Goal: Task Accomplishment & Management: Complete application form

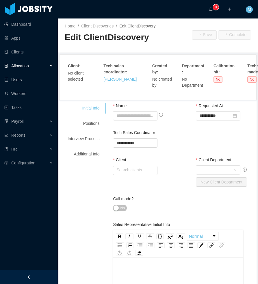
type input "**********"
type input "*"
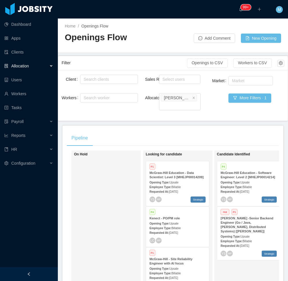
click at [38, 272] on div at bounding box center [29, 274] width 58 height 14
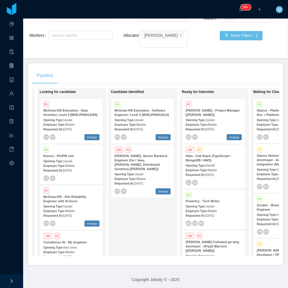
scroll to position [62, 0]
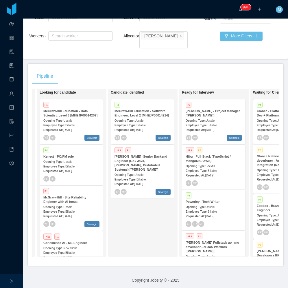
click at [126, 195] on div "Candidate Identified P4 McGraw-Hill Education - Software Engineer: Level 2 [MHE…" at bounding box center [151, 172] width 81 height 163
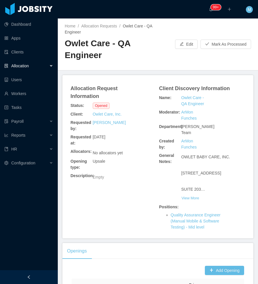
drag, startPoint x: 41, startPoint y: 274, endPoint x: 37, endPoint y: 274, distance: 4.1
click at [41, 274] on div at bounding box center [29, 278] width 58 height 14
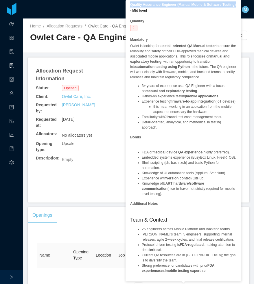
drag, startPoint x: 218, startPoint y: 6, endPoint x: 128, endPoint y: 7, distance: 90.3
click at [128, 7] on div "Quality Assurance Engineer (Manual Mobile & Software Testing) - Mid level" at bounding box center [184, 7] width 116 height 15
copy b "Quality Assurance Engineer (Manual Mobile & Software Testing)"
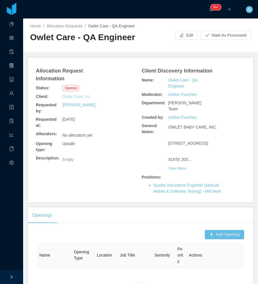
click at [87, 94] on link "Owlet Care, Inc." at bounding box center [76, 97] width 29 height 6
click at [179, 164] on button "View More" at bounding box center [177, 168] width 18 height 9
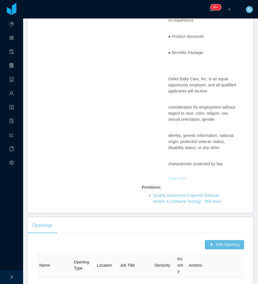
scroll to position [1587, 0]
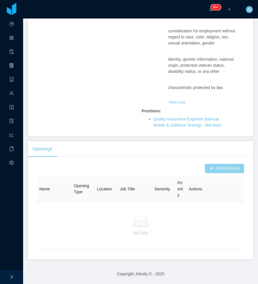
click at [207, 169] on button "Add Opening" at bounding box center [224, 168] width 39 height 9
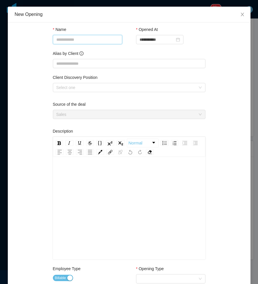
click at [78, 37] on input "Name" at bounding box center [87, 39] width 69 height 9
paste input "**********"
click at [72, 89] on div "Select one" at bounding box center [125, 88] width 139 height 6
type input "**********"
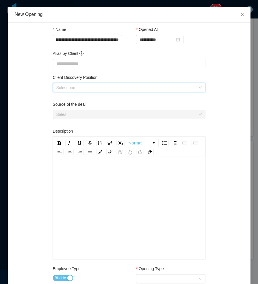
scroll to position [0, 0]
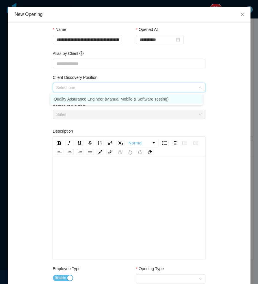
click at [68, 97] on li "Quality Assurance Engineer (Manual Mobile & Software Testing)" at bounding box center [126, 99] width 153 height 9
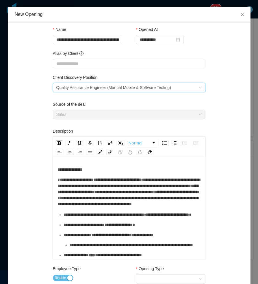
scroll to position [116, 0]
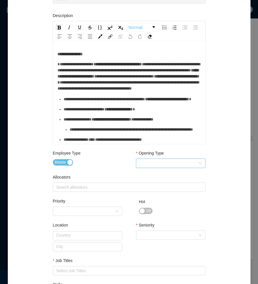
click at [151, 163] on div "Select Opening Type" at bounding box center [169, 163] width 59 height 9
click at [148, 183] on li "Upsale" at bounding box center [168, 184] width 69 height 9
click at [94, 186] on div "Search allocators" at bounding box center [127, 188] width 143 height 6
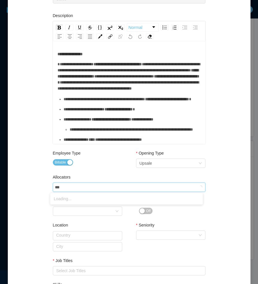
type input "****"
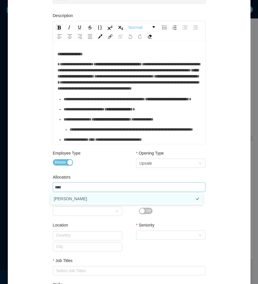
click at [69, 199] on li "Merwin Ponce" at bounding box center [126, 198] width 153 height 9
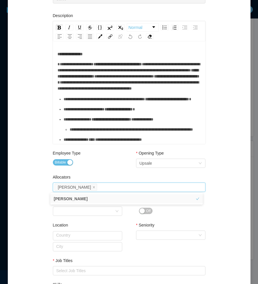
click at [41, 198] on div "**********" at bounding box center [129, 143] width 229 height 458
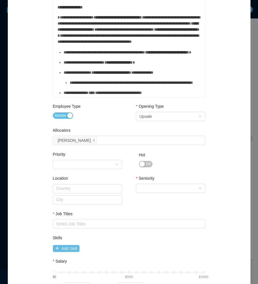
scroll to position [225, 0]
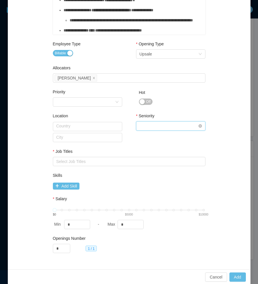
drag, startPoint x: 163, startPoint y: 129, endPoint x: 164, endPoint y: 126, distance: 3.2
click at [163, 129] on div "Select Seniority" at bounding box center [169, 126] width 59 height 9
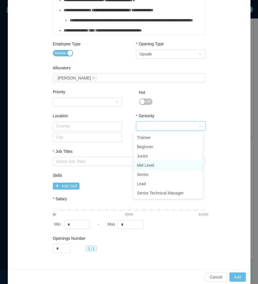
drag, startPoint x: 154, startPoint y: 165, endPoint x: 82, endPoint y: 160, distance: 72.2
click at [154, 165] on li "Mid Level" at bounding box center [168, 165] width 69 height 9
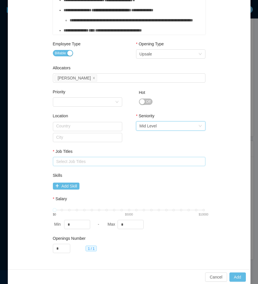
click at [82, 160] on div "Select Job Titles" at bounding box center [127, 162] width 143 height 6
type input "**"
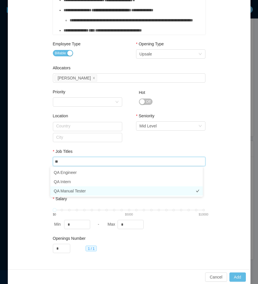
click at [84, 191] on li "QA Manual Tester" at bounding box center [126, 191] width 153 height 9
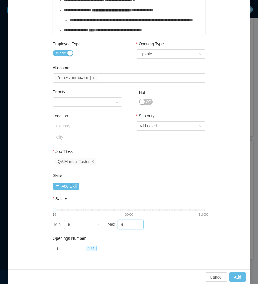
drag, startPoint x: 130, startPoint y: 223, endPoint x: 104, endPoint y: 225, distance: 26.1
click at [106, 225] on div "Max *" at bounding box center [131, 224] width 51 height 9
type input "****"
click at [160, 179] on div "Skills" at bounding box center [129, 177] width 153 height 8
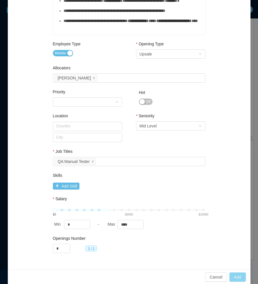
click at [234, 275] on button "Add" at bounding box center [238, 277] width 16 height 9
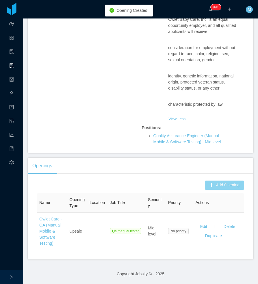
scroll to position [1582, 0]
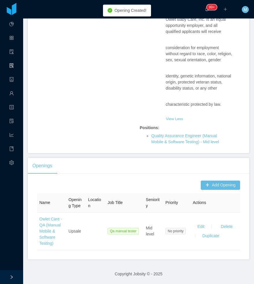
click at [68, 155] on section "··· 99+ ··· ··· M ··· Home / Allocation Requests / Owlet Care - QA Engineer / O…" at bounding box center [138, 142] width 231 height 284
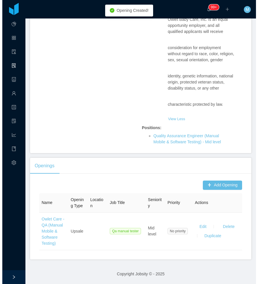
scroll to position [1570, 0]
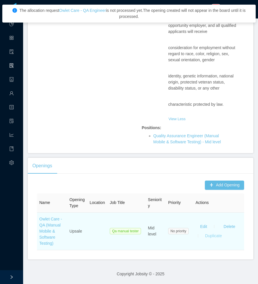
click at [210, 236] on button "Duplicate" at bounding box center [214, 235] width 26 height 9
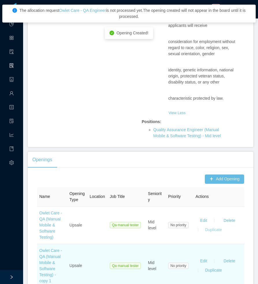
scroll to position [1614, 0]
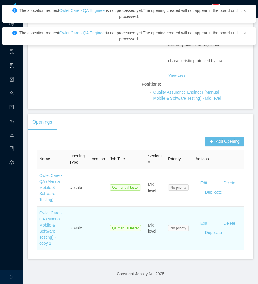
click at [199, 223] on button "Edit" at bounding box center [204, 223] width 16 height 9
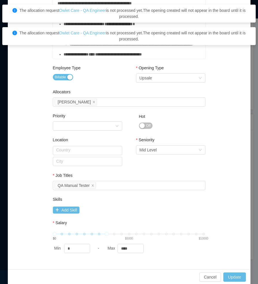
scroll to position [0, 0]
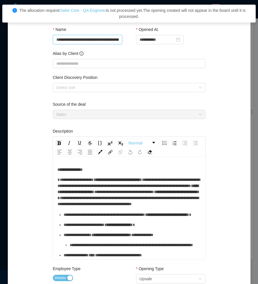
drag, startPoint x: 116, startPoint y: 40, endPoint x: 141, endPoint y: 45, distance: 25.3
click at [157, 46] on div "**********" at bounding box center [129, 42] width 153 height 24
drag, startPoint x: 94, startPoint y: 36, endPoint x: 181, endPoint y: 41, distance: 86.9
click at [181, 41] on div "**********" at bounding box center [129, 42] width 153 height 24
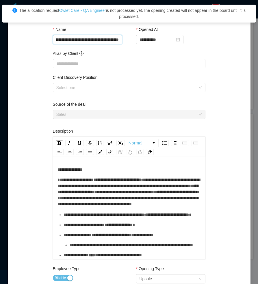
click at [109, 40] on input "**********" at bounding box center [87, 39] width 69 height 9
drag, startPoint x: 104, startPoint y: 40, endPoint x: 125, endPoint y: 44, distance: 21.1
click at [126, 41] on div "**********" at bounding box center [129, 42] width 153 height 24
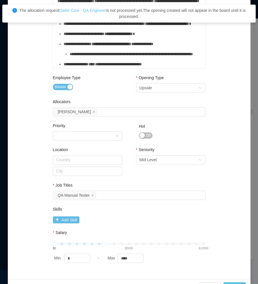
scroll to position [201, 0]
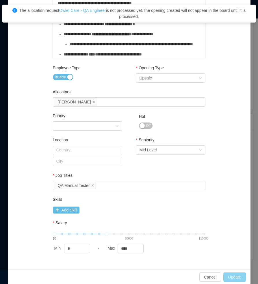
type input "**********"
click at [230, 279] on button "Update" at bounding box center [235, 277] width 22 height 9
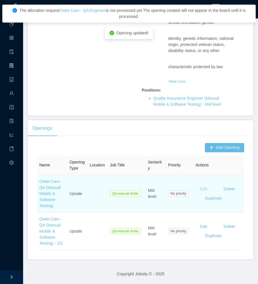
click at [199, 190] on button "Edit" at bounding box center [204, 189] width 16 height 9
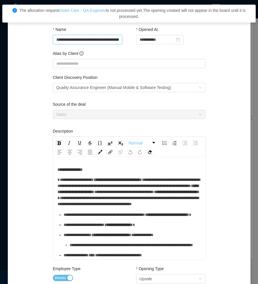
click at [89, 43] on input "**********" at bounding box center [87, 39] width 69 height 9
click at [105, 37] on input "**********" at bounding box center [87, 39] width 69 height 9
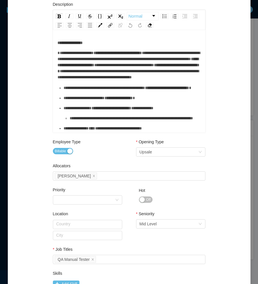
scroll to position [201, 0]
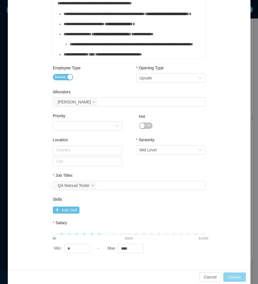
type input "**********"
click at [230, 275] on button "Update" at bounding box center [235, 277] width 22 height 9
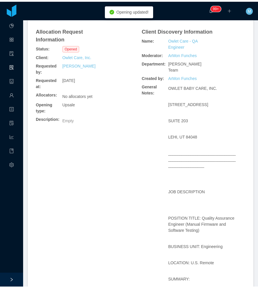
scroll to position [0, 0]
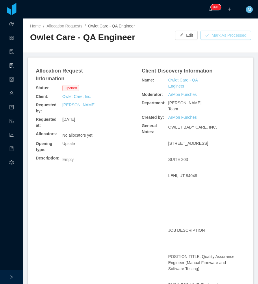
click at [219, 35] on button "Mark As Processed" at bounding box center [226, 35] width 51 height 9
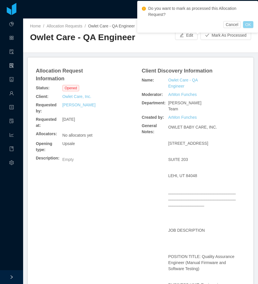
click at [247, 26] on button "OK" at bounding box center [248, 24] width 10 height 7
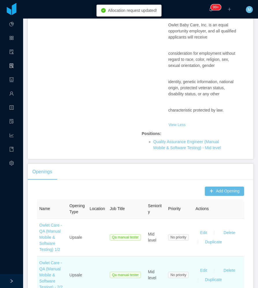
scroll to position [1605, 0]
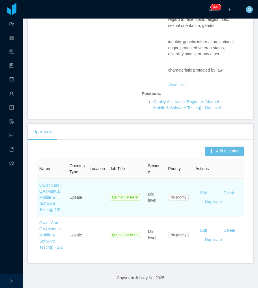
click at [198, 189] on button "Edit" at bounding box center [204, 192] width 16 height 9
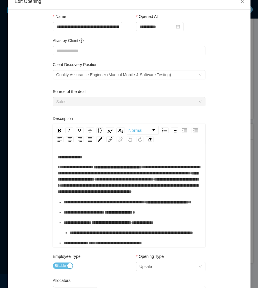
scroll to position [0, 0]
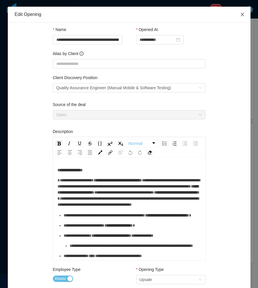
click at [241, 15] on icon "icon: close" at bounding box center [242, 14] width 5 height 5
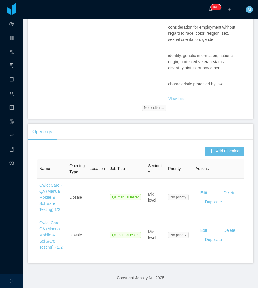
scroll to position [1591, 0]
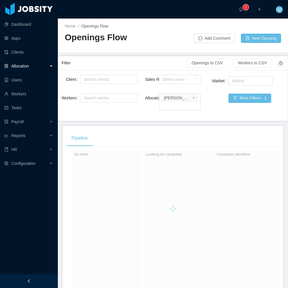
click at [33, 281] on div at bounding box center [29, 281] width 58 height 14
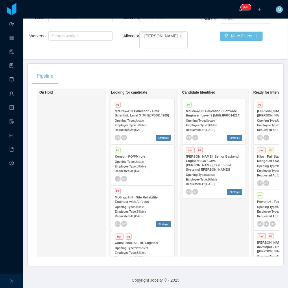
scroll to position [18, 0]
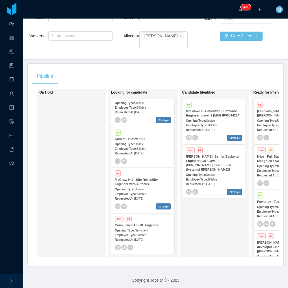
drag, startPoint x: 72, startPoint y: 120, endPoint x: 68, endPoint y: 109, distance: 12.5
click at [72, 120] on div "On Hold" at bounding box center [79, 172] width 81 height 163
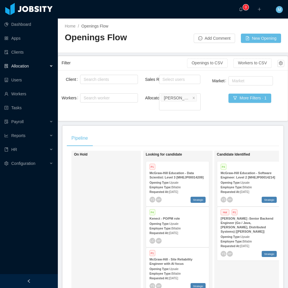
click at [26, 281] on div at bounding box center [29, 281] width 58 height 14
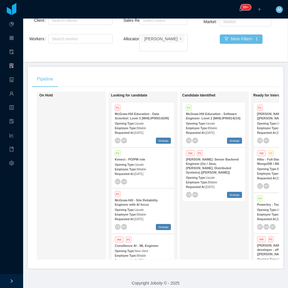
scroll to position [62, 0]
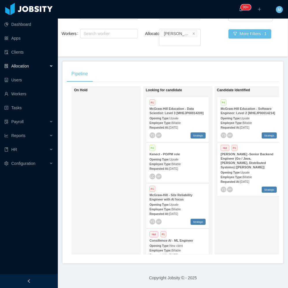
click at [120, 126] on div "On Hold" at bounding box center [114, 170] width 81 height 163
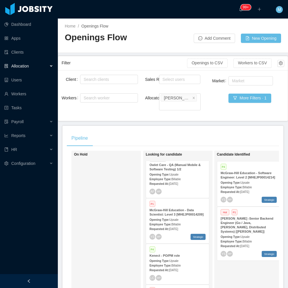
scroll to position [58, 0]
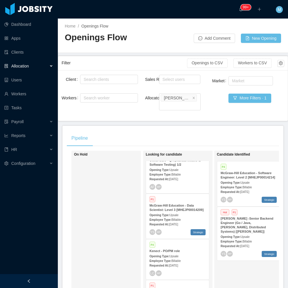
drag, startPoint x: 21, startPoint y: 282, endPoint x: 24, endPoint y: 281, distance: 3.0
click at [21, 282] on div at bounding box center [29, 281] width 58 height 14
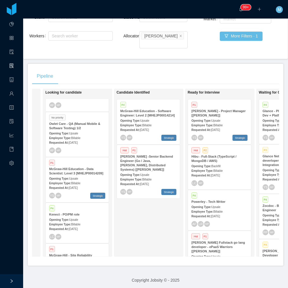
scroll to position [0, 0]
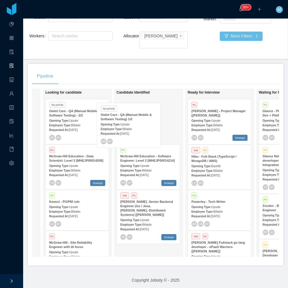
drag, startPoint x: 109, startPoint y: 152, endPoint x: 124, endPoint y: 125, distance: 31.2
click at [142, 129] on div "On Hold Looking for candidate No priority Owlet Care - QA (Manual Mobile & Soft…" at bounding box center [155, 175] width 247 height 172
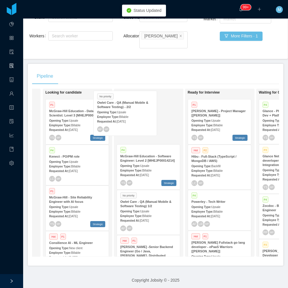
drag, startPoint x: 71, startPoint y: 123, endPoint x: 119, endPoint y: 121, distance: 48.1
click at [119, 121] on div "On Hold Looking for candidate No priority Owlet Care - QA (Manual Mobile & Soft…" at bounding box center [155, 175] width 247 height 172
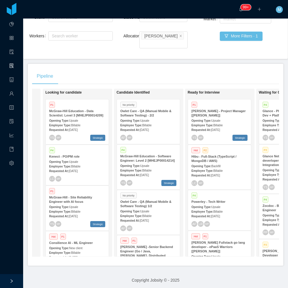
click at [150, 200] on strong "Owlet Care - QA (Manual Mobile & Software Testing) 1/2" at bounding box center [145, 204] width 51 height 8
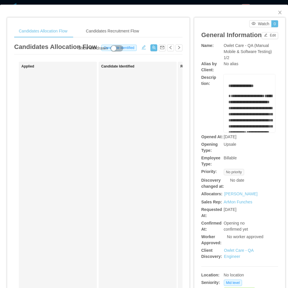
click at [220, 49] on div "Name:" at bounding box center [214, 46] width 26 height 6
click at [201, 129] on div "**********" at bounding box center [239, 103] width 77 height 58
drag, startPoint x: 221, startPoint y: 52, endPoint x: 272, endPoint y: 61, distance: 51.4
click at [272, 61] on div "Name: Owlet Care - QA (Manual Mobile & Software Testing) 1/2" at bounding box center [239, 52] width 77 height 18
copy span "Owlet Care - QA (Manual Mobile & Software Testing)"
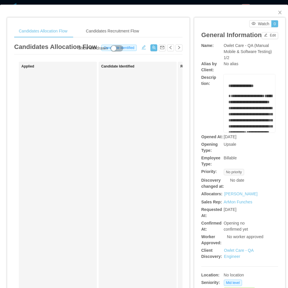
click at [142, 149] on div "Candidate Identified" at bounding box center [141, 206] width 81 height 284
drag, startPoint x: 129, startPoint y: 125, endPoint x: 163, endPoint y: 62, distance: 72.1
click at [129, 125] on div "Candidate Identified" at bounding box center [141, 206] width 81 height 284
click at [152, 49] on button "button" at bounding box center [153, 47] width 7 height 7
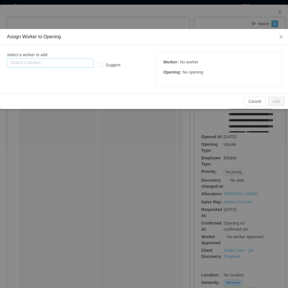
click at [54, 66] on input "text" at bounding box center [50, 62] width 87 height 9
paste input "**********"
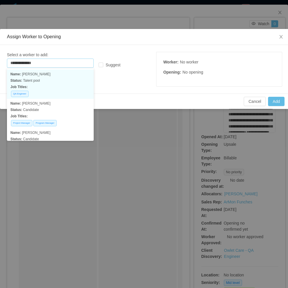
click at [46, 78] on p "Status: Talent pool" at bounding box center [50, 80] width 80 height 6
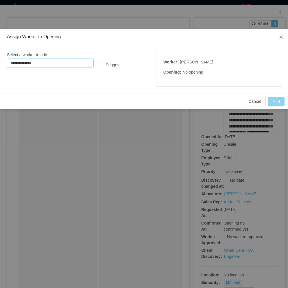
type input "**********"
click at [275, 102] on button "Add" at bounding box center [276, 101] width 16 height 9
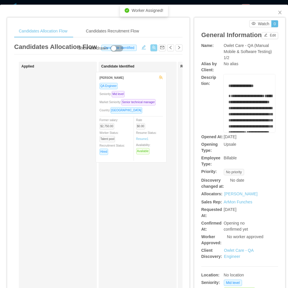
drag, startPoint x: 67, startPoint y: 132, endPoint x: 142, endPoint y: 132, distance: 75.5
click at [142, 132] on div "Applied Edison Pereira QA Engineer Seniority: Mid level Market Seniority: Senio…" at bounding box center [98, 209] width 168 height 294
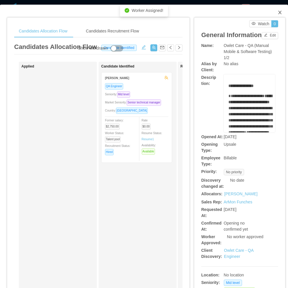
drag, startPoint x: 277, startPoint y: 10, endPoint x: 234, endPoint y: 43, distance: 54.2
click at [275, 12] on span "Close" at bounding box center [280, 13] width 16 height 16
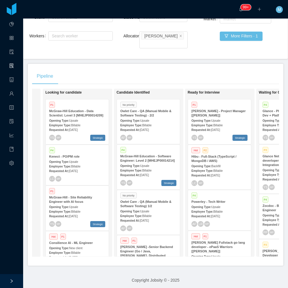
click at [149, 117] on div "Opening Type: Upsale" at bounding box center [148, 120] width 56 height 6
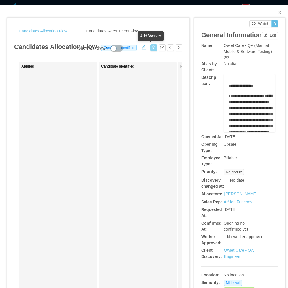
click at [151, 49] on button "button" at bounding box center [153, 47] width 7 height 7
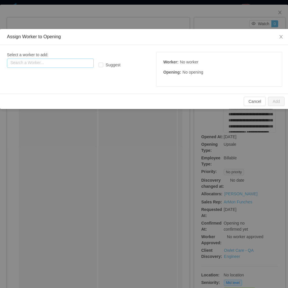
click at [75, 63] on input "text" at bounding box center [50, 62] width 87 height 9
paste input "**********"
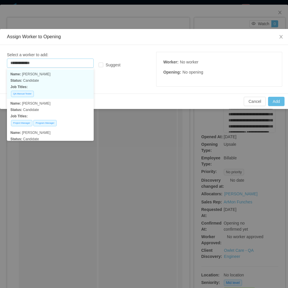
click at [65, 78] on p "Status: Candidate" at bounding box center [50, 80] width 80 height 6
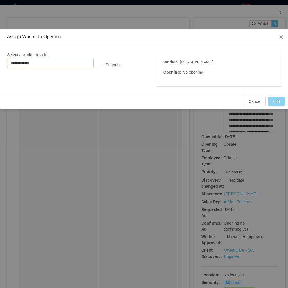
type input "**********"
click at [276, 104] on button "Add" at bounding box center [276, 101] width 16 height 9
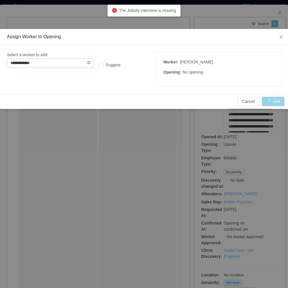
click at [47, 62] on input "**********" at bounding box center [50, 62] width 87 height 9
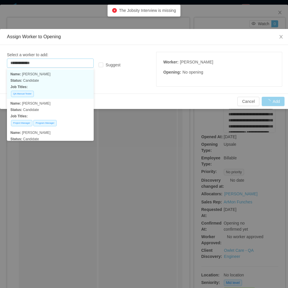
click at [55, 81] on p "Status: Candidate" at bounding box center [50, 80] width 80 height 6
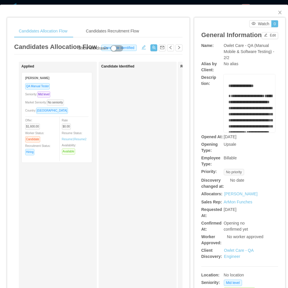
click at [108, 184] on div "Candidate Identified" at bounding box center [141, 206] width 81 height 284
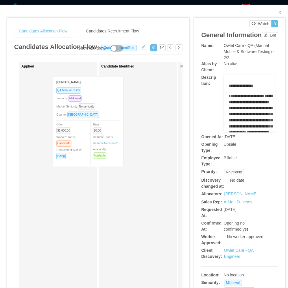
drag, startPoint x: 62, startPoint y: 129, endPoint x: 111, endPoint y: 133, distance: 49.7
click at [111, 133] on div "Applied Rafael Guedez QA Manual Tester Seniority: Mid level Market Seniority: N…" at bounding box center [98, 209] width 168 height 294
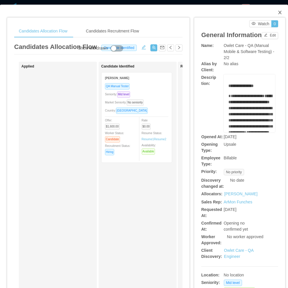
drag, startPoint x: 276, startPoint y: 12, endPoint x: 173, endPoint y: 133, distance: 158.6
click at [278, 13] on icon "icon: close" at bounding box center [280, 12] width 5 height 5
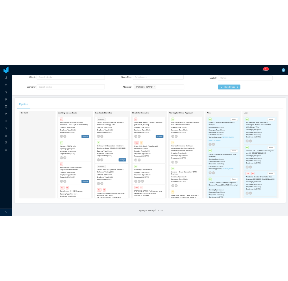
scroll to position [60, 0]
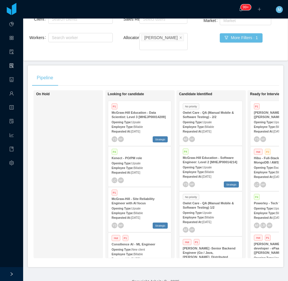
drag, startPoint x: 79, startPoint y: 174, endPoint x: 82, endPoint y: 197, distance: 23.0
click at [79, 175] on div "On Hold" at bounding box center [76, 174] width 81 height 163
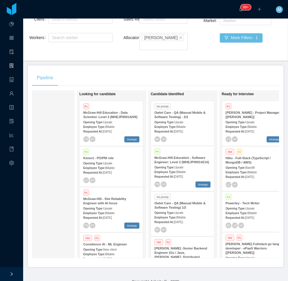
scroll to position [0, 56]
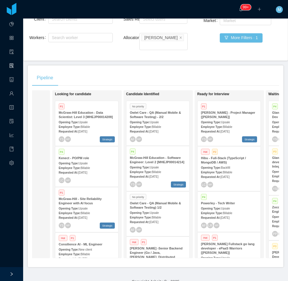
click at [124, 65] on div "Pipeline On Hold Looking for candidate P1 McGraw-Hill Education - Data Scientis…" at bounding box center [156, 166] width 256 height 202
click at [152, 211] on span "Upsale" at bounding box center [154, 212] width 9 height 3
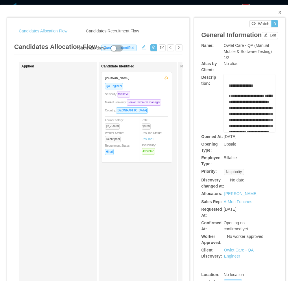
click at [278, 13] on icon "icon: close" at bounding box center [280, 12] width 5 height 5
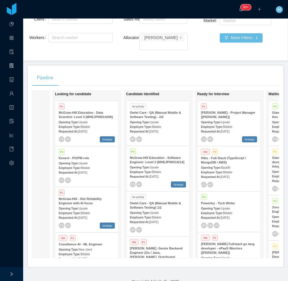
click at [164, 201] on div "Owlet Care - QA (Manual Mobile & Software Testing) 1/2" at bounding box center [158, 205] width 56 height 9
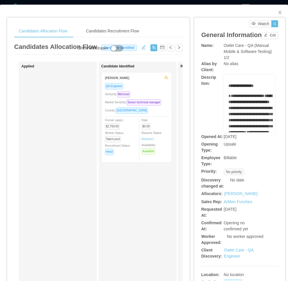
click at [155, 94] on div "Seniority: Mid level" at bounding box center [136, 94] width 63 height 7
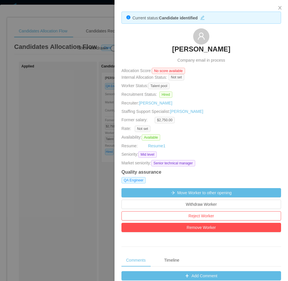
click at [72, 79] on div at bounding box center [144, 140] width 288 height 281
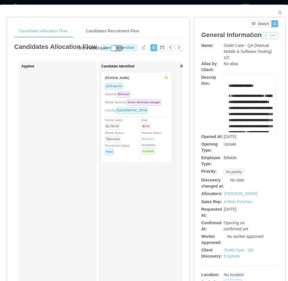
click at [262, 39] on button "Edit" at bounding box center [270, 35] width 16 height 7
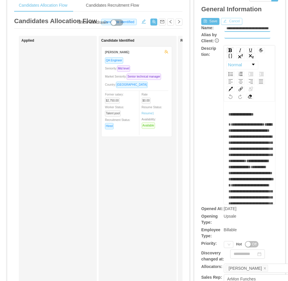
scroll to position [116, 0]
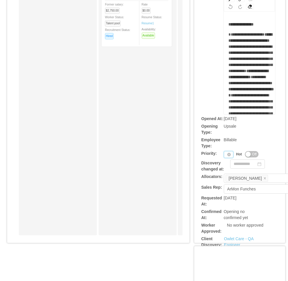
click at [224, 155] on div "Priority" at bounding box center [229, 154] width 10 height 7
drag, startPoint x: 227, startPoint y: 181, endPoint x: 225, endPoint y: 168, distance: 13.2
click at [227, 181] on li "P3" at bounding box center [226, 182] width 12 height 9
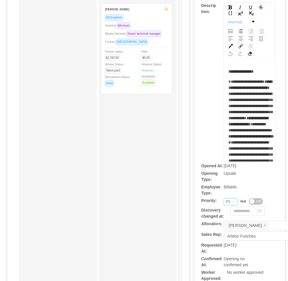
scroll to position [0, 0]
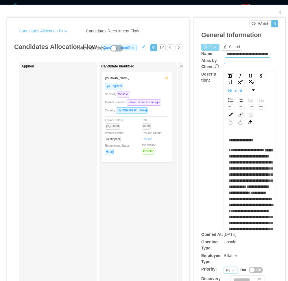
click at [207, 46] on button "Save" at bounding box center [210, 47] width 18 height 7
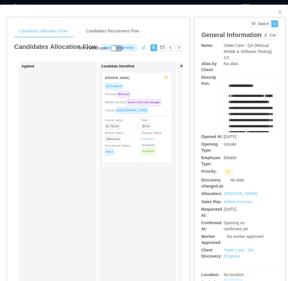
click at [229, 98] on span "**********" at bounding box center [247, 96] width 36 height 4
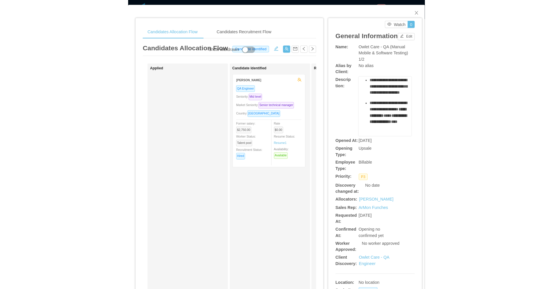
scroll to position [608, 0]
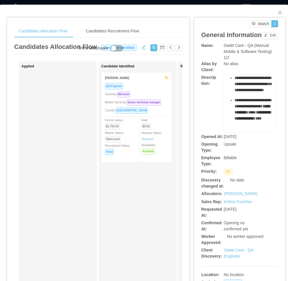
drag, startPoint x: 225, startPoint y: 104, endPoint x: 258, endPoint y: 125, distance: 38.8
copy div "**********"
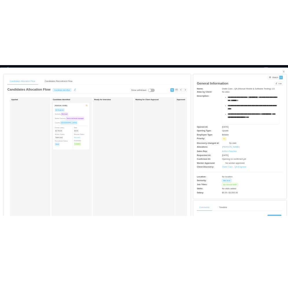
scroll to position [286, 0]
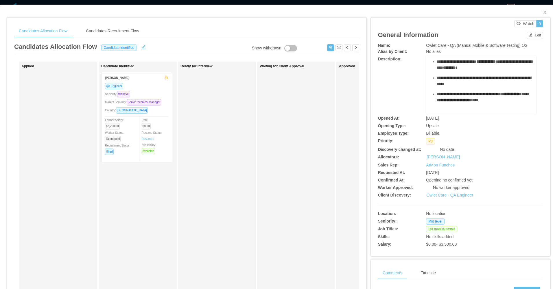
click at [169, 201] on div "Candidate Identified Edison Pereira QA Engineer Seniority: Mid level Market Sen…" at bounding box center [141, 206] width 81 height 284
click at [149, 137] on link "Resume 1" at bounding box center [148, 139] width 12 height 4
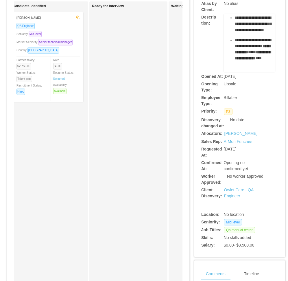
scroll to position [0, 0]
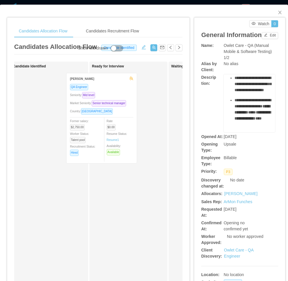
drag, startPoint x: 61, startPoint y: 123, endPoint x: 115, endPoint y: 124, distance: 53.8
click at [115, 124] on div "Applied Candidate Identified Edison Pereira QA Engineer Seniority: Mid level Ma…" at bounding box center [98, 209] width 168 height 294
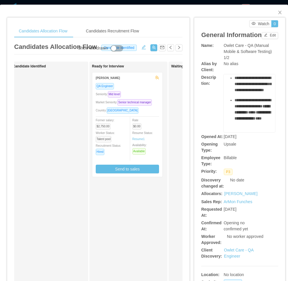
click at [136, 93] on div "Seniority: Mid level" at bounding box center [127, 94] width 63 height 7
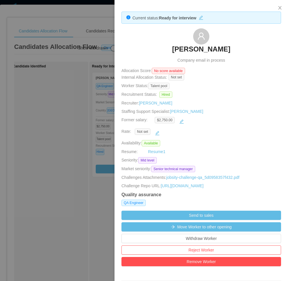
click at [63, 174] on div at bounding box center [144, 140] width 288 height 281
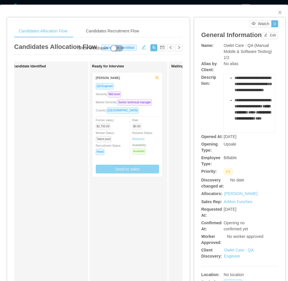
click at [117, 173] on button "Send to sales" at bounding box center [127, 169] width 63 height 9
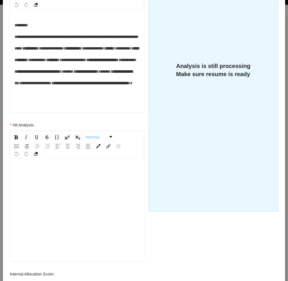
scroll to position [172, 0]
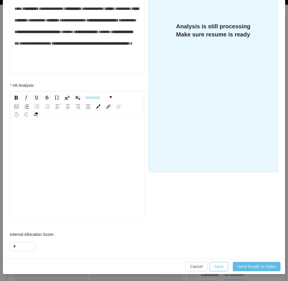
click at [79, 170] on div "rdw-editor" at bounding box center [76, 166] width 125 height 101
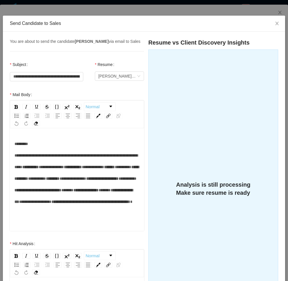
scroll to position [0, 0]
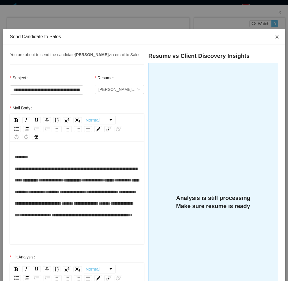
drag, startPoint x: 273, startPoint y: 37, endPoint x: 256, endPoint y: 51, distance: 21.6
click at [275, 37] on icon "icon: close" at bounding box center [276, 36] width 3 height 3
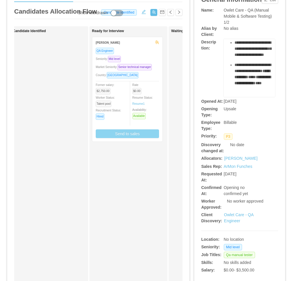
scroll to position [145, 0]
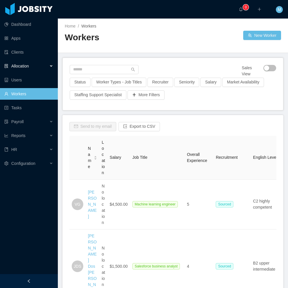
click at [54, 66] on div "Allocation" at bounding box center [29, 66] width 58 height 12
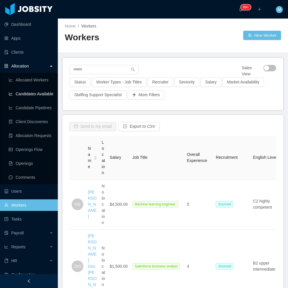
click at [42, 91] on link "Candidates Available" at bounding box center [31, 94] width 45 height 12
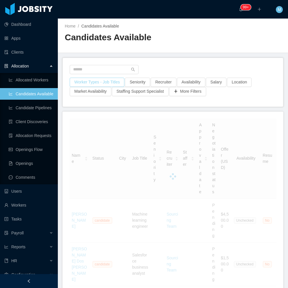
click at [100, 83] on button "Worker Types - Job Titles" at bounding box center [97, 82] width 55 height 9
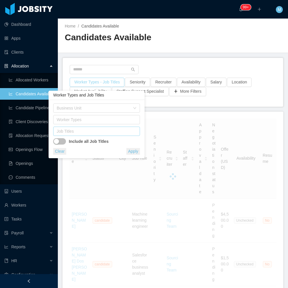
click at [95, 130] on div "Job Titles" at bounding box center [95, 131] width 77 height 6
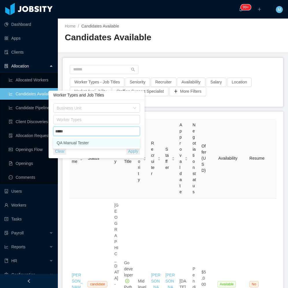
type input "******"
click at [101, 142] on li "QA Manual Tester" at bounding box center [96, 142] width 87 height 9
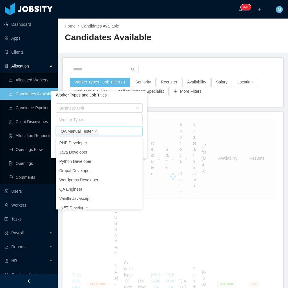
click at [167, 50] on div "Home / Candidates Available / Candidates Available" at bounding box center [173, 36] width 230 height 34
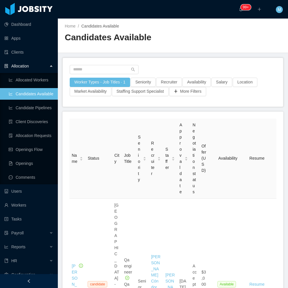
drag, startPoint x: 30, startPoint y: 278, endPoint x: 36, endPoint y: 266, distance: 13.8
click at [30, 279] on icon "icon: left" at bounding box center [29, 281] width 4 height 4
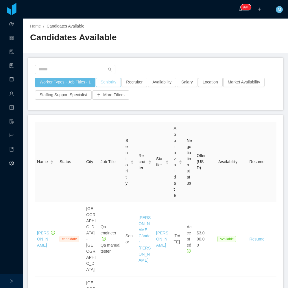
click at [112, 82] on button "Seniority" at bounding box center [108, 82] width 25 height 9
click at [161, 83] on button "Availability" at bounding box center [162, 82] width 28 height 9
click at [187, 81] on button "Salary" at bounding box center [187, 82] width 21 height 9
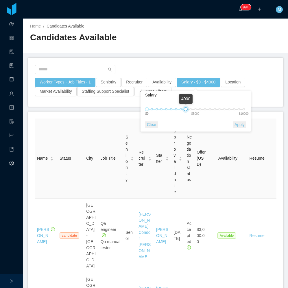
drag, startPoint x: 232, startPoint y: 110, endPoint x: 186, endPoint y: 109, distance: 46.0
click at [186, 109] on div at bounding box center [186, 109] width 4 height 4
click at [236, 128] on button "Apply" at bounding box center [240, 124] width 14 height 7
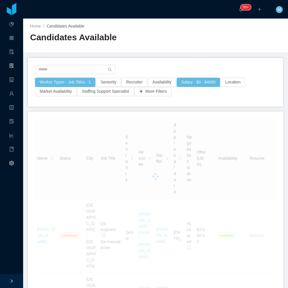
click at [213, 58] on div "Worker Types - Job Titles · 1 Seniority Recruiter Availability Salary · $0 - $4…" at bounding box center [155, 82] width 255 height 49
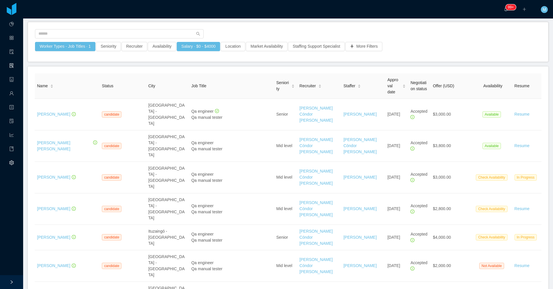
scroll to position [29, 0]
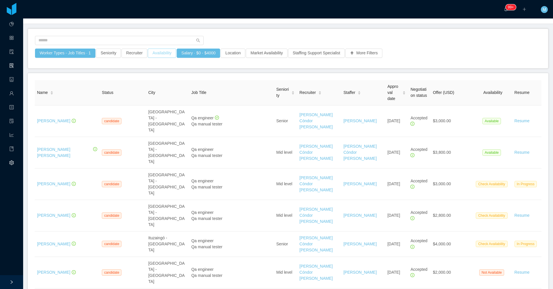
click at [157, 54] on button "Availability" at bounding box center [162, 53] width 28 height 9
click at [154, 82] on div "Select one" at bounding box center [159, 79] width 82 height 9
click at [133, 90] on li "Available" at bounding box center [160, 90] width 87 height 9
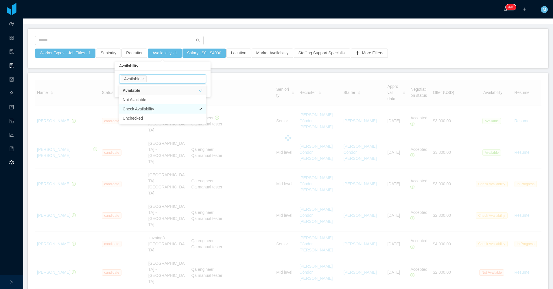
click at [142, 110] on li "Check Availability" at bounding box center [162, 108] width 87 height 9
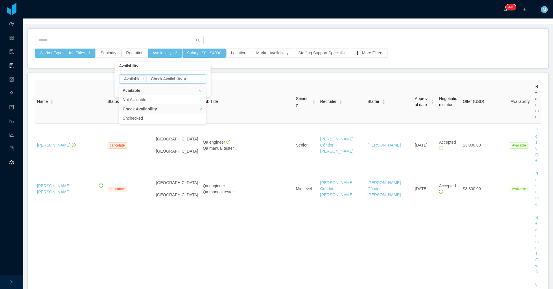
click at [185, 78] on icon "icon: close" at bounding box center [185, 79] width 3 height 3
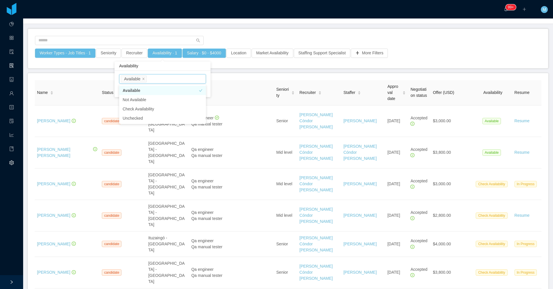
click at [220, 37] on div at bounding box center [288, 42] width 506 height 13
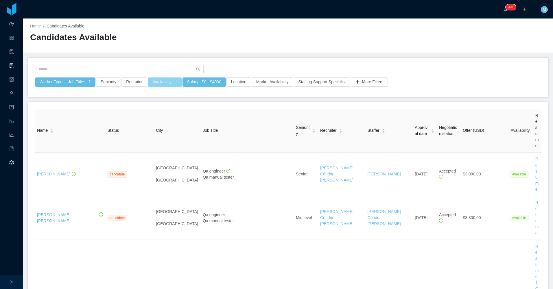
click at [172, 84] on button "Availability · 1" at bounding box center [165, 82] width 34 height 9
click at [157, 106] on div "Select one Available" at bounding box center [162, 108] width 82 height 9
click at [144, 139] on li "Check Availability" at bounding box center [162, 137] width 87 height 9
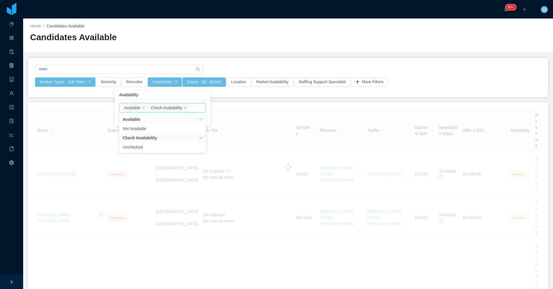
drag, startPoint x: 144, startPoint y: 109, endPoint x: 144, endPoint y: 102, distance: 6.4
click at [143, 109] on icon "icon: close" at bounding box center [143, 107] width 3 height 3
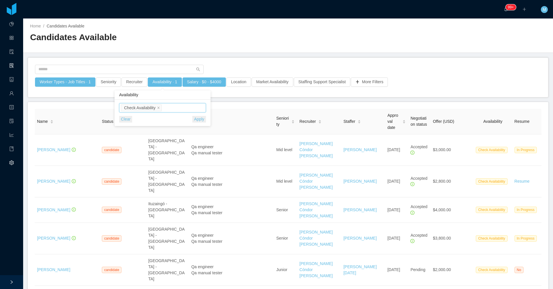
click at [234, 48] on div at bounding box center [288, 48] width 516 height 0
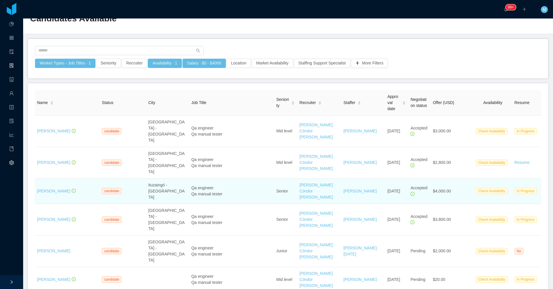
scroll to position [29, 0]
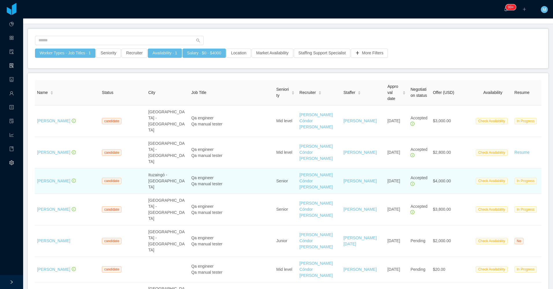
drag, startPoint x: 50, startPoint y: 155, endPoint x: 235, endPoint y: 162, distance: 185.1
click at [245, 181] on div "Qa manual tester" at bounding box center [231, 184] width 80 height 6
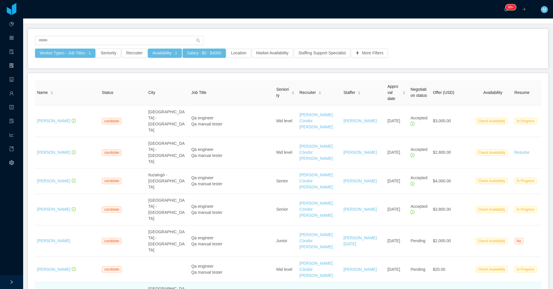
drag, startPoint x: 71, startPoint y: 232, endPoint x: 57, endPoint y: 231, distance: 14.8
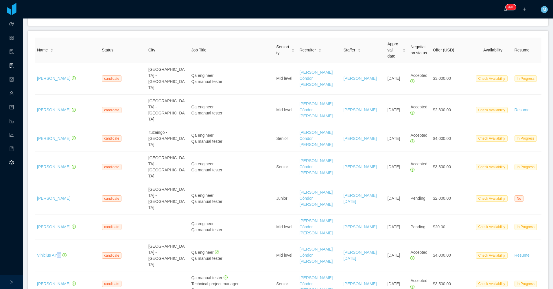
scroll to position [87, 0]
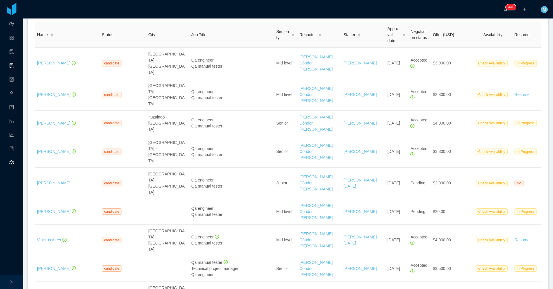
drag, startPoint x: 53, startPoint y: 235, endPoint x: 195, endPoint y: 246, distance: 142.2
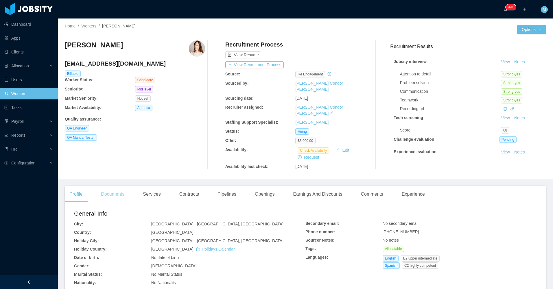
click at [113, 186] on div "Documents" at bounding box center [112, 194] width 33 height 16
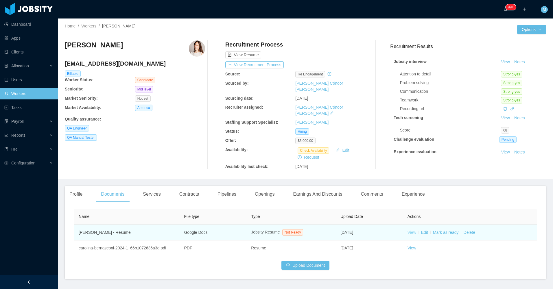
click at [408, 230] on link "View" at bounding box center [412, 232] width 9 height 5
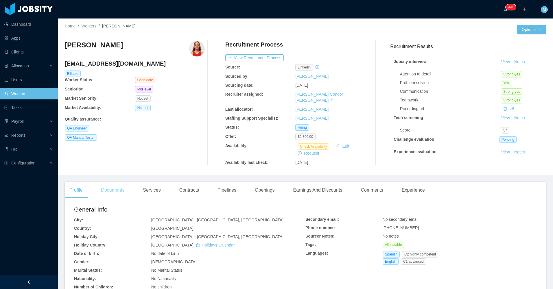
click at [125, 187] on div "Documents" at bounding box center [112, 190] width 33 height 16
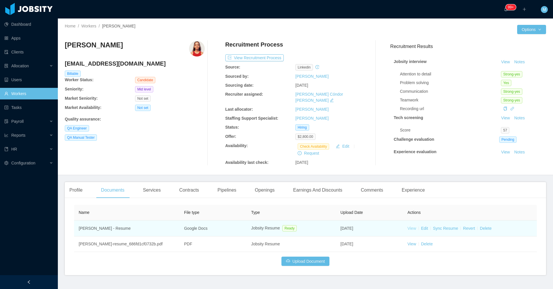
click at [409, 226] on link "View" at bounding box center [412, 228] width 9 height 5
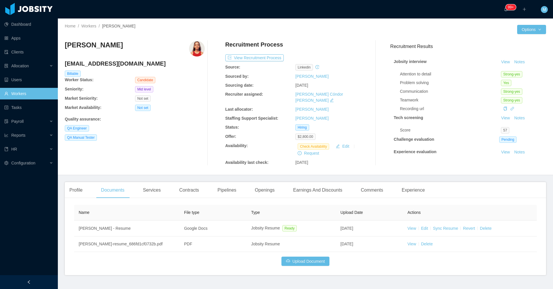
drag, startPoint x: 128, startPoint y: 52, endPoint x: 63, endPoint y: 52, distance: 64.8
click at [63, 52] on div "Home / Workers / Danila Perez Diaz / Options Danila Perez Diaz danila.perezdiaz…" at bounding box center [305, 97] width 495 height 157
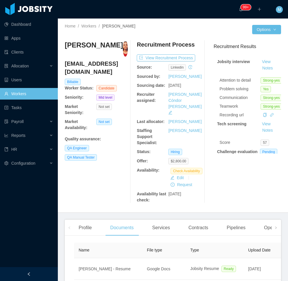
drag, startPoint x: 117, startPoint y: 164, endPoint x: 110, endPoint y: 0, distance: 164.2
click at [117, 164] on div "Danila Perez Diaz danila.perezdiaz@gmail.com Billable Worker Status: Candidate …" at bounding box center [96, 122] width 63 height 163
drag, startPoint x: 92, startPoint y: 52, endPoint x: 67, endPoint y: 45, distance: 26.6
click at [67, 45] on h3 "Danila Perez Diaz" at bounding box center [94, 45] width 58 height 9
copy h3 "Danila Perez Diaz"
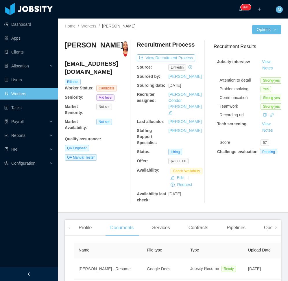
drag, startPoint x: 100, startPoint y: 172, endPoint x: 102, endPoint y: 162, distance: 9.5
click at [100, 171] on div "Danila Perez Diaz danila.perezdiaz@gmail.com Billable Worker Status: Candidate …" at bounding box center [96, 122] width 63 height 163
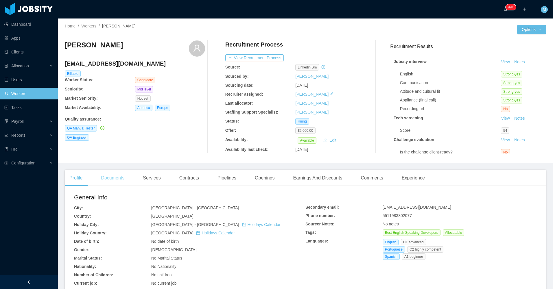
click at [103, 175] on div "Documents" at bounding box center [112, 178] width 33 height 16
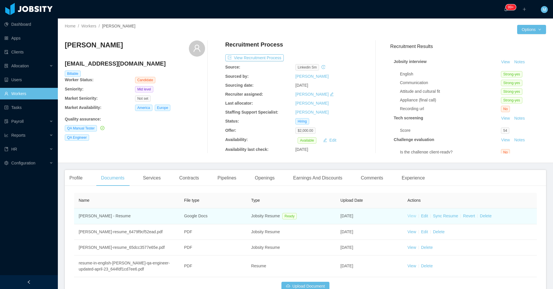
click at [409, 216] on link "View" at bounding box center [412, 216] width 9 height 5
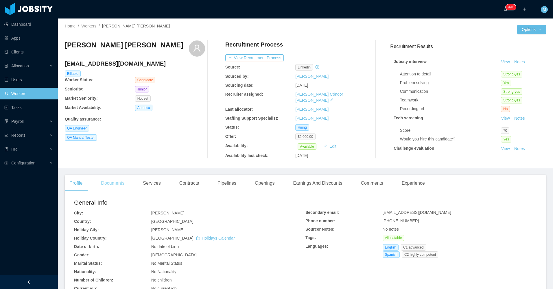
click at [112, 177] on div "Documents" at bounding box center [112, 183] width 33 height 16
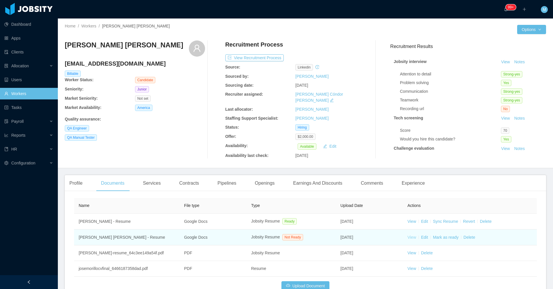
click at [410, 235] on link "View" at bounding box center [412, 237] width 9 height 5
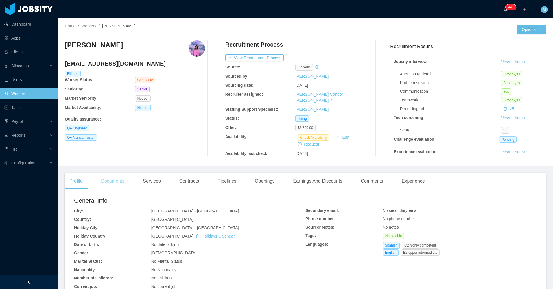
click at [107, 177] on div "Documents" at bounding box center [112, 181] width 33 height 16
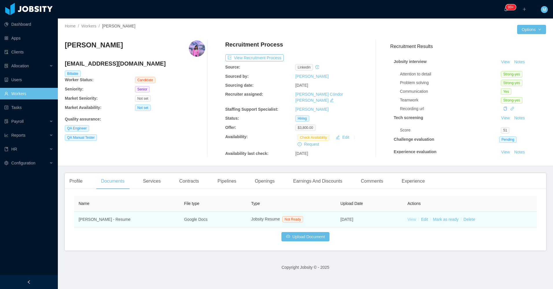
click at [409, 217] on link "View" at bounding box center [412, 219] width 9 height 5
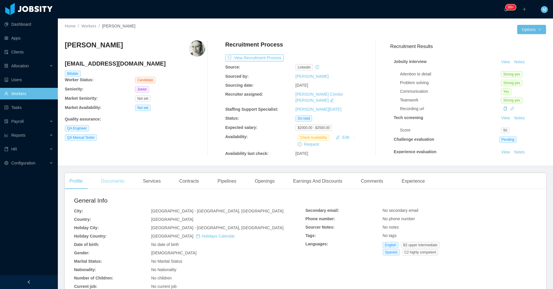
click at [119, 179] on div "Documents" at bounding box center [112, 181] width 33 height 16
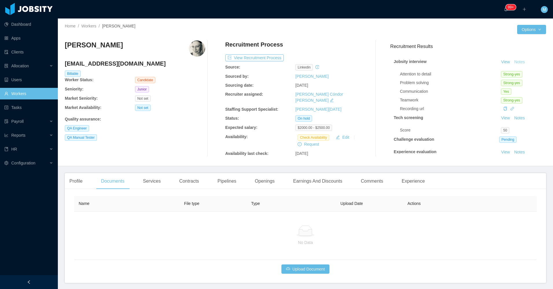
click at [516, 62] on button "Notes" at bounding box center [519, 62] width 15 height 7
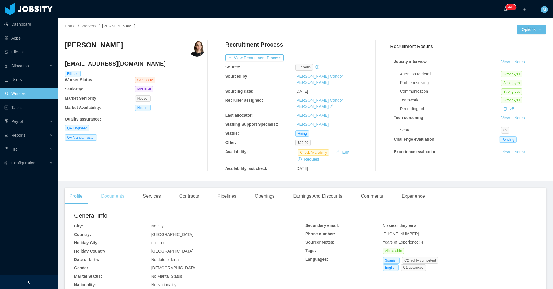
click at [123, 188] on div "Documents" at bounding box center [112, 196] width 33 height 16
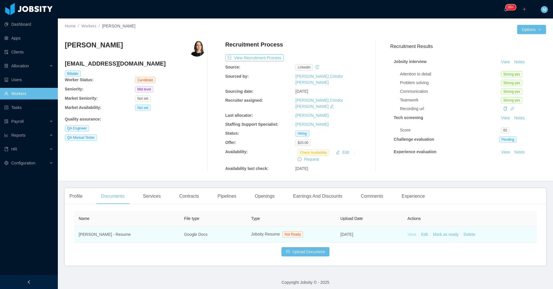
click at [408, 232] on link "View" at bounding box center [412, 234] width 9 height 5
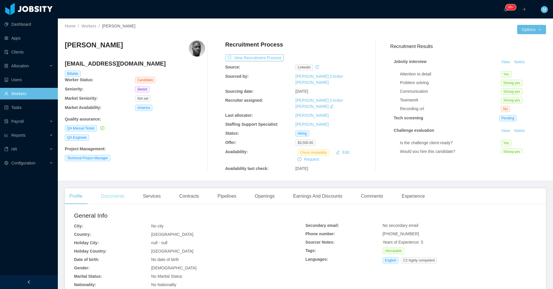
click at [121, 188] on div "Documents" at bounding box center [112, 196] width 33 height 16
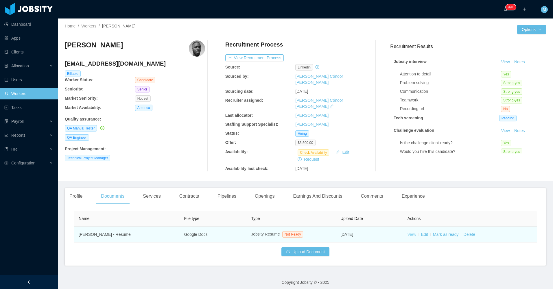
click at [409, 232] on link "View" at bounding box center [412, 234] width 9 height 5
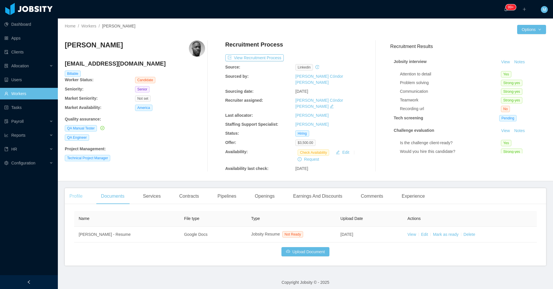
click at [67, 189] on div "Profile" at bounding box center [76, 196] width 22 height 16
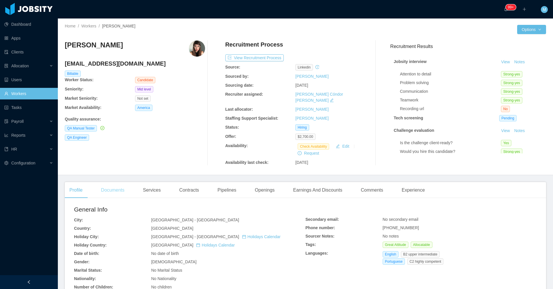
click at [117, 184] on div "Documents" at bounding box center [112, 190] width 33 height 16
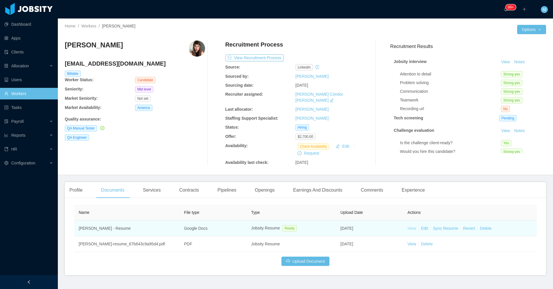
click at [410, 226] on link "View" at bounding box center [412, 228] width 9 height 5
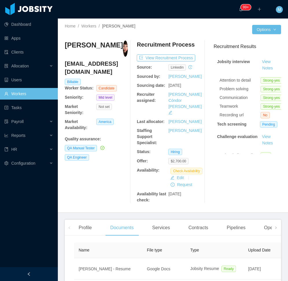
drag, startPoint x: 91, startPoint y: 55, endPoint x: 66, endPoint y: 43, distance: 27.8
click at [66, 43] on h3 "Camilla Bareska" at bounding box center [94, 45] width 58 height 9
copy h3 "Camilla Bareska"
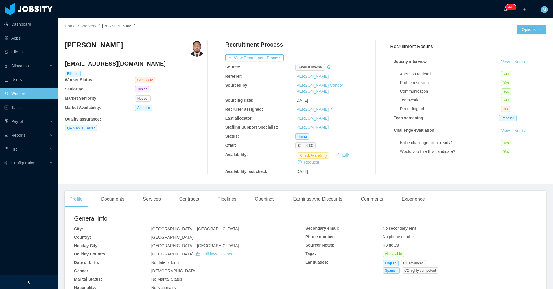
click at [135, 198] on div "Profile Documents Services Contracts Pipelines Openings Earnings And Discounts …" at bounding box center [247, 199] width 365 height 16
click at [123, 198] on div "Documents" at bounding box center [112, 199] width 33 height 16
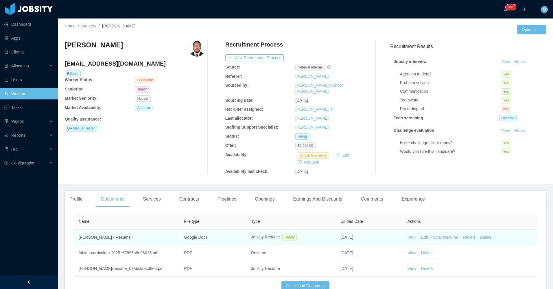
click at [411, 235] on link "View" at bounding box center [412, 237] width 9 height 5
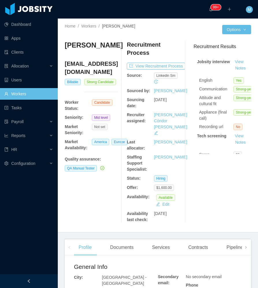
click at [41, 282] on div at bounding box center [29, 281] width 58 height 14
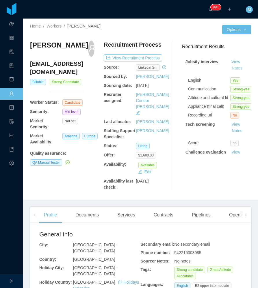
click at [230, 65] on button "Notes" at bounding box center [237, 68] width 15 height 7
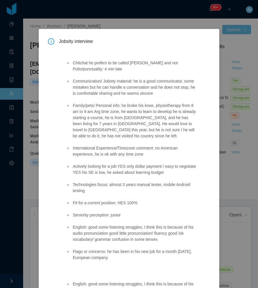
scroll to position [30, 0]
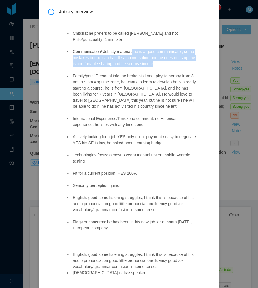
drag, startPoint x: 132, startPoint y: 52, endPoint x: 189, endPoint y: 61, distance: 58.1
click at [189, 61] on li "Communication/ Jobisty material: he is a good communicator, some mistakes but h…" at bounding box center [134, 58] width 125 height 18
copy li "he is a good communicator, some mistakes but he can handle a conversation and h…"
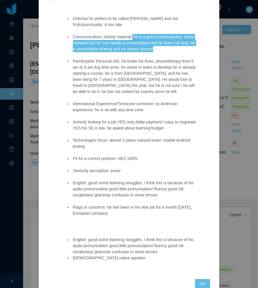
scroll to position [58, 0]
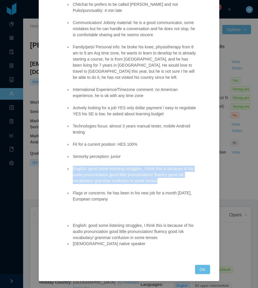
drag, startPoint x: 73, startPoint y: 168, endPoint x: 174, endPoint y: 185, distance: 103.1
click at [174, 185] on ul "Chitchat he prefers to be called Rafael and not Pulio/punctuality: 4 min late C…" at bounding box center [131, 101] width 131 height 213
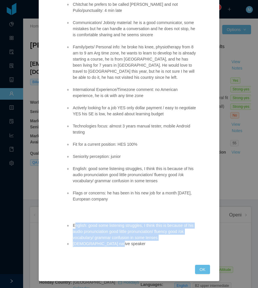
drag, startPoint x: 133, startPoint y: 241, endPoint x: 74, endPoint y: 225, distance: 60.6
click at [74, 225] on ul "English: good some listening struggles, I think this is because of his audio pr…" at bounding box center [131, 234] width 131 height 24
copy ul "nglish: good some listening struggles, I think this is because of his audio pro…"
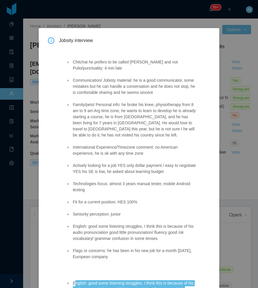
scroll to position [0, 0]
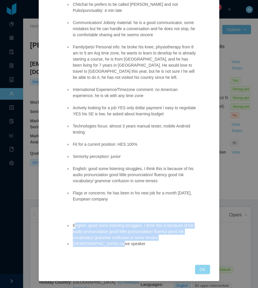
drag, startPoint x: 200, startPoint y: 269, endPoint x: 200, endPoint y: 264, distance: 4.9
click at [200, 269] on button "OK" at bounding box center [202, 268] width 15 height 9
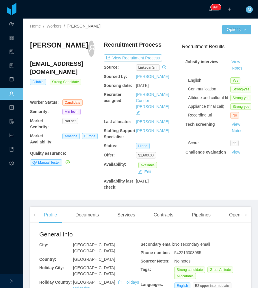
click at [245, 211] on span at bounding box center [246, 214] width 3 height 7
click at [222, 209] on div "Experience" at bounding box center [226, 215] width 32 height 16
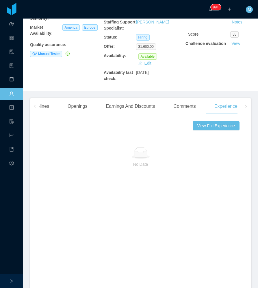
scroll to position [58, 0]
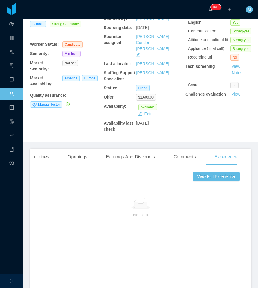
click at [32, 153] on span at bounding box center [34, 157] width 9 height 16
click at [8, 280] on div at bounding box center [11, 281] width 23 height 14
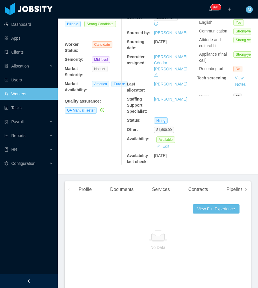
scroll to position [64, 0]
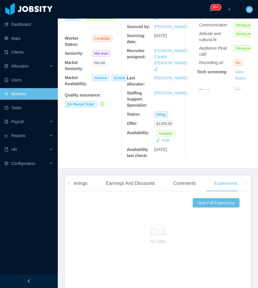
click at [30, 280] on div at bounding box center [29, 281] width 58 height 14
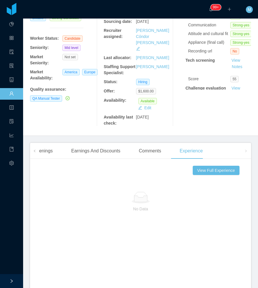
scroll to position [58, 0]
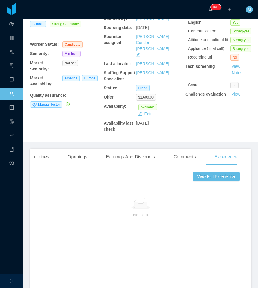
click at [38, 153] on span at bounding box center [34, 157] width 9 height 16
click at [47, 150] on div "Profile" at bounding box center [50, 157] width 22 height 16
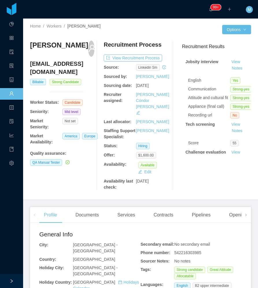
drag, startPoint x: 241, startPoint y: 209, endPoint x: 234, endPoint y: 190, distance: 20.0
click at [245, 213] on icon "icon: right" at bounding box center [246, 214] width 3 height 3
click at [133, 59] on button "View Recruitment Process" at bounding box center [133, 57] width 58 height 7
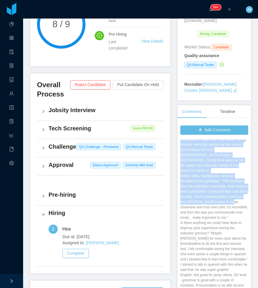
scroll to position [203, 0]
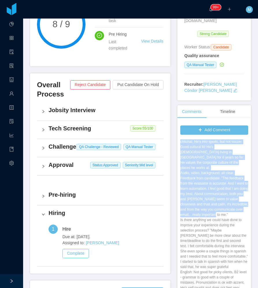
drag, startPoint x: 177, startPoint y: 157, endPoint x: 214, endPoint y: 205, distance: 60.2
click at [214, 205] on div "Add Comment Staffing Contacted Ninna Meister Apr 17th, 2024 4:55 PM civicplus w…" at bounding box center [215, 218] width 74 height 193
copy div "Impressions: super soft, nice, polite. Good chitchat. He's into sports, but not…"
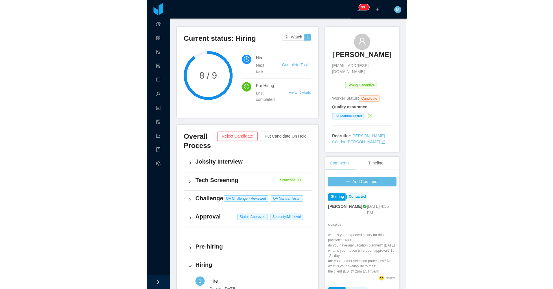
scroll to position [0, 0]
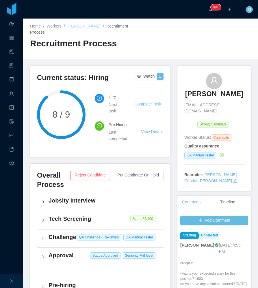
click at [86, 27] on link "[PERSON_NAME]" at bounding box center [83, 26] width 33 height 5
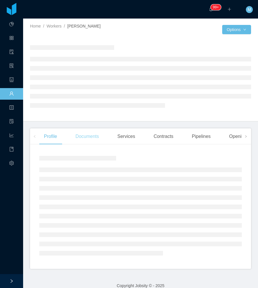
click at [92, 140] on div "Documents" at bounding box center [87, 136] width 33 height 16
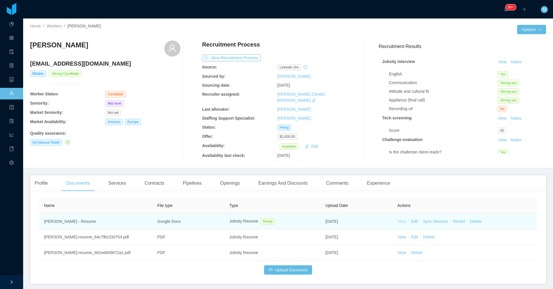
click at [258, 219] on link "View" at bounding box center [402, 221] width 9 height 5
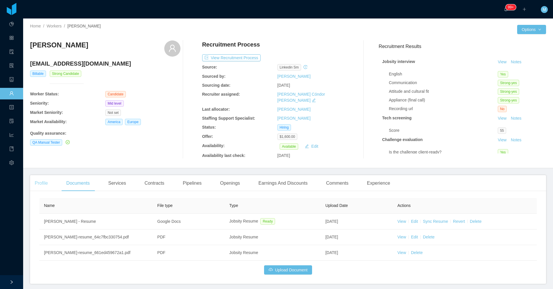
click at [42, 175] on div "Profile" at bounding box center [41, 183] width 22 height 16
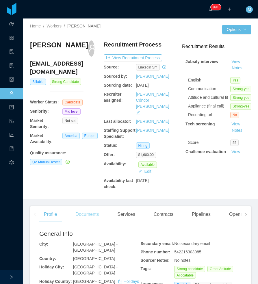
click at [83, 207] on div "Documents" at bounding box center [87, 215] width 33 height 16
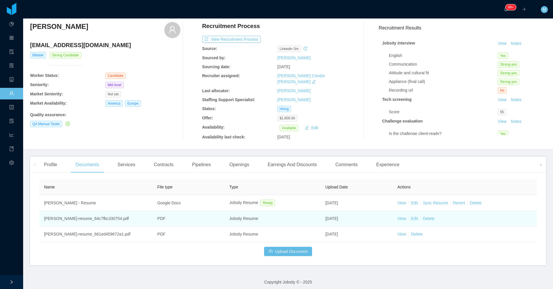
scroll to position [16, 0]
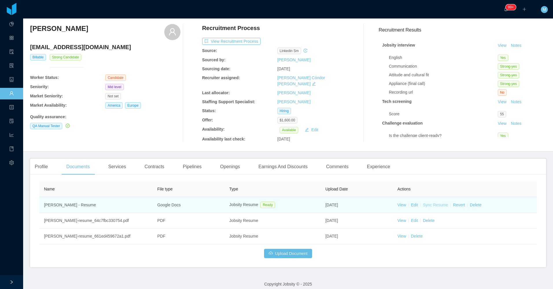
click at [258, 203] on link "Sync Resume" at bounding box center [435, 205] width 25 height 5
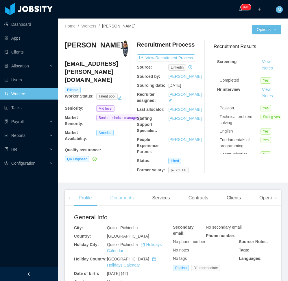
click at [127, 196] on div "Documents" at bounding box center [122, 198] width 33 height 16
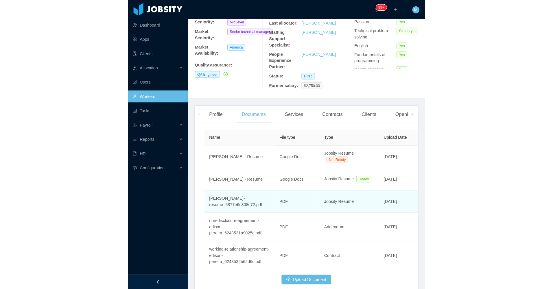
scroll to position [60, 0]
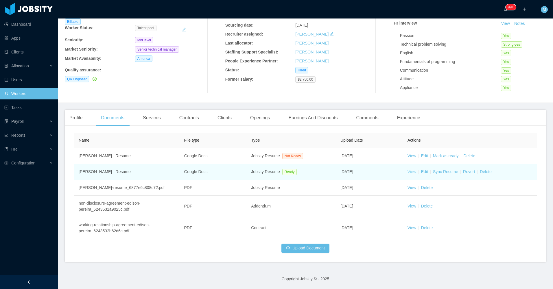
click at [288, 172] on link "View" at bounding box center [412, 172] width 9 height 5
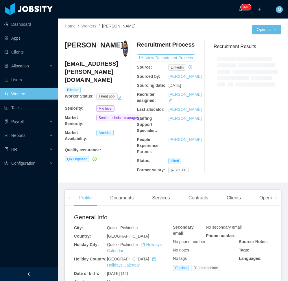
click at [44, 267] on aside "Dashboard Apps Clients Allocation Users Workers Tasks Payroll Reports HR Config…" at bounding box center [29, 133] width 58 height 267
click at [38, 272] on div at bounding box center [29, 274] width 58 height 14
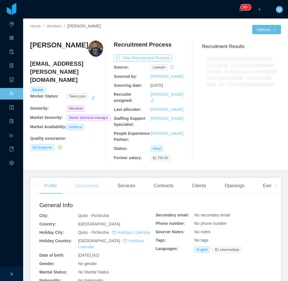
click at [87, 183] on div "Documents" at bounding box center [87, 186] width 33 height 16
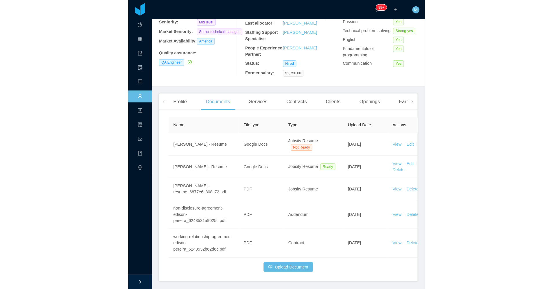
scroll to position [60, 0]
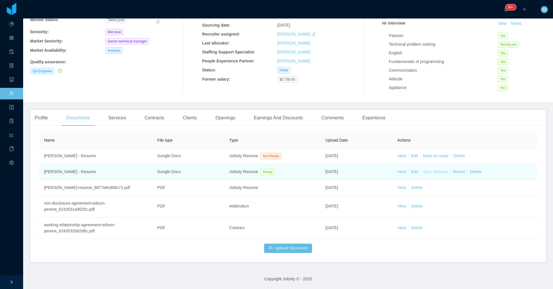
click at [288, 172] on link "Sync Resume" at bounding box center [435, 172] width 25 height 5
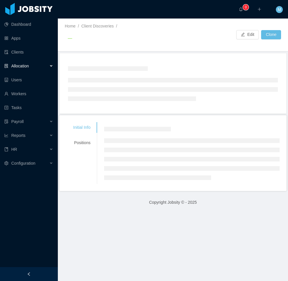
drag, startPoint x: 42, startPoint y: 60, endPoint x: 44, endPoint y: 62, distance: 3.3
click at [42, 60] on ul "Dashboard Apps Clients Allocation Users Workers Tasks Payroll Reports HR Config…" at bounding box center [29, 93] width 58 height 153
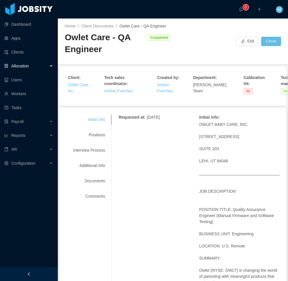
click at [45, 63] on div "Allocation" at bounding box center [29, 66] width 58 height 12
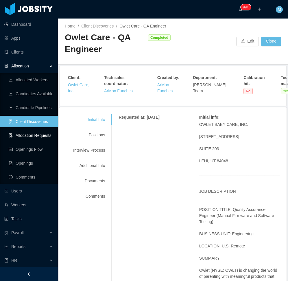
click at [31, 135] on link "Allocation Requests" at bounding box center [31, 136] width 45 height 12
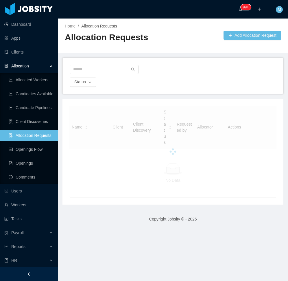
click at [38, 271] on div at bounding box center [29, 274] width 58 height 14
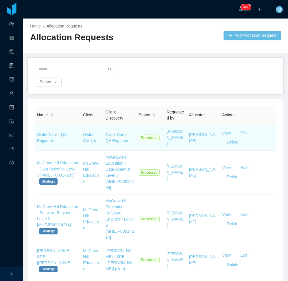
click at [242, 133] on button "Edit" at bounding box center [244, 132] width 16 height 9
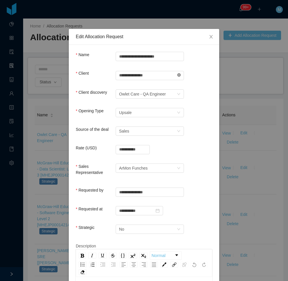
click at [178, 76] on icon "icon: close-circle" at bounding box center [178, 74] width 3 height 3
click at [164, 73] on input "text" at bounding box center [150, 75] width 68 height 9
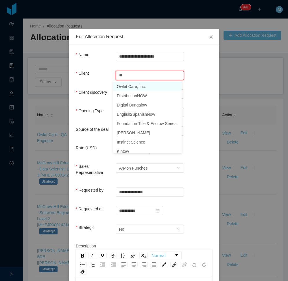
click at [137, 87] on li "Owlet Care, Inc." at bounding box center [147, 86] width 68 height 9
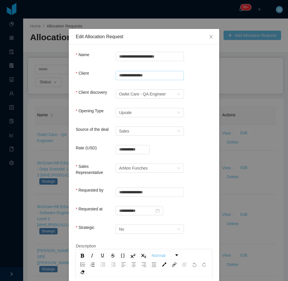
type input "**********"
click at [202, 94] on div "Client discovery Owlet Care - QA Engineer" at bounding box center [144, 95] width 137 height 12
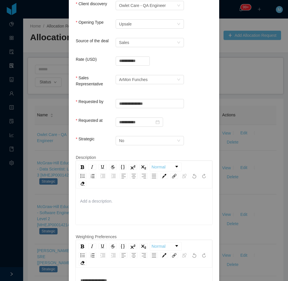
scroll to position [174, 0]
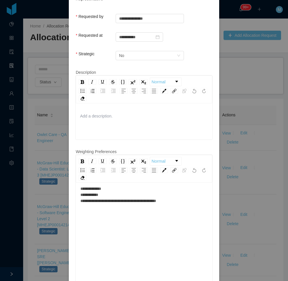
click at [129, 177] on div "**********" at bounding box center [144, 220] width 137 height 130
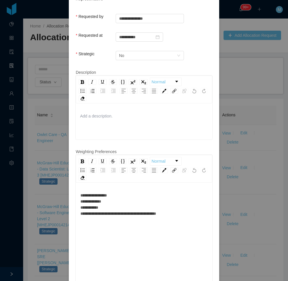
click at [120, 195] on div "**********" at bounding box center [144, 204] width 128 height 24
click at [124, 192] on div "**********" at bounding box center [144, 204] width 128 height 24
click at [175, 205] on div "**********" at bounding box center [144, 204] width 128 height 24
click at [128, 200] on div "**********" at bounding box center [144, 204] width 128 height 24
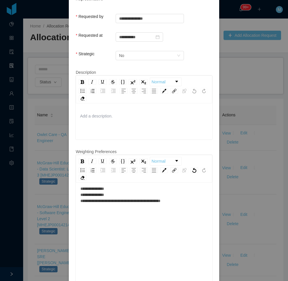
scroll to position [211, 0]
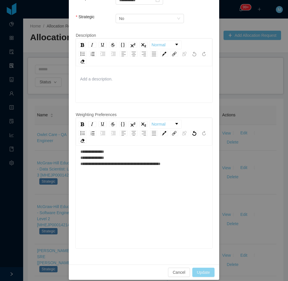
click at [204, 268] on button "Update" at bounding box center [203, 272] width 22 height 9
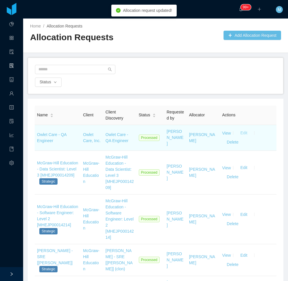
click at [239, 134] on button "Edit" at bounding box center [244, 132] width 16 height 9
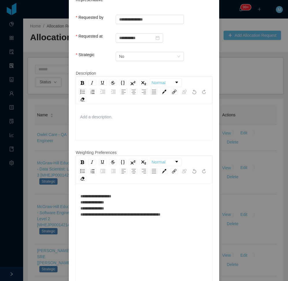
scroll to position [174, 0]
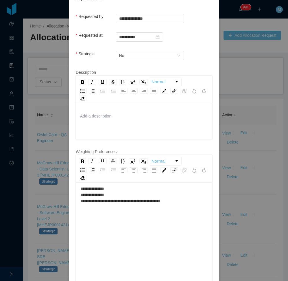
click at [135, 189] on div "**********" at bounding box center [144, 192] width 128 height 24
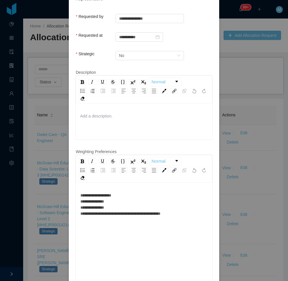
click at [123, 206] on span "**********" at bounding box center [120, 204] width 80 height 22
click at [127, 196] on div "**********" at bounding box center [144, 204] width 128 height 24
click at [128, 193] on div "**********" at bounding box center [144, 204] width 128 height 24
click at [128, 192] on div "**********" at bounding box center [144, 204] width 128 height 24
click at [178, 210] on div "**********" at bounding box center [144, 204] width 128 height 24
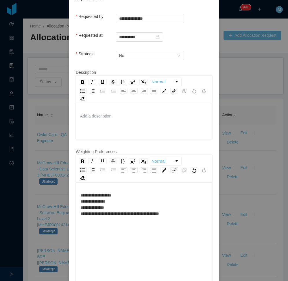
click at [119, 192] on div "**********" at bounding box center [144, 204] width 128 height 24
click at [176, 209] on div "**********" at bounding box center [144, 204] width 128 height 24
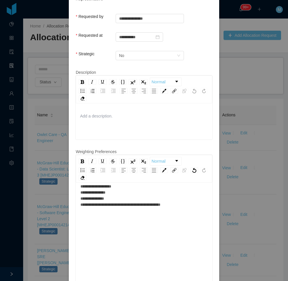
scroll to position [13, 0]
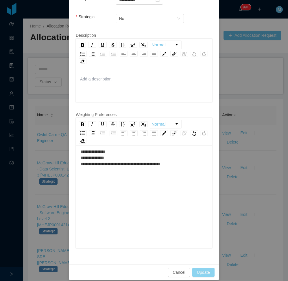
click at [202, 269] on button "Update" at bounding box center [203, 272] width 22 height 9
click at [199, 268] on button "Update" at bounding box center [203, 272] width 22 height 9
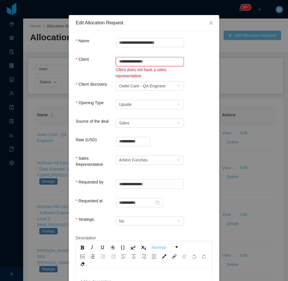
scroll to position [0, 0]
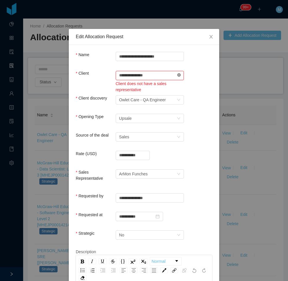
click at [177, 75] on icon "icon: close-circle" at bounding box center [178, 74] width 3 height 3
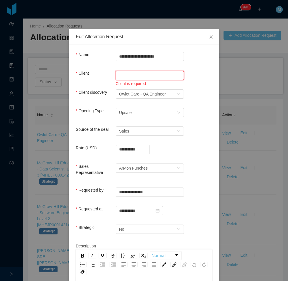
click at [155, 72] on input "text" at bounding box center [150, 75] width 68 height 9
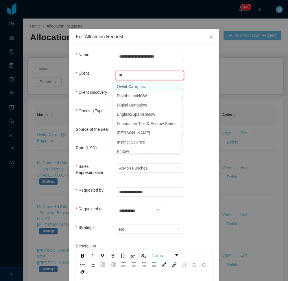
click at [140, 89] on li "Owlet Care, Inc." at bounding box center [147, 86] width 68 height 9
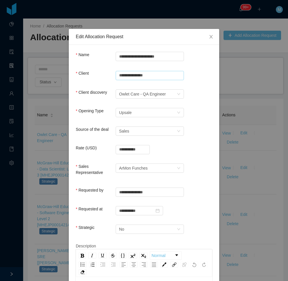
type input "**********"
click at [209, 89] on form "**********" at bounding box center [144, 256] width 137 height 409
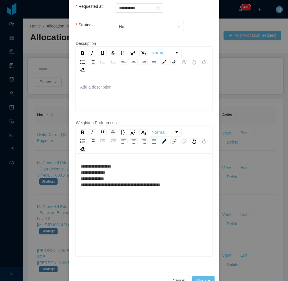
scroll to position [211, 0]
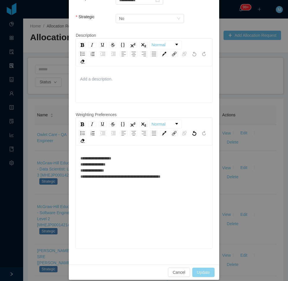
click at [207, 268] on button "Update" at bounding box center [203, 272] width 22 height 9
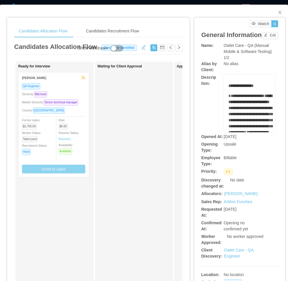
click at [54, 170] on button "Send to sales" at bounding box center [53, 169] width 63 height 9
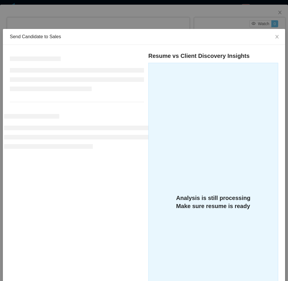
scroll to position [92, 0]
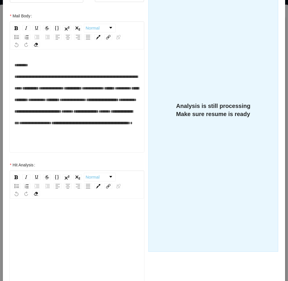
click at [31, 227] on div "rdw-editor" at bounding box center [76, 258] width 125 height 101
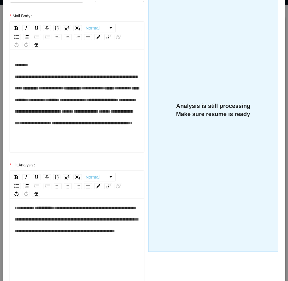
scroll to position [0, 0]
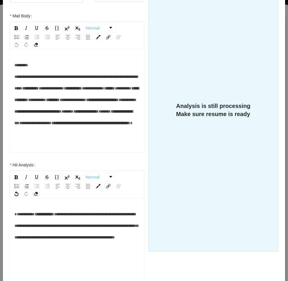
drag, startPoint x: 58, startPoint y: 215, endPoint x: 68, endPoint y: 220, distance: 10.8
click at [54, 216] on span "**********" at bounding box center [44, 214] width 19 height 4
click at [70, 218] on div "**********" at bounding box center [76, 225] width 125 height 35
click at [19, 239] on span "**********" at bounding box center [76, 225] width 124 height 27
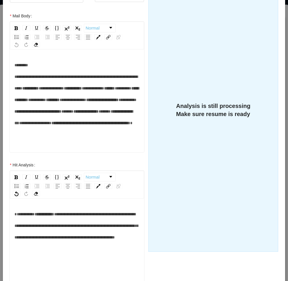
click at [107, 243] on div "**********" at bounding box center [76, 225] width 125 height 35
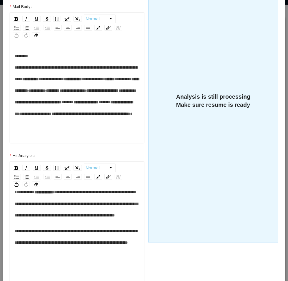
scroll to position [209, 0]
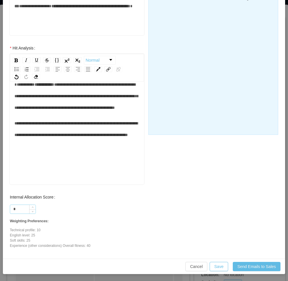
click at [18, 209] on input "*" at bounding box center [22, 209] width 25 height 9
type input "***"
click at [216, 265] on button "Save" at bounding box center [219, 266] width 19 height 9
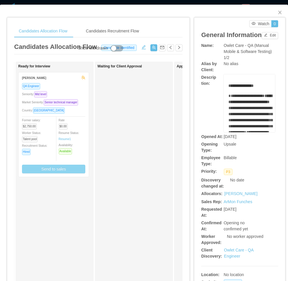
scroll to position [180, 0]
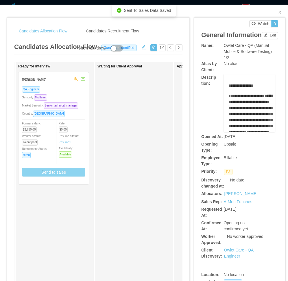
click at [71, 99] on div "Seniority: Mid level" at bounding box center [53, 97] width 63 height 7
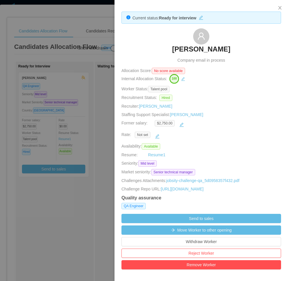
click at [85, 193] on div at bounding box center [144, 140] width 288 height 281
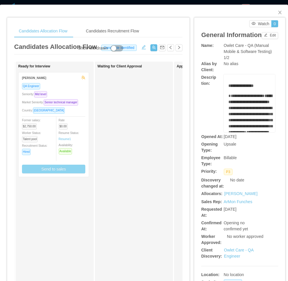
click at [66, 168] on button "Send to sales" at bounding box center [53, 169] width 63 height 9
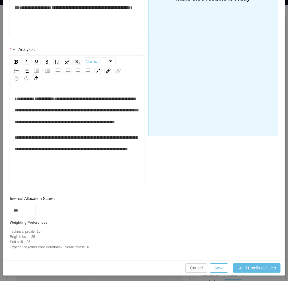
scroll to position [209, 0]
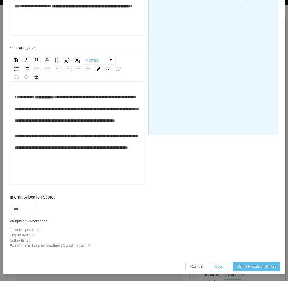
click at [91, 153] on div "**********" at bounding box center [76, 141] width 125 height 23
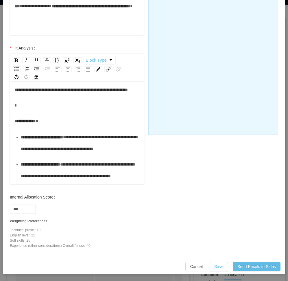
click at [11, 122] on div "**********" at bounding box center [77, 133] width 134 height 101
click at [23, 111] on div "rdw-editor" at bounding box center [76, 106] width 125 height 12
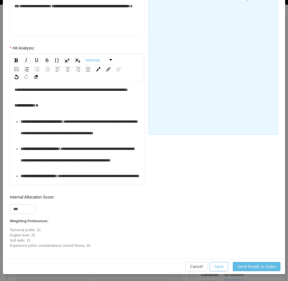
drag, startPoint x: 68, startPoint y: 169, endPoint x: 72, endPoint y: 163, distance: 7.6
click at [68, 139] on div "**********" at bounding box center [80, 127] width 119 height 23
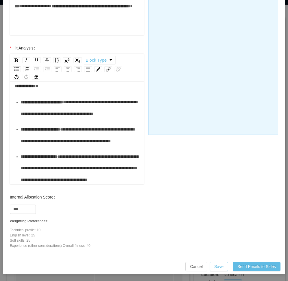
scroll to position [87, 0]
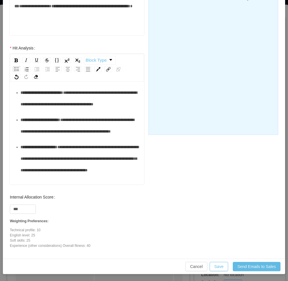
click at [58, 110] on div "**********" at bounding box center [80, 98] width 119 height 23
click at [56, 110] on div "**********" at bounding box center [80, 98] width 119 height 23
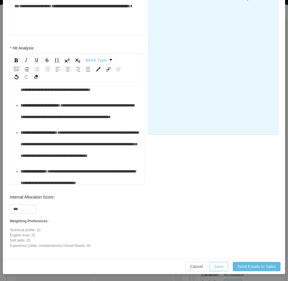
scroll to position [116, 0]
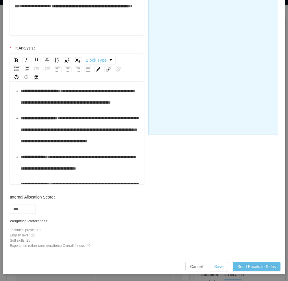
click at [62, 108] on div "**********" at bounding box center [80, 96] width 119 height 23
click at [31, 168] on ul "**********" at bounding box center [76, 143] width 125 height 171
click at [42, 108] on div "**********" at bounding box center [80, 96] width 119 height 23
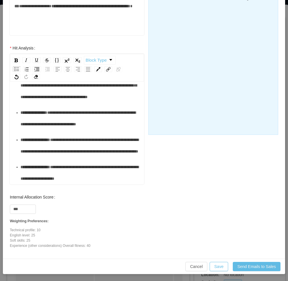
scroll to position [174, 0]
click at [69, 103] on div "**********" at bounding box center [80, 85] width 119 height 35
click at [69, 130] on div "**********" at bounding box center [80, 118] width 119 height 23
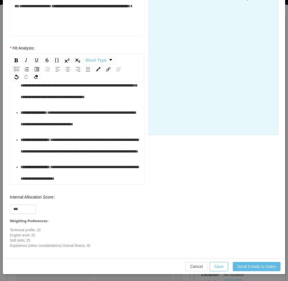
click at [67, 157] on div "**********" at bounding box center [80, 145] width 119 height 23
click at [215, 265] on button "Save" at bounding box center [219, 266] width 19 height 9
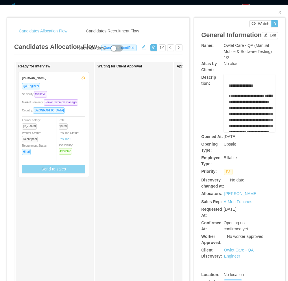
scroll to position [180, 0]
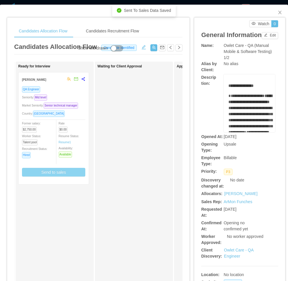
click at [67, 97] on div "Seniority: Mid level" at bounding box center [53, 97] width 63 height 7
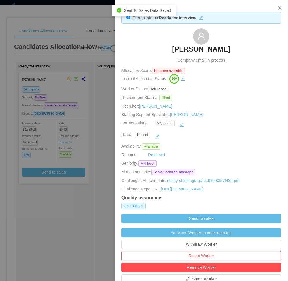
drag, startPoint x: 171, startPoint y: 49, endPoint x: 231, endPoint y: 51, distance: 60.8
click at [231, 51] on div "Edison Pereira Company email in process" at bounding box center [202, 45] width 160 height 35
copy h3 "Edison Pereira"
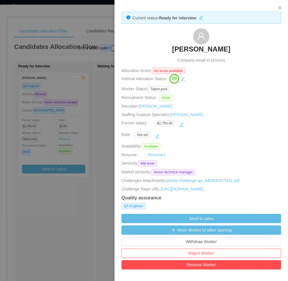
drag, startPoint x: 87, startPoint y: 193, endPoint x: 107, endPoint y: 108, distance: 87.8
click at [87, 193] on div at bounding box center [144, 140] width 288 height 281
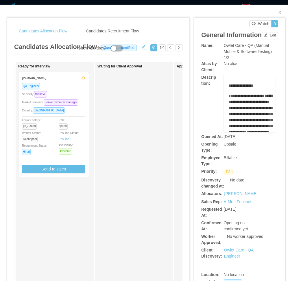
drag, startPoint x: 139, startPoint y: 203, endPoint x: 166, endPoint y: 183, distance: 33.7
click at [139, 203] on div "Waiting for Client Approval" at bounding box center [138, 206] width 81 height 284
click at [278, 13] on icon "icon: close" at bounding box center [279, 12] width 3 height 3
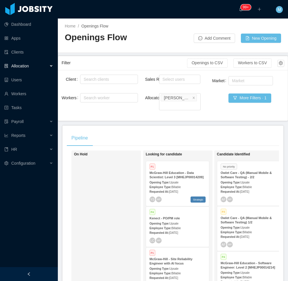
drag, startPoint x: 41, startPoint y: 271, endPoint x: 93, endPoint y: 253, distance: 54.7
click at [41, 271] on div at bounding box center [29, 274] width 58 height 14
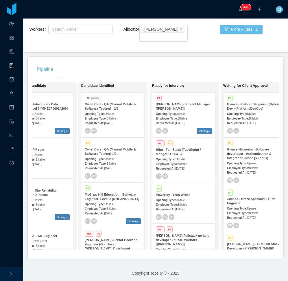
scroll to position [0, 108]
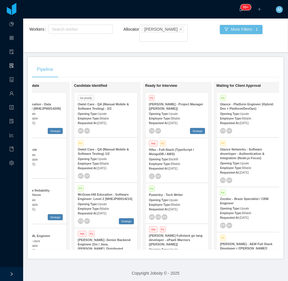
click at [117, 111] on div "Opening Type: Upsale" at bounding box center [106, 114] width 56 height 6
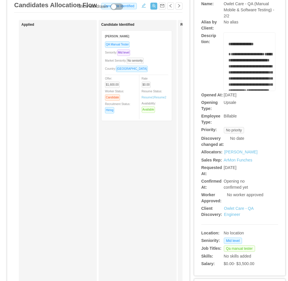
scroll to position [87, 0]
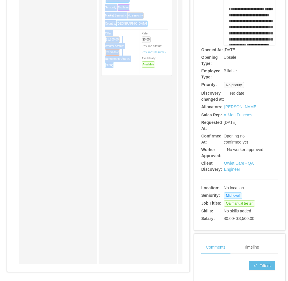
drag, startPoint x: 76, startPoint y: 269, endPoint x: 104, endPoint y: 272, distance: 29.1
click at [104, 269] on div "Applied Candidate Identified Rafael Guedez QA Manual Tester Seniority: Mid leve…" at bounding box center [98, 122] width 168 height 294
drag, startPoint x: 104, startPoint y: 272, endPoint x: 67, endPoint y: 247, distance: 45.7
click at [71, 245] on div "Applied" at bounding box center [61, 119] width 81 height 284
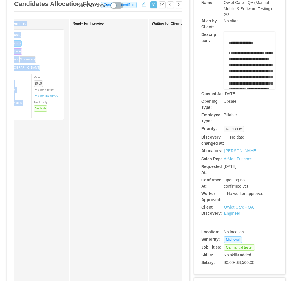
scroll to position [0, 0]
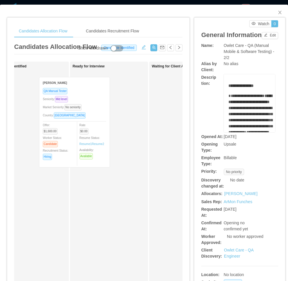
drag, startPoint x: 37, startPoint y: 127, endPoint x: 101, endPoint y: 132, distance: 64.7
click at [101, 132] on div "Applied Candidate Identified Rafael Guedez QA Manual Tester Seniority: Mid leve…" at bounding box center [98, 209] width 168 height 294
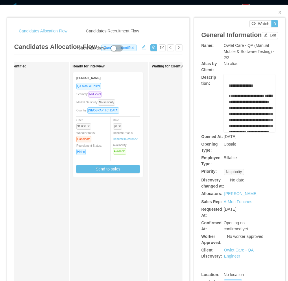
click at [79, 186] on div "Ready for Interview Rafael Guedez QA Manual Tester Seniority: Mid level Market …" at bounding box center [113, 206] width 81 height 284
click at [111, 169] on button "Send to sales" at bounding box center [107, 169] width 63 height 9
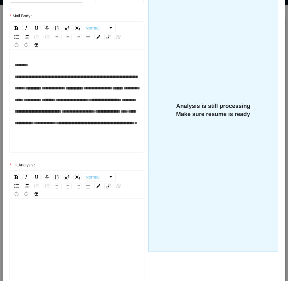
scroll to position [13, 0]
click at [51, 215] on div "rdw-editor" at bounding box center [76, 246] width 125 height 101
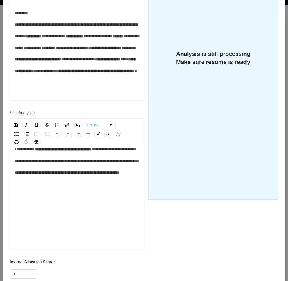
scroll to position [92, 0]
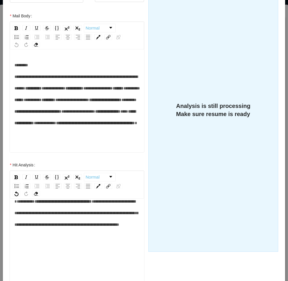
click at [27, 219] on div "**********" at bounding box center [76, 213] width 125 height 35
click at [30, 204] on div "**********" at bounding box center [76, 213] width 125 height 35
click at [35, 201] on span "**********" at bounding box center [63, 201] width 57 height 4
click at [26, 225] on span "**********" at bounding box center [76, 218] width 125 height 39
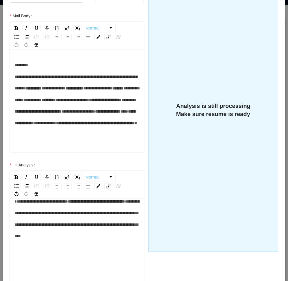
click at [65, 241] on div "**********" at bounding box center [76, 219] width 125 height 46
click at [52, 242] on div "**********" at bounding box center [76, 219] width 125 height 46
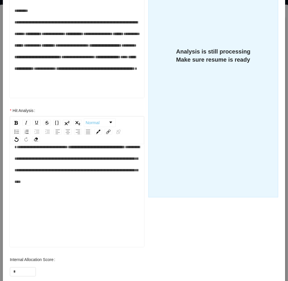
scroll to position [150, 0]
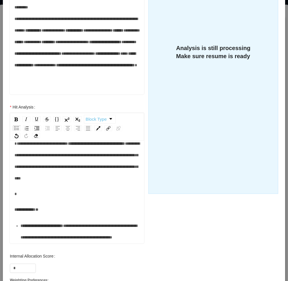
click at [83, 200] on div "rdw-editor" at bounding box center [76, 194] width 125 height 12
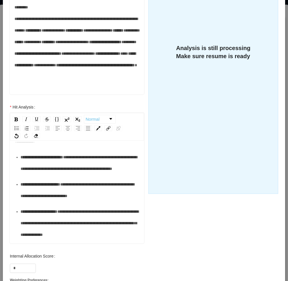
scroll to position [71, 0]
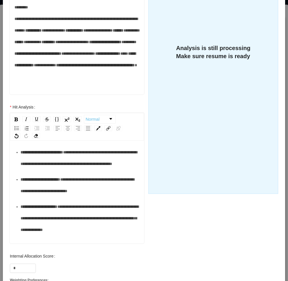
click at [58, 166] on span "**********" at bounding box center [79, 158] width 117 height 16
click at [48, 170] on div "**********" at bounding box center [80, 157] width 119 height 23
click at [53, 197] on div "**********" at bounding box center [80, 185] width 119 height 23
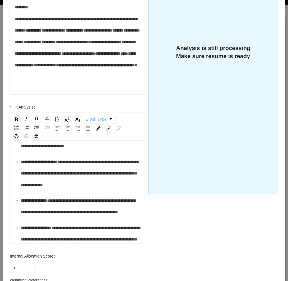
scroll to position [128, 0]
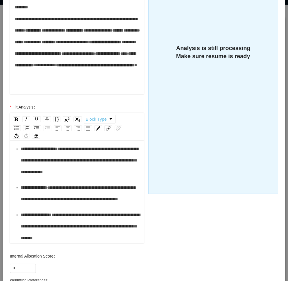
click at [59, 215] on ul "**********" at bounding box center [76, 166] width 125 height 155
click at [61, 178] on div "**********" at bounding box center [80, 160] width 119 height 35
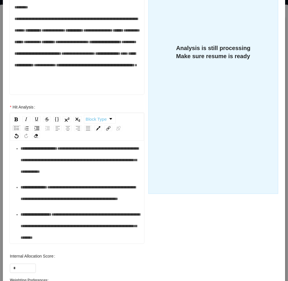
click at [61, 205] on div "**********" at bounding box center [80, 192] width 119 height 23
click at [121, 239] on div "**********" at bounding box center [80, 226] width 119 height 35
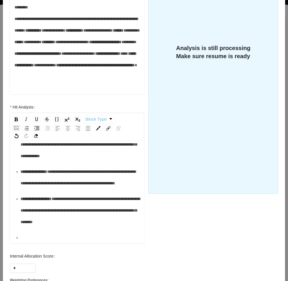
scroll to position [179, 0]
click at [26, 266] on input "*" at bounding box center [22, 268] width 25 height 9
type input "**"
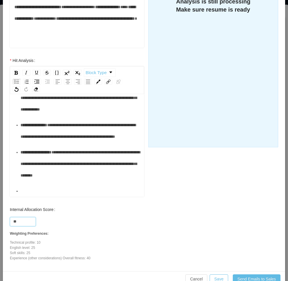
scroll to position [208, 0]
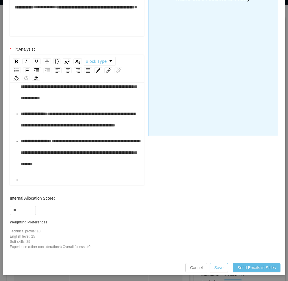
click at [38, 174] on div "rdw-editor" at bounding box center [80, 180] width 119 height 12
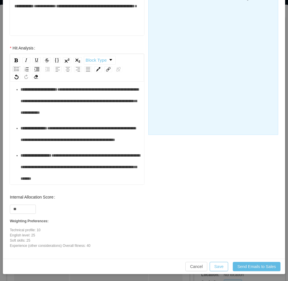
scroll to position [163, 0]
click at [216, 267] on button "Save" at bounding box center [219, 266] width 19 height 9
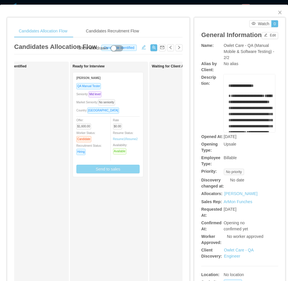
scroll to position [180, 0]
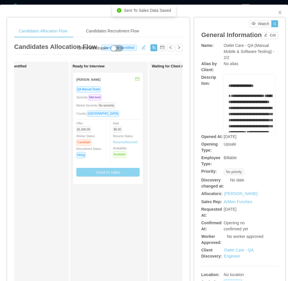
click at [127, 107] on div "Market Seniority: No seniority" at bounding box center [107, 105] width 63 height 7
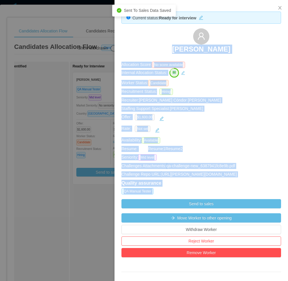
drag, startPoint x: 156, startPoint y: 45, endPoint x: 244, endPoint y: 57, distance: 88.4
click at [246, 58] on div "Current status: Ready for interview Rafael Guedez Allocation Score: No score av…" at bounding box center [202, 245] width 174 height 491
click at [241, 52] on div "Rafael Guedez" at bounding box center [202, 42] width 160 height 29
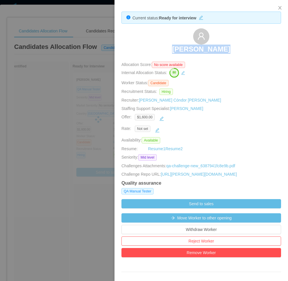
drag, startPoint x: 169, startPoint y: 47, endPoint x: 228, endPoint y: 49, distance: 59.1
click at [229, 49] on div "Rafael Guedez" at bounding box center [202, 42] width 160 height 29
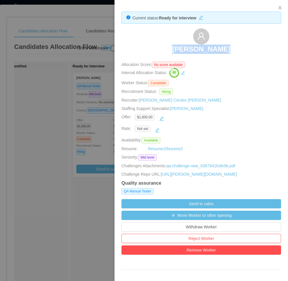
copy h3 "Rafael Guedez"
click at [93, 196] on div at bounding box center [144, 140] width 288 height 281
click at [93, 196] on div "Ready for Interview Rafael Guedez QA Manual Tester Seniority: Mid level Market …" at bounding box center [113, 206] width 81 height 284
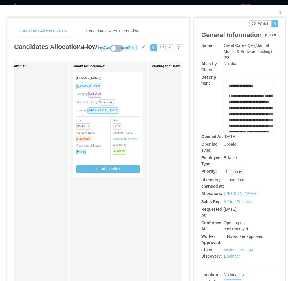
click at [137, 238] on div "Ready for Interview Rafael Guedez QA Manual Tester Seniority: Mid level Market …" at bounding box center [113, 206] width 81 height 284
click at [141, 47] on button "button" at bounding box center [143, 47] width 9 height 6
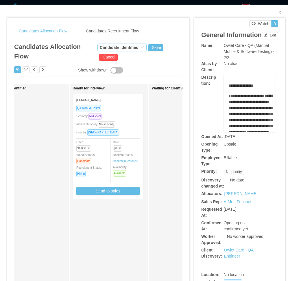
click at [104, 46] on div "Candidate identified" at bounding box center [119, 47] width 39 height 6
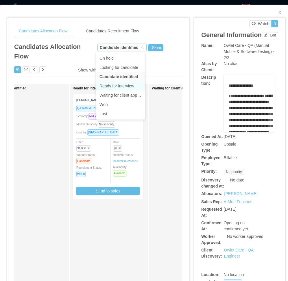
click at [115, 85] on li "Ready for interview" at bounding box center [120, 85] width 49 height 9
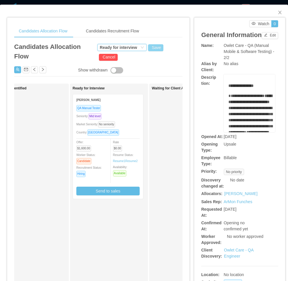
click at [149, 47] on button "Save" at bounding box center [155, 47] width 15 height 7
click at [166, 35] on button "Update" at bounding box center [166, 32] width 18 height 7
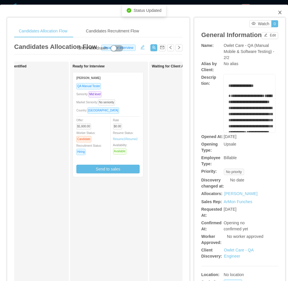
drag, startPoint x: 277, startPoint y: 13, endPoint x: 288, endPoint y: 47, distance: 35.1
click at [278, 14] on icon "icon: close" at bounding box center [280, 12] width 5 height 5
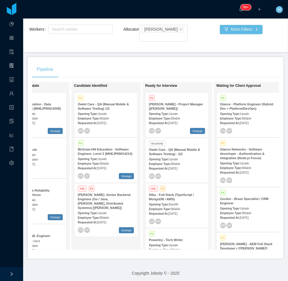
click at [102, 238] on div "Candidate Identified P3 Owlet Care - QA (Manual Mobile & Software Testing) 1/2 …" at bounding box center [114, 165] width 81 height 163
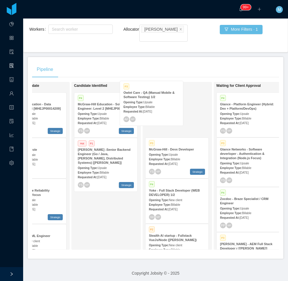
drag, startPoint x: 115, startPoint y: 114, endPoint x: 171, endPoint y: 104, distance: 56.8
click at [171, 104] on div "On Hold Looking for candidate P1 McGraw-Hill Education - Data Scientist: Level …" at bounding box center [155, 168] width 247 height 172
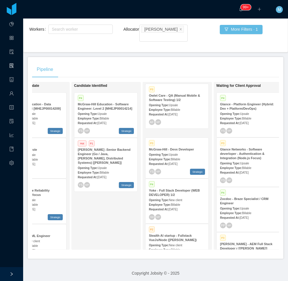
scroll to position [811, 0]
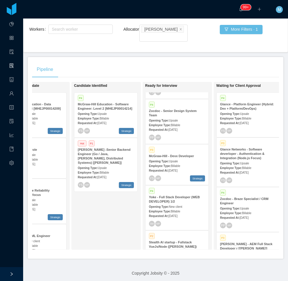
click at [185, 240] on strong "Stealth AI startup - Fullstack VueJs/Node (Erkang Zheng)" at bounding box center [173, 244] width 48 height 8
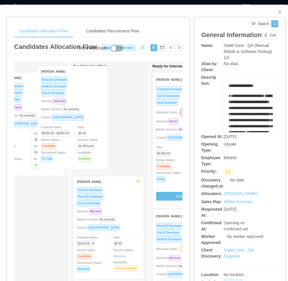
drag, startPoint x: 25, startPoint y: 157, endPoint x: 66, endPoint y: 152, distance: 41.0
click at [69, 150] on div "Applied Duane Faria ReactJS Developer NodeJS Developer VueJS Developer Seniorit…" at bounding box center [98, 209] width 168 height 294
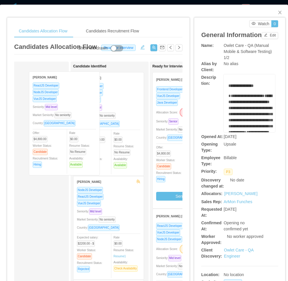
drag, startPoint x: 31, startPoint y: 147, endPoint x: 74, endPoint y: 146, distance: 42.5
click at [74, 146] on div "Applied Kevin Souza ReactJS Developer NodeJS Developer VueJS Developer Seniorit…" at bounding box center [98, 209] width 168 height 294
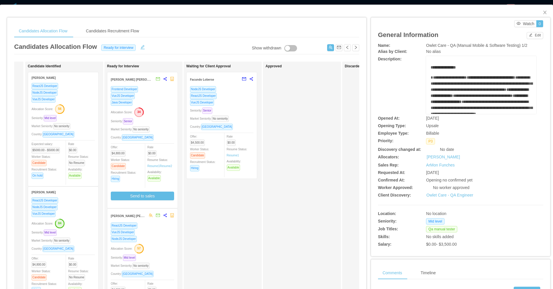
click at [95, 90] on div "ReactJS Developer NodeJS Developer VueJS Developer Allocation Score: 56 Seniori…" at bounding box center [63, 135] width 70 height 104
click at [82, 101] on div "VueJS Developer" at bounding box center [63, 99] width 63 height 7
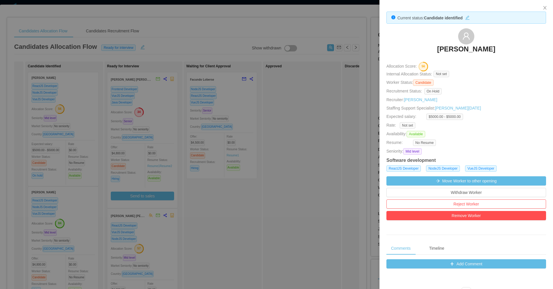
click at [65, 166] on div at bounding box center [276, 144] width 553 height 289
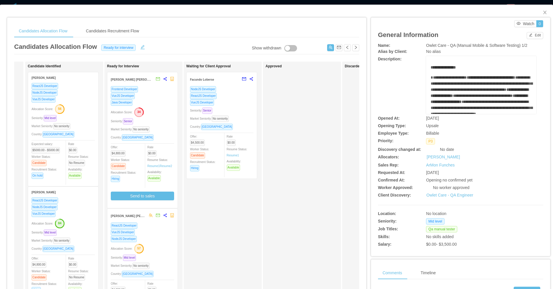
click at [66, 203] on div "ReactJS Developer" at bounding box center [63, 200] width 63 height 7
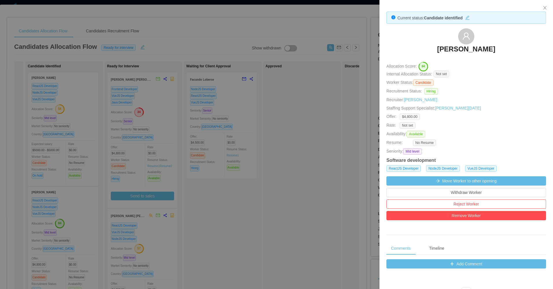
click at [73, 187] on div at bounding box center [276, 144] width 553 height 289
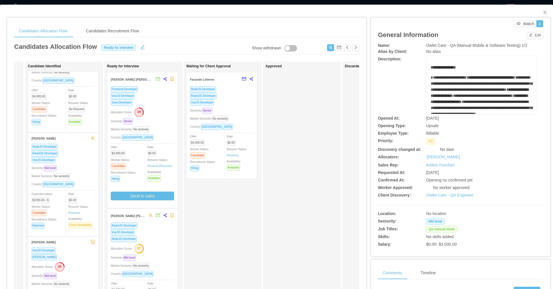
scroll to position [169, 0]
click at [84, 158] on div "VueJS Developer" at bounding box center [63, 160] width 63 height 7
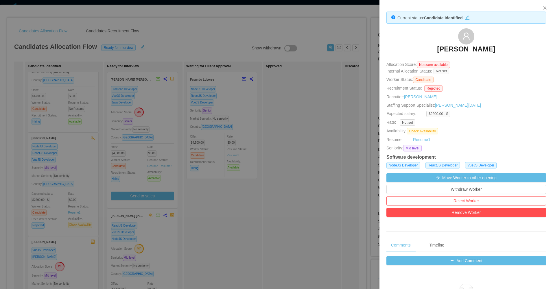
drag, startPoint x: 226, startPoint y: 166, endPoint x: 189, endPoint y: 173, distance: 38.3
click at [226, 166] on div at bounding box center [276, 144] width 553 height 289
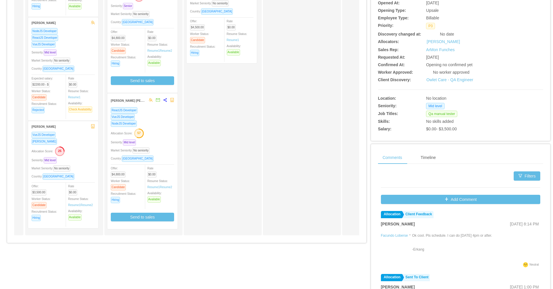
scroll to position [116, 0]
click at [71, 179] on div "Country: Brazil" at bounding box center [63, 176] width 63 height 7
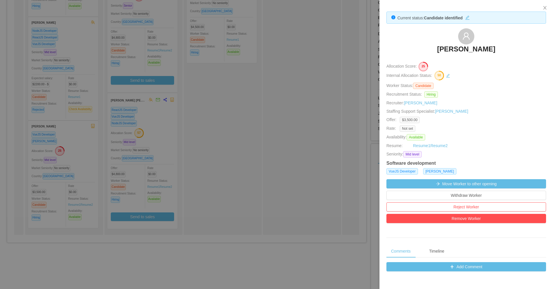
drag, startPoint x: 268, startPoint y: 107, endPoint x: 223, endPoint y: 77, distance: 54.0
click at [268, 107] on div at bounding box center [276, 144] width 553 height 289
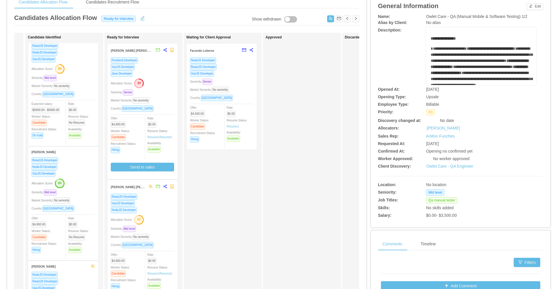
scroll to position [29, 0]
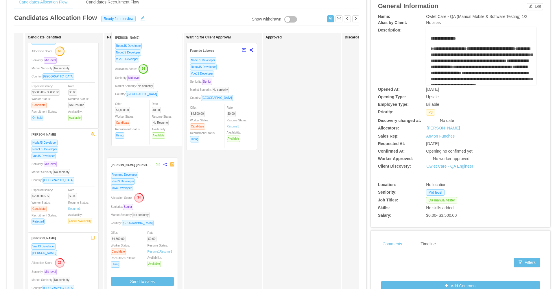
drag, startPoint x: 58, startPoint y: 173, endPoint x: 141, endPoint y: 76, distance: 126.6
click at [141, 76] on div "Applied Candidate Identified Duane Faria ReactJS Developer NodeJS Developer Vue…" at bounding box center [186, 180] width 345 height 294
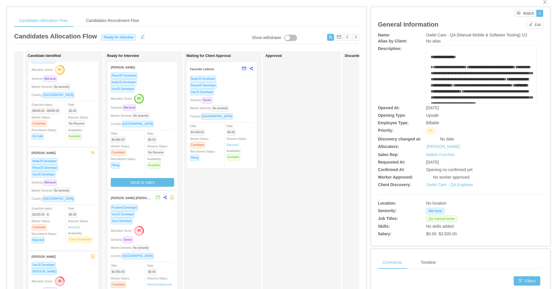
scroll to position [0, 0]
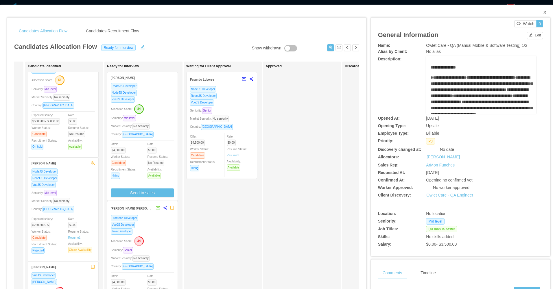
click at [288, 14] on span "Close" at bounding box center [545, 13] width 16 height 16
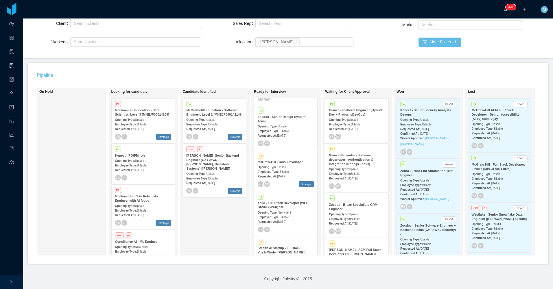
scroll to position [840, 0]
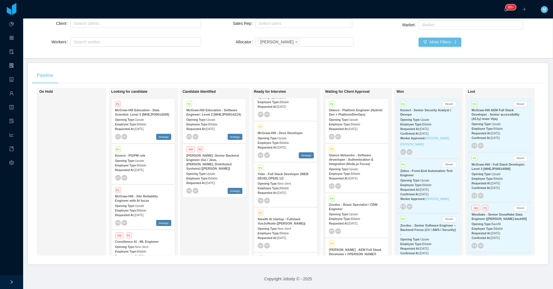
click at [284, 230] on div "Employee Type: Billable" at bounding box center [286, 233] width 56 height 6
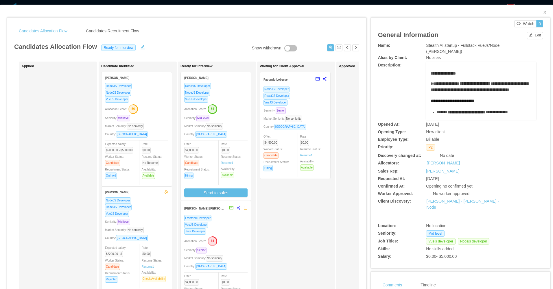
click at [236, 111] on div "Allocation Score: 84" at bounding box center [215, 108] width 63 height 9
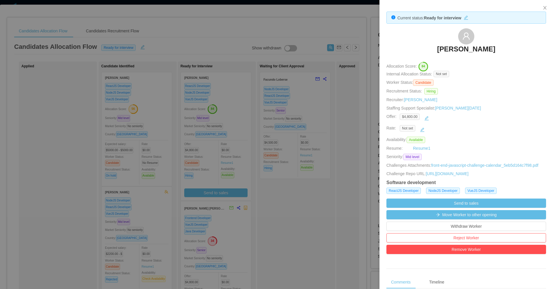
click at [288, 169] on div at bounding box center [276, 144] width 553 height 289
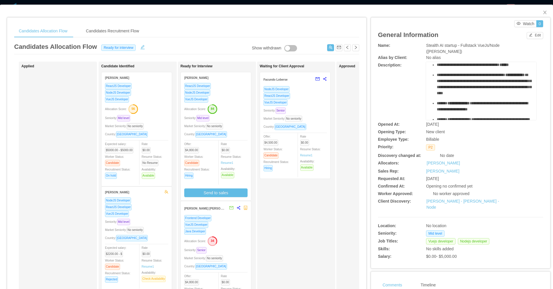
scroll to position [104, 0]
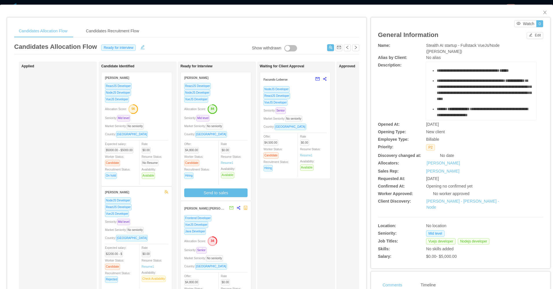
drag, startPoint x: 427, startPoint y: 77, endPoint x: 486, endPoint y: 69, distance: 59.0
click at [288, 69] on div "**********" at bounding box center [481, 61] width 101 height 191
copy div "**********"
click at [203, 194] on button "Send to sales" at bounding box center [215, 193] width 63 height 9
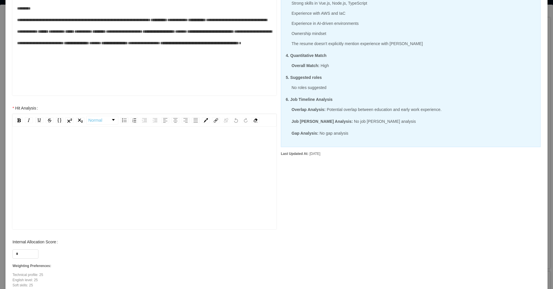
scroll to position [170, 0]
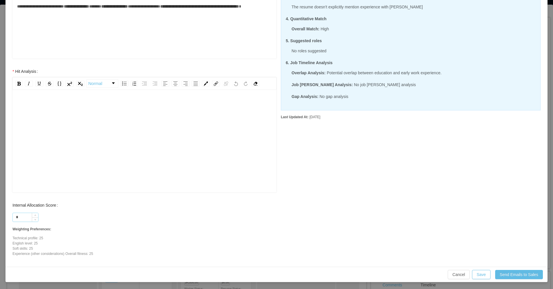
click at [23, 217] on input "*" at bounding box center [25, 217] width 25 height 9
type input "**"
click at [46, 153] on div "rdw-editor" at bounding box center [144, 137] width 255 height 101
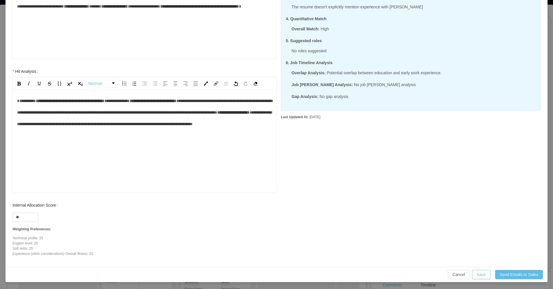
scroll to position [0, 0]
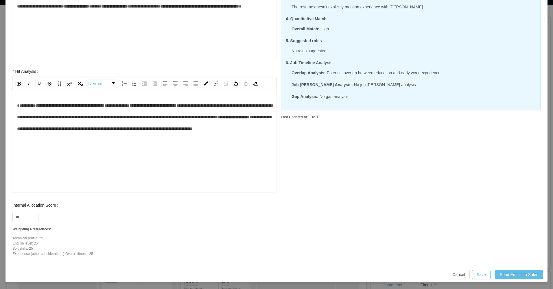
click at [136, 135] on div "**********" at bounding box center [144, 117] width 255 height 35
click at [149, 135] on div "**********" at bounding box center [144, 117] width 255 height 35
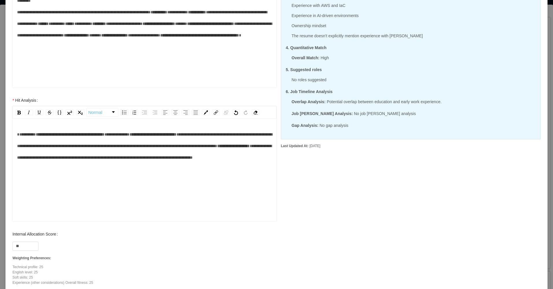
click at [31, 148] on span "**********" at bounding box center [144, 141] width 255 height 16
click at [171, 163] on div "**********" at bounding box center [144, 146] width 255 height 35
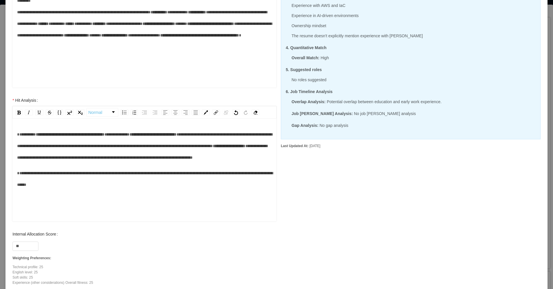
click at [18, 186] on span "**********" at bounding box center [145, 179] width 256 height 16
click at [128, 191] on div "**********" at bounding box center [144, 179] width 255 height 23
click at [131, 191] on div "**********" at bounding box center [144, 179] width 255 height 23
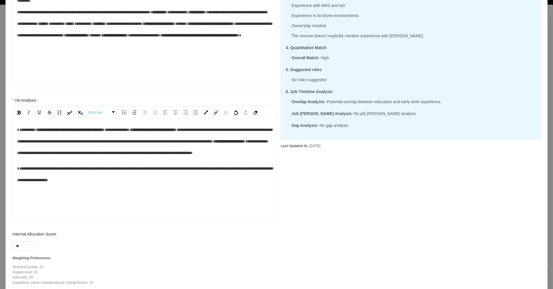
scroll to position [13, 0]
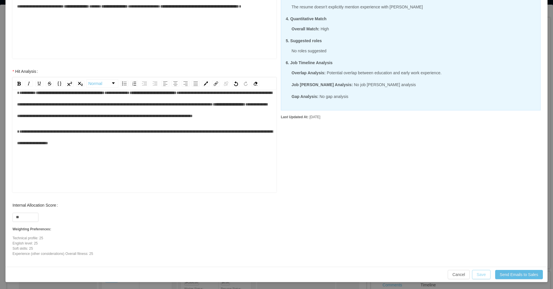
click at [288, 271] on button "Save" at bounding box center [481, 274] width 19 height 9
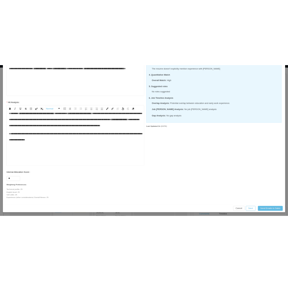
scroll to position [141, 0]
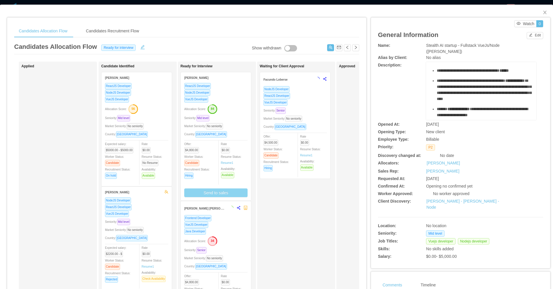
click at [231, 98] on div "VueJS Developer" at bounding box center [215, 99] width 63 height 7
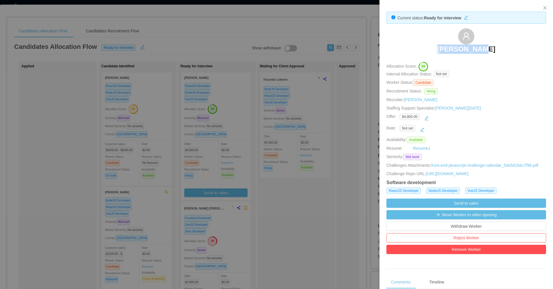
drag, startPoint x: 473, startPoint y: 47, endPoint x: 496, endPoint y: 49, distance: 22.9
click at [288, 49] on div "Kevin Souza" at bounding box center [467, 42] width 160 height 29
copy h3 "Kevin Souza"
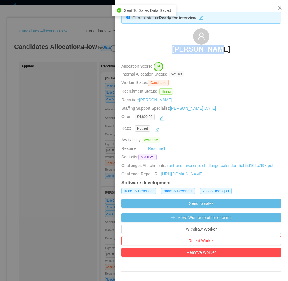
scroll to position [209, 0]
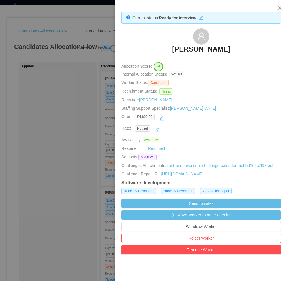
click at [66, 126] on div at bounding box center [144, 140] width 288 height 281
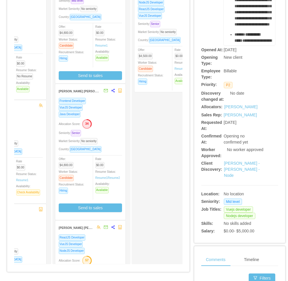
scroll to position [29, 0]
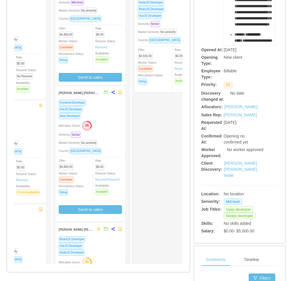
click at [107, 127] on div "Allocation Score: 34" at bounding box center [90, 125] width 63 height 9
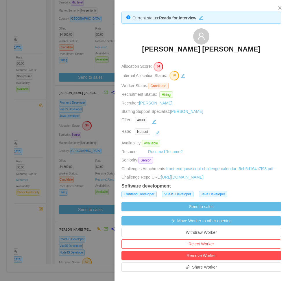
click at [54, 180] on div at bounding box center [144, 140] width 288 height 281
click at [54, 180] on div "Ready for Interview Kevin Souza ReactJS Developer NodeJS Developer VueJS Develo…" at bounding box center [91, 119] width 78 height 289
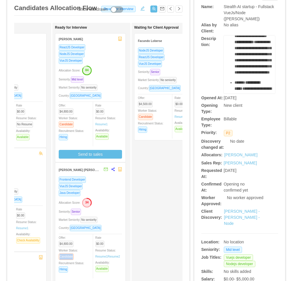
scroll to position [0, 0]
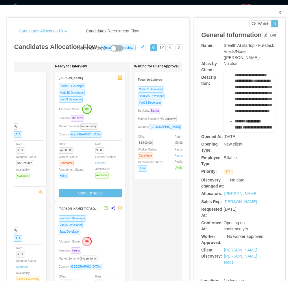
click at [275, 15] on span "Close" at bounding box center [280, 13] width 16 height 16
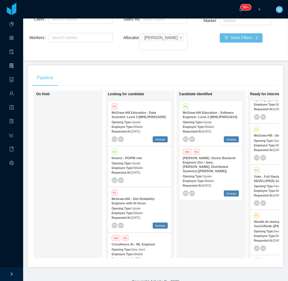
drag, startPoint x: 215, startPoint y: 223, endPoint x: 212, endPoint y: 229, distance: 6.0
click at [215, 225] on div "Candidate Identified P4 McGraw-Hill Education - Software Engineer: Level 2 [MHE…" at bounding box center [219, 174] width 81 height 163
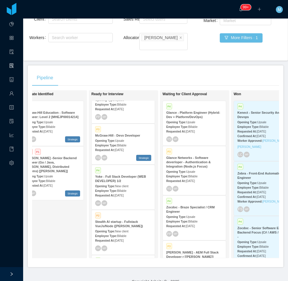
scroll to position [0, 168]
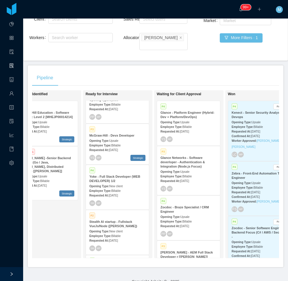
click at [169, 70] on div "Pipeline" at bounding box center [155, 78] width 247 height 16
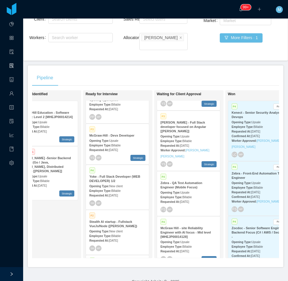
click at [203, 239] on div "Opening Type: Upsale" at bounding box center [189, 242] width 56 height 6
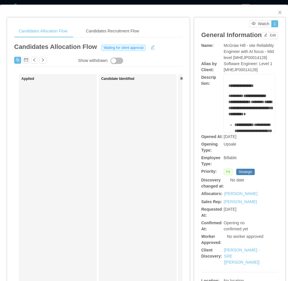
drag, startPoint x: 138, startPoint y: 158, endPoint x: 123, endPoint y: 175, distance: 23.0
click at [138, 158] on div "Candidate Identified" at bounding box center [141, 219] width 81 height 284
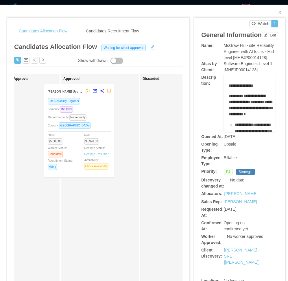
drag, startPoint x: 38, startPoint y: 144, endPoint x: 103, endPoint y: 143, distance: 65.1
click at [103, 143] on div "Applied Candidate Identified Ready for Interview Waiting for Client Approval Ma…" at bounding box center [98, 221] width 168 height 294
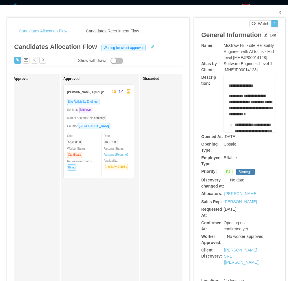
click at [278, 13] on icon "icon: close" at bounding box center [279, 12] width 3 height 3
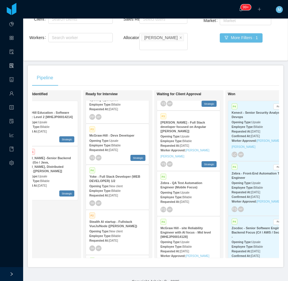
drag, startPoint x: 46, startPoint y: 224, endPoint x: 50, endPoint y: 223, distance: 3.8
click at [47, 224] on div "Candidate Identified P4 McGraw-Hill Education - Software Engineer: Level 2 [MHE…" at bounding box center [54, 174] width 81 height 163
drag, startPoint x: 53, startPoint y: 224, endPoint x: 85, endPoint y: 229, distance: 33.2
click at [53, 224] on div "Candidate Identified P4 McGraw-Hill Education - Software Engineer: Level 2 [MHE…" at bounding box center [54, 174] width 81 height 163
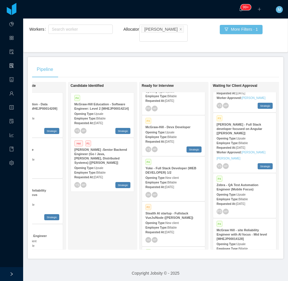
scroll to position [191, 0]
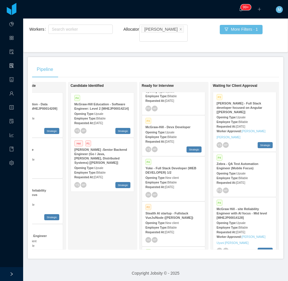
click at [104, 213] on div "Candidate Identified P4 McGraw-Hill Education - Software Engineer: Level 2 [MHE…" at bounding box center [111, 165] width 81 height 163
click at [87, 212] on div "Candidate Identified P4 McGraw-Hill Education - Software Engineer: Level 2 [MHE…" at bounding box center [111, 165] width 81 height 163
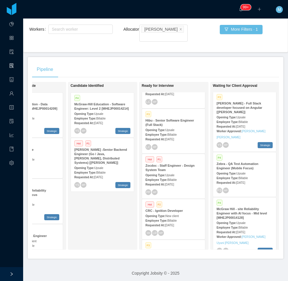
click at [174, 213] on div "Opening Type: New client" at bounding box center [174, 216] width 56 height 6
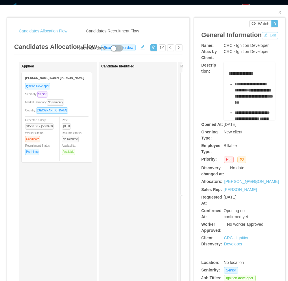
drag, startPoint x: 206, startPoint y: 47, endPoint x: 201, endPoint y: 89, distance: 42.3
click at [262, 39] on button "Edit" at bounding box center [270, 35] width 16 height 7
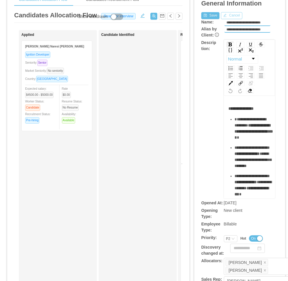
scroll to position [87, 0]
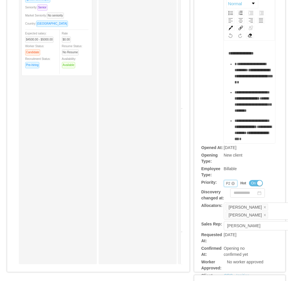
click at [226, 185] on div "P2" at bounding box center [228, 183] width 4 height 6
click at [226, 211] on li "P3" at bounding box center [226, 211] width 13 height 9
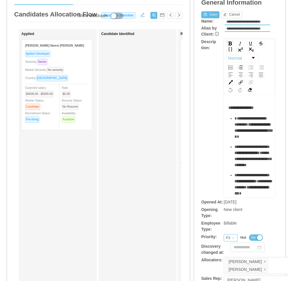
scroll to position [0, 0]
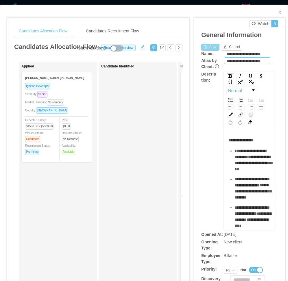
click at [208, 48] on button "Save" at bounding box center [210, 47] width 18 height 7
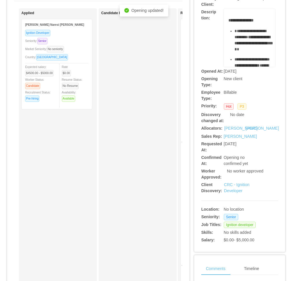
scroll to position [58, 0]
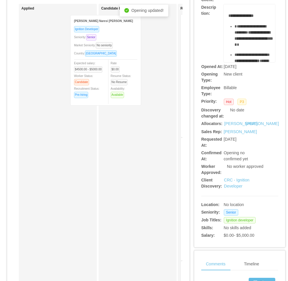
drag, startPoint x: 80, startPoint y: 87, endPoint x: 129, endPoint y: 88, distance: 48.9
click at [129, 88] on div "Applied Lucas Naresi Romano Ignition Developer Seniority: Senior Market Seniori…" at bounding box center [98, 151] width 168 height 294
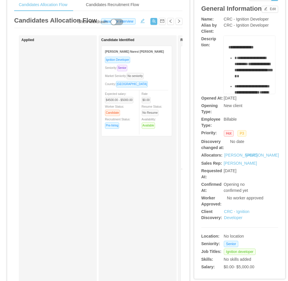
scroll to position [0, 0]
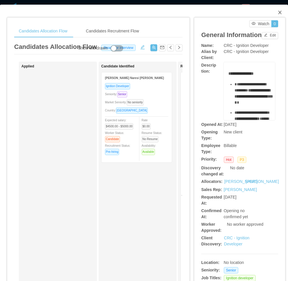
click at [278, 12] on icon "icon: close" at bounding box center [280, 12] width 5 height 5
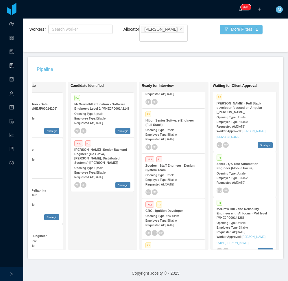
click at [96, 214] on div "Candidate Identified P4 McGraw-Hill Education - Software Engineer: Level 2 [MHE…" at bounding box center [111, 165] width 81 height 163
click at [114, 229] on div "Candidate Identified P4 McGraw-Hill Education - Software Engineer: Level 2 [MHE…" at bounding box center [111, 165] width 81 height 163
drag, startPoint x: 86, startPoint y: 219, endPoint x: 88, endPoint y: 213, distance: 5.9
click at [86, 219] on div "Candidate Identified P4 McGraw-Hill Education - Software Engineer: Level 2 [MHE…" at bounding box center [111, 165] width 81 height 163
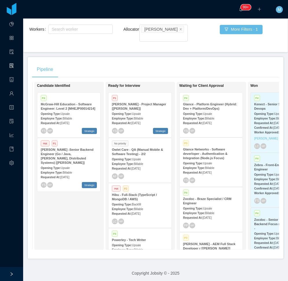
click at [218, 169] on div "Requested At: Aug 6th, 2025" at bounding box center [211, 172] width 56 height 6
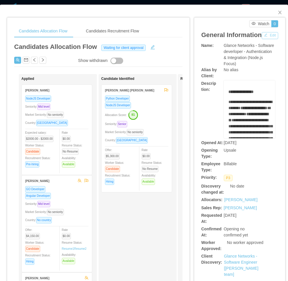
click at [262, 39] on button "Edit" at bounding box center [270, 35] width 16 height 7
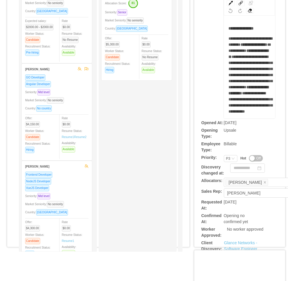
scroll to position [116, 0]
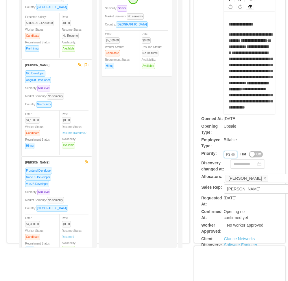
click at [226, 155] on div "P3" at bounding box center [228, 154] width 4 height 6
click at [225, 192] on li "P4" at bounding box center [226, 191] width 13 height 9
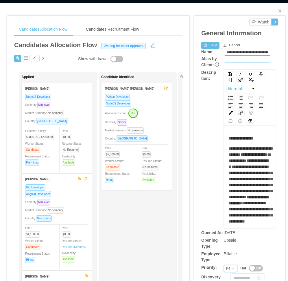
scroll to position [0, 0]
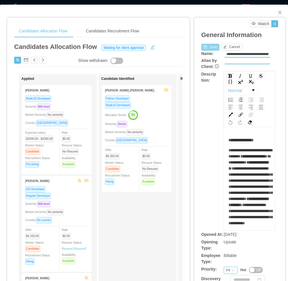
click at [205, 49] on button "Save" at bounding box center [210, 47] width 18 height 7
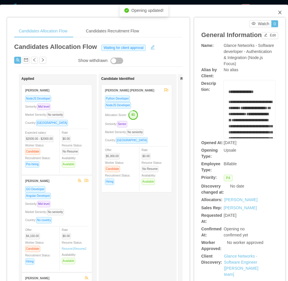
drag, startPoint x: 277, startPoint y: 12, endPoint x: 269, endPoint y: 20, distance: 12.1
click at [278, 12] on icon "icon: close" at bounding box center [280, 12] width 5 height 5
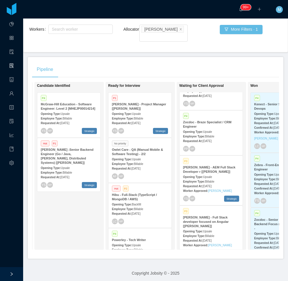
scroll to position [87, 0]
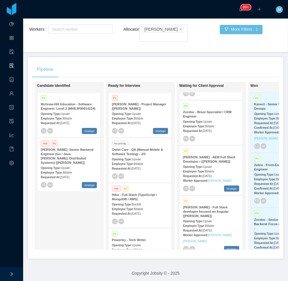
click at [210, 165] on span "Upsale" at bounding box center [207, 166] width 9 height 3
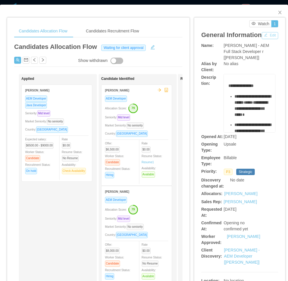
click at [262, 39] on button "Edit" at bounding box center [270, 35] width 16 height 7
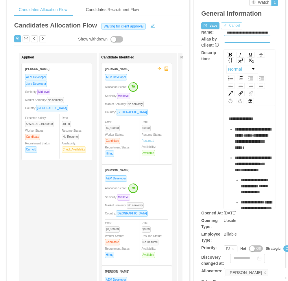
scroll to position [87, 0]
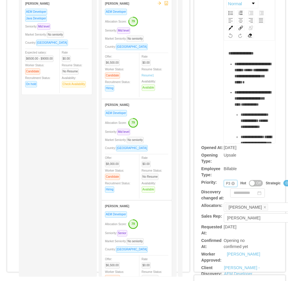
click at [226, 184] on div "P3" at bounding box center [228, 183] width 4 height 6
click at [227, 220] on li "P4" at bounding box center [226, 220] width 13 height 9
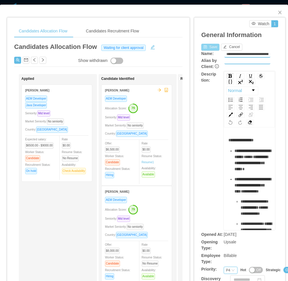
click at [207, 48] on button "Save" at bounding box center [210, 47] width 18 height 7
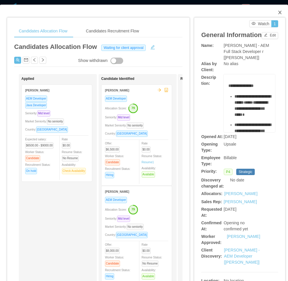
click at [273, 10] on span "Close" at bounding box center [280, 13] width 16 height 16
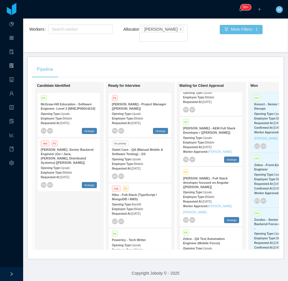
scroll to position [145, 0]
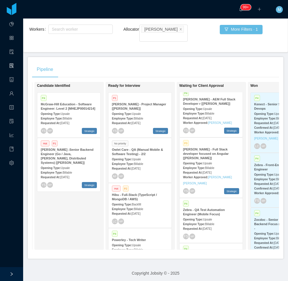
click at [208, 162] on span "Upsale" at bounding box center [207, 163] width 9 height 3
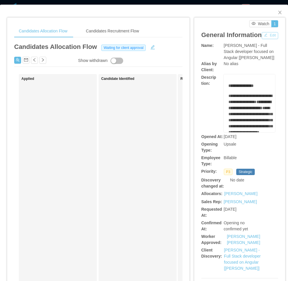
click at [262, 39] on button "Edit" at bounding box center [270, 35] width 16 height 7
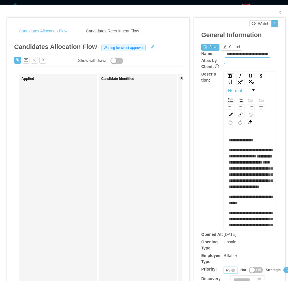
click at [226, 271] on div "P3" at bounding box center [228, 270] width 4 height 6
drag, startPoint x: 225, startPoint y: 260, endPoint x: 226, endPoint y: 251, distance: 8.4
click at [225, 260] on li "P4" at bounding box center [226, 259] width 13 height 9
click at [207, 45] on button "Save" at bounding box center [210, 47] width 18 height 7
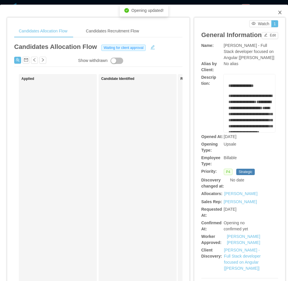
click at [278, 12] on icon "icon: close" at bounding box center [280, 12] width 5 height 5
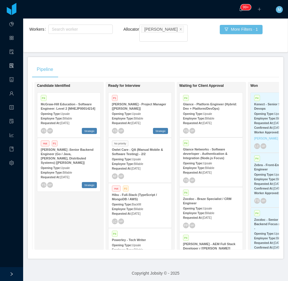
click at [70, 209] on div "Candidate Identified P4 McGraw-Hill Education - Software Engineer: Level 2 [MHE…" at bounding box center [77, 165] width 81 height 163
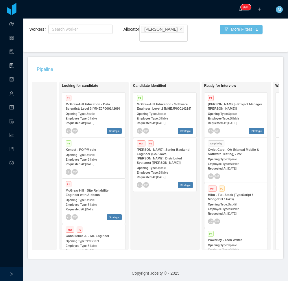
click at [174, 169] on div "Employee Type: Billable" at bounding box center [165, 172] width 56 height 6
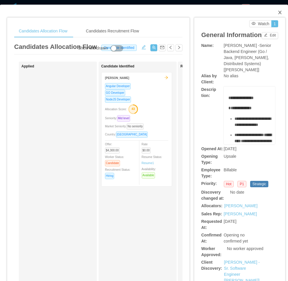
click at [278, 12] on icon "icon: close" at bounding box center [280, 12] width 5 height 5
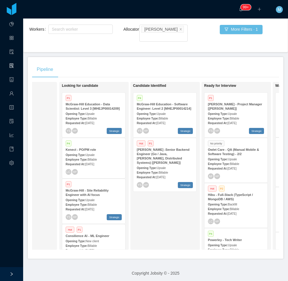
drag, startPoint x: 177, startPoint y: 222, endPoint x: 171, endPoint y: 221, distance: 6.1
click at [177, 222] on div "Candidate Identified P4 McGraw-Hill Education - Software Engineer: Level 2 [MHE…" at bounding box center [173, 165] width 81 height 163
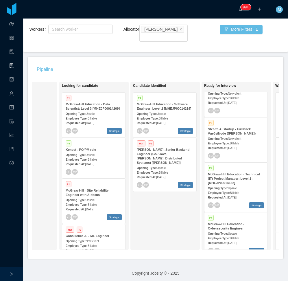
scroll to position [74, 0]
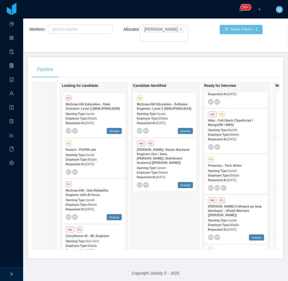
click at [228, 174] on strong "Employee Type:" at bounding box center [219, 175] width 22 height 3
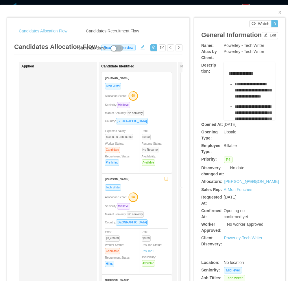
click at [78, 179] on div "Applied" at bounding box center [61, 206] width 81 height 284
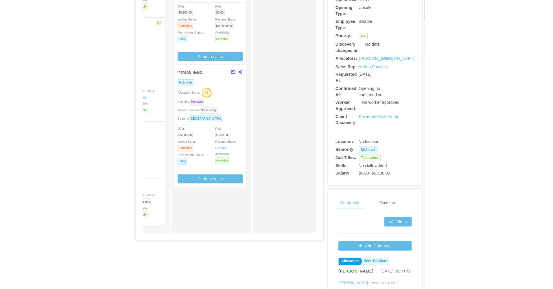
scroll to position [29, 0]
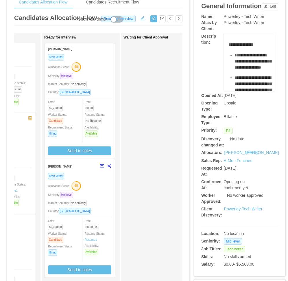
click at [95, 71] on div "Allocation Score: 68" at bounding box center [79, 66] width 63 height 9
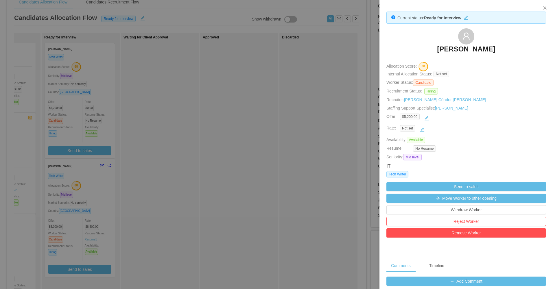
scroll to position [60, 0]
drag, startPoint x: 179, startPoint y: 166, endPoint x: 153, endPoint y: 157, distance: 28.1
click at [180, 166] on div at bounding box center [276, 144] width 553 height 289
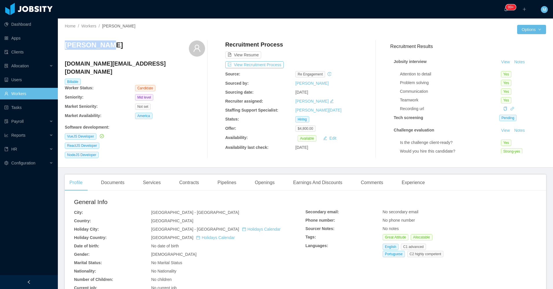
drag, startPoint x: 97, startPoint y: 49, endPoint x: 62, endPoint y: 48, distance: 35.6
click at [62, 48] on div "Home / Workers / Kevin Souza / Options Kevin Souza ksouza.dev@gmail.com Billabl…" at bounding box center [305, 93] width 495 height 149
copy h3 "Kevin Souza"
click at [124, 175] on div "Documents" at bounding box center [112, 183] width 33 height 16
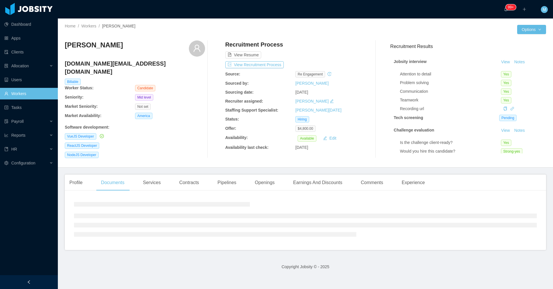
click at [39, 284] on div at bounding box center [29, 282] width 58 height 14
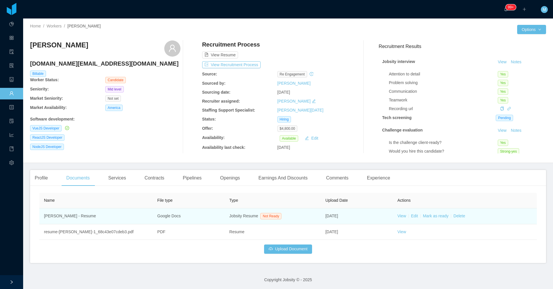
scroll to position [1, 0]
click at [398, 217] on link "View" at bounding box center [402, 215] width 9 height 5
click at [434, 214] on link "Mark as ready" at bounding box center [436, 215] width 26 height 5
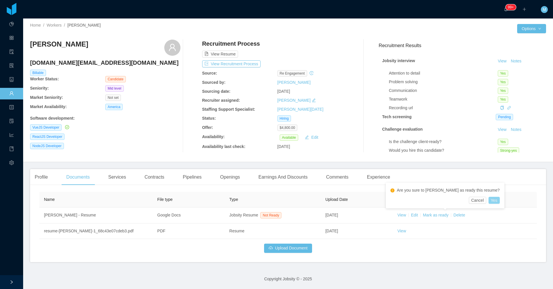
click at [489, 203] on button "Yes" at bounding box center [494, 200] width 11 height 7
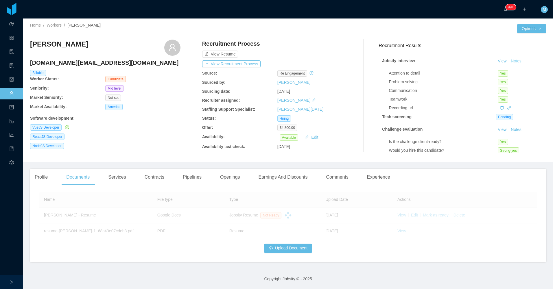
click at [509, 59] on button "Notes" at bounding box center [516, 61] width 15 height 7
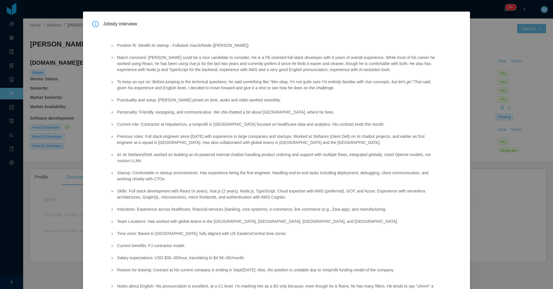
scroll to position [7, 0]
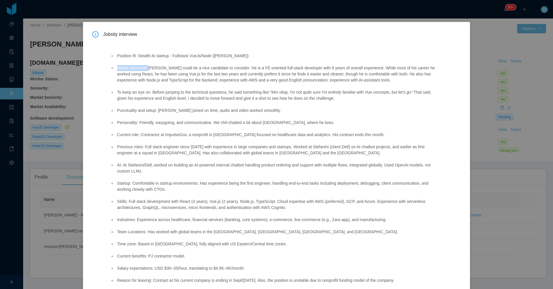
drag, startPoint x: 148, startPoint y: 66, endPoint x: 361, endPoint y: 85, distance: 213.8
click at [361, 85] on ul "Position fit: Stealth AI startup - Fullstack VueJs/Node (Erkang Zheng) Match co…" at bounding box center [274, 168] width 329 height 243
copy li "Match comment:"
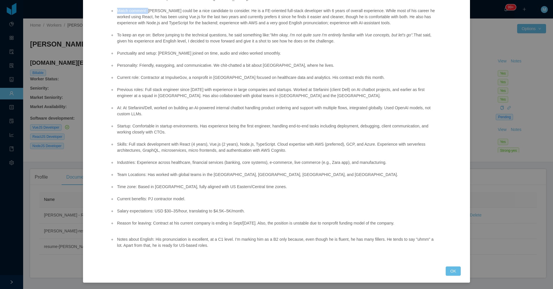
scroll to position [65, 0]
drag, startPoint x: 214, startPoint y: 249, endPoint x: 117, endPoint y: 237, distance: 97.9
click at [117, 237] on div "Position fit: Stealth AI startup - Fullstack VueJs/Node (Erkang Zheng) Match co…" at bounding box center [274, 120] width 343 height 277
copy li "Notes about English: His pronunciation is excellent, at a C1 level. I'm marking…"
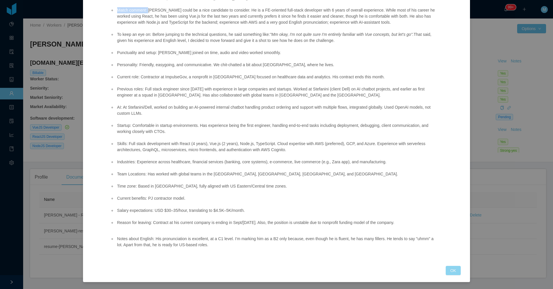
click at [451, 270] on button "OK" at bounding box center [453, 270] width 15 height 9
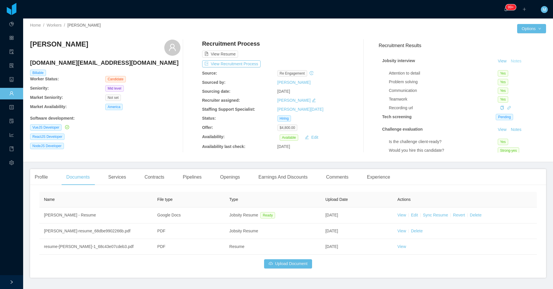
scroll to position [36, 0]
click at [150, 159] on div "Home / Workers / Kevin Souza / Options Kevin Souza ksouza.dev@gmail.com Billabl…" at bounding box center [288, 90] width 530 height 145
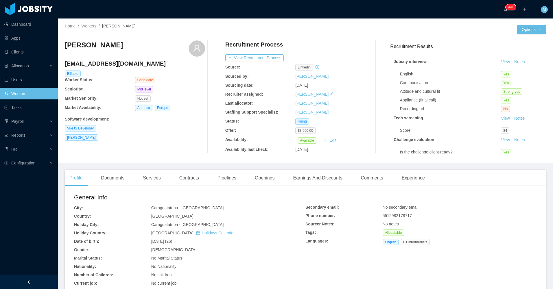
click at [179, 124] on div "[PERSON_NAME] [EMAIL_ADDRESS][DOMAIN_NAME] Billable Worker Status: Candidate Se…" at bounding box center [135, 97] width 140 height 113
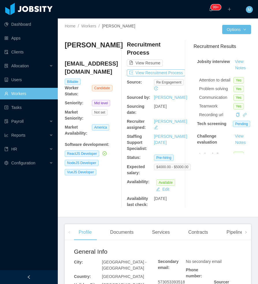
click at [27, 278] on div at bounding box center [29, 278] width 58 height 14
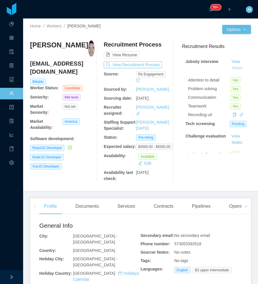
click at [235, 69] on button "Notes" at bounding box center [237, 68] width 15 height 7
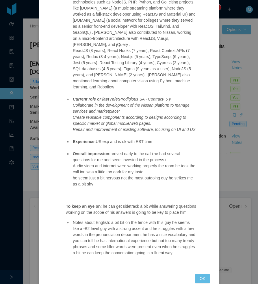
scroll to position [145, 0]
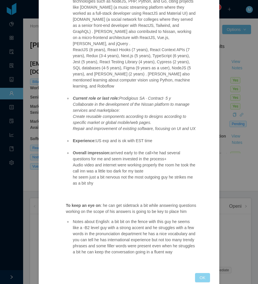
drag, startPoint x: 203, startPoint y: 266, endPoint x: 192, endPoint y: 255, distance: 15.1
click at [202, 273] on button "OK" at bounding box center [202, 277] width 15 height 9
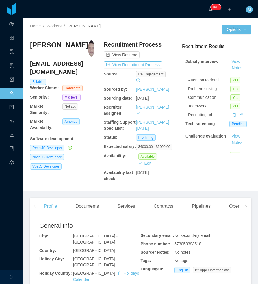
click at [82, 182] on div "[PERSON_NAME] [EMAIL_ADDRESS][DOMAIN_NAME] Billable Worker Status: Candidate Se…" at bounding box center [62, 111] width 65 height 141
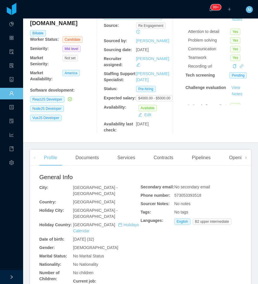
scroll to position [0, 0]
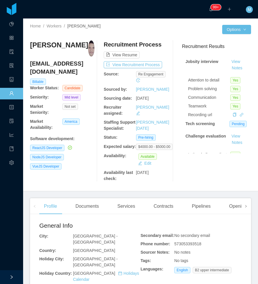
click at [244, 212] on span at bounding box center [246, 206] width 9 height 16
click at [82, 213] on div "Openings" at bounding box center [77, 206] width 29 height 16
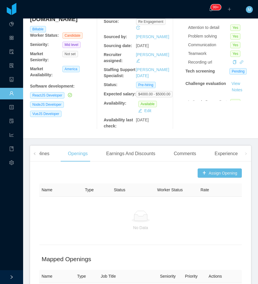
scroll to position [58, 0]
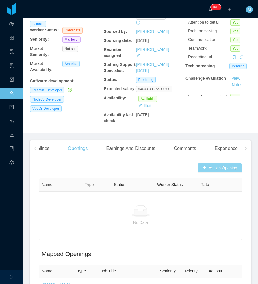
click at [201, 173] on button "Assign Opening" at bounding box center [220, 167] width 44 height 9
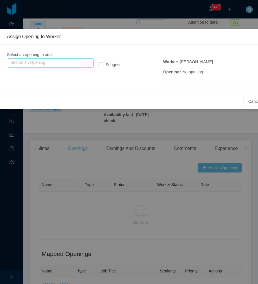
click at [52, 64] on input "text" at bounding box center [50, 62] width 87 height 9
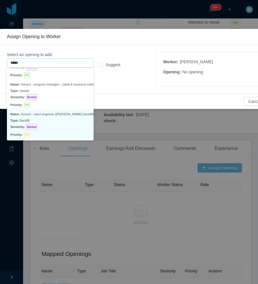
click at [68, 113] on p "Name: [PERSON_NAME] - react engineer ([PERSON_NAME] backfill)" at bounding box center [50, 114] width 80 height 6
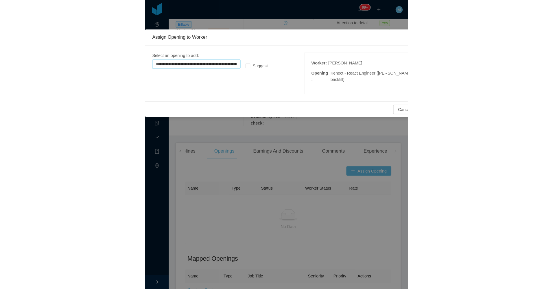
scroll to position [1, 0]
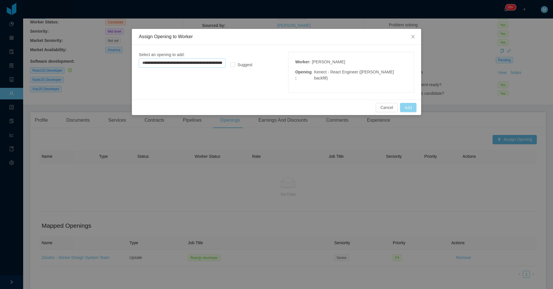
type input "**********"
click at [258, 110] on button "Add" at bounding box center [408, 107] width 16 height 9
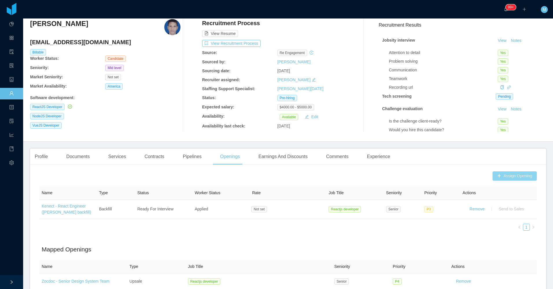
scroll to position [0, 0]
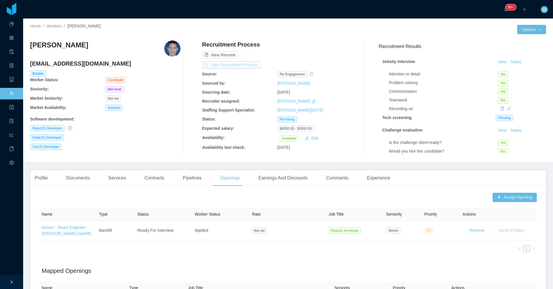
click at [246, 64] on button "View Recruitment Process" at bounding box center [231, 64] width 58 height 7
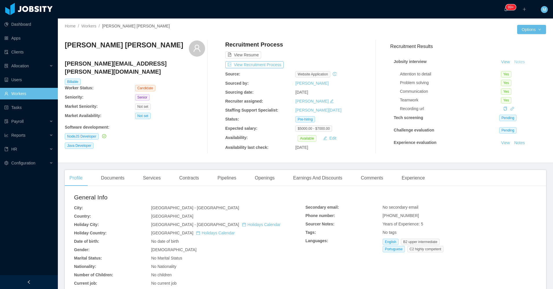
click at [258, 61] on button "Notes" at bounding box center [519, 62] width 15 height 7
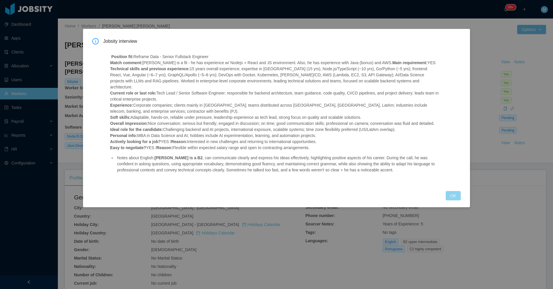
click at [258, 191] on button "OK" at bounding box center [453, 195] width 15 height 9
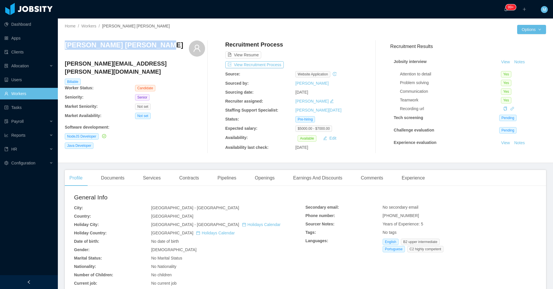
drag, startPoint x: 156, startPoint y: 52, endPoint x: 65, endPoint y: 48, distance: 90.7
click at [65, 48] on div "[PERSON_NAME] [PERSON_NAME]" at bounding box center [135, 49] width 140 height 16
copy h3 "[PERSON_NAME] [PERSON_NAME]"
click at [258, 62] on button "Notes" at bounding box center [519, 62] width 15 height 7
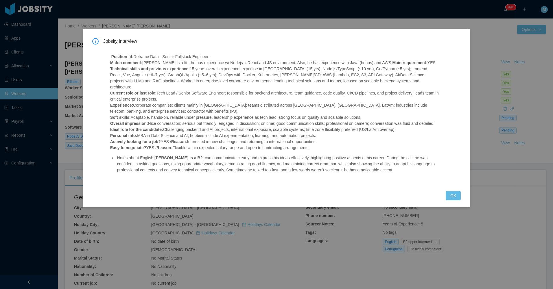
scroll to position [206, 0]
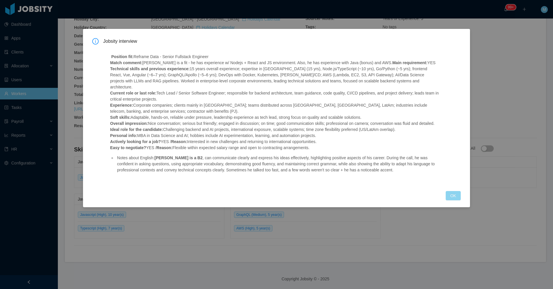
drag, startPoint x: 462, startPoint y: 190, endPoint x: 458, endPoint y: 188, distance: 3.8
click at [258, 191] on button "OK" at bounding box center [453, 195] width 15 height 9
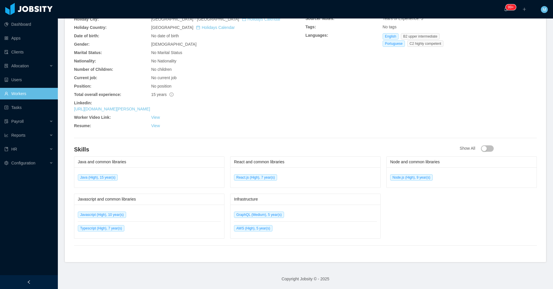
scroll to position [0, 0]
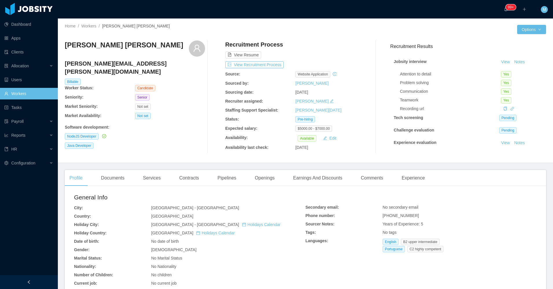
drag, startPoint x: 458, startPoint y: 188, endPoint x: 374, endPoint y: 166, distance: 87.4
click at [258, 188] on div "Jobsity interview Position fit: Reframe Data - Senior Fullstack Engineer Match …" at bounding box center [276, 144] width 553 height 289
drag, startPoint x: 255, startPoint y: 179, endPoint x: 273, endPoint y: 174, distance: 18.6
click at [256, 180] on div "Openings" at bounding box center [264, 178] width 29 height 16
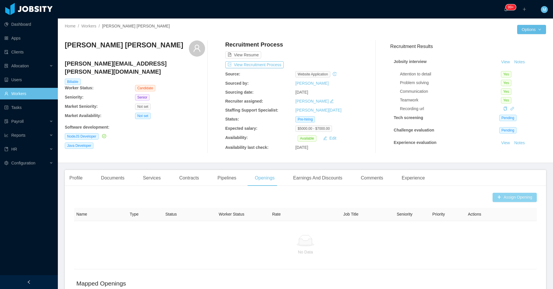
click at [258, 201] on button "Assign Opening" at bounding box center [515, 197] width 44 height 9
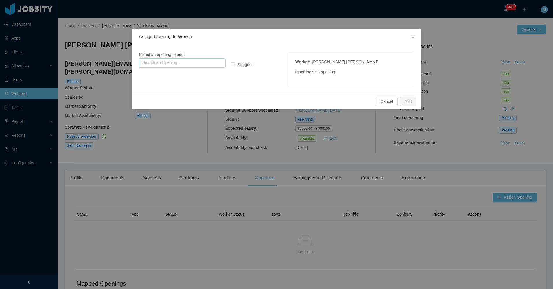
click at [185, 65] on input "text" at bounding box center [182, 62] width 87 height 9
type input "*"
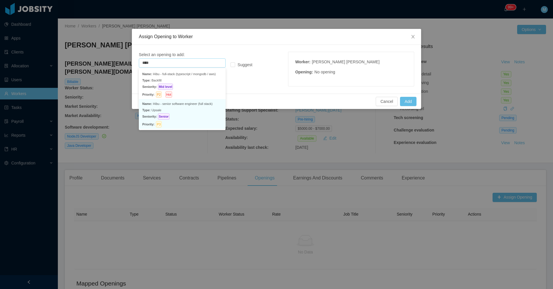
click at [188, 113] on p "Type: Upsale" at bounding box center [182, 110] width 80 height 6
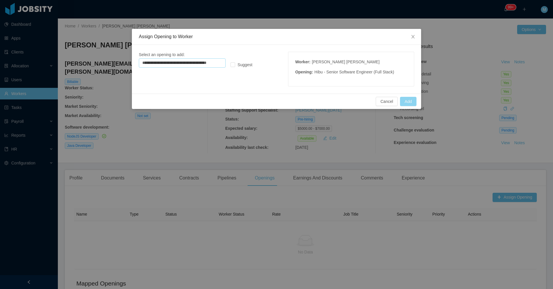
type input "**********"
click at [258, 102] on button "Add" at bounding box center [408, 101] width 16 height 9
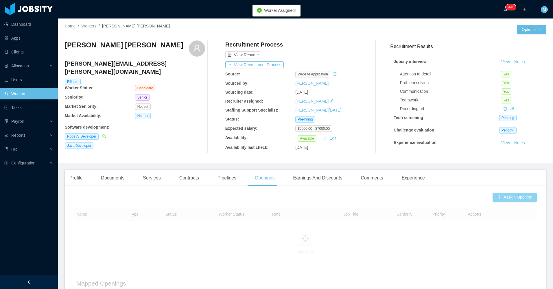
drag, startPoint x: 391, startPoint y: 72, endPoint x: 333, endPoint y: 74, distance: 58.2
click at [258, 74] on body "Dashboard Apps Clients Allocation Users Workers Tasks Payroll Reports HR Config…" at bounding box center [276, 144] width 553 height 289
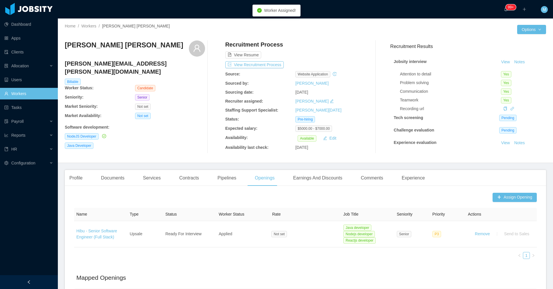
click at [172, 133] on div "NodeJS Developer" at bounding box center [135, 136] width 140 height 6
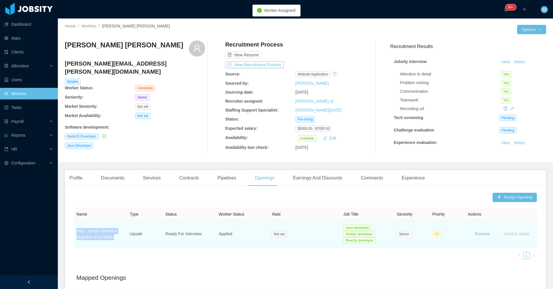
drag, startPoint x: 115, startPoint y: 238, endPoint x: 75, endPoint y: 233, distance: 40.7
click at [75, 233] on td "Hibu - Senior Software Engineer (Full Stack)" at bounding box center [101, 234] width 54 height 26
copy link "Hibu - Senior Software Engineer (Full Stack)"
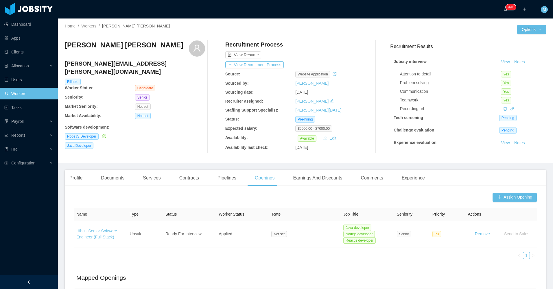
click at [149, 133] on div "NodeJS Developer" at bounding box center [135, 136] width 140 height 6
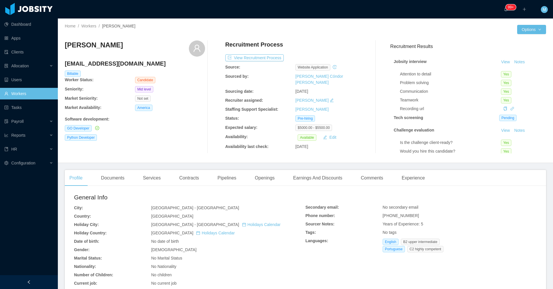
click at [148, 148] on div "[PERSON_NAME] [EMAIL_ADDRESS][DOMAIN_NAME] Billable Worker Status: Candidate Se…" at bounding box center [135, 97] width 140 height 113
click at [258, 57] on div "Jobsity interview View Notes Attention to detail Yes Problem solving Yes Commun…" at bounding box center [468, 120] width 156 height 136
click at [258, 64] on button "Notes" at bounding box center [519, 62] width 15 height 7
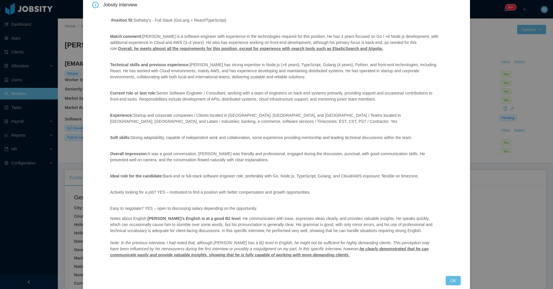
scroll to position [47, 0]
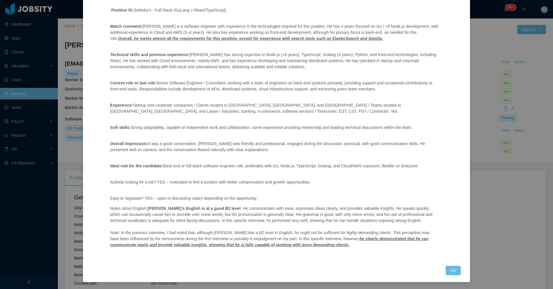
click at [258, 189] on div "Position fit: Sotheby's - Full Stack (GoLang + React/TypeScript) Match comment:…" at bounding box center [274, 129] width 343 height 259
click at [258, 273] on button "OK" at bounding box center [453, 270] width 15 height 9
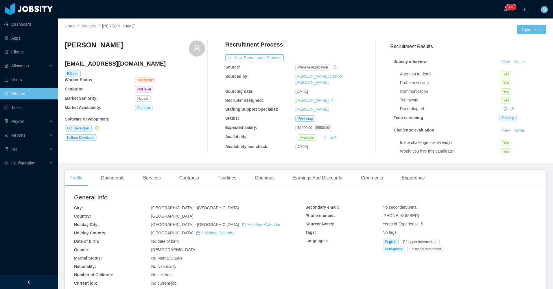
scroll to position [18, 0]
drag, startPoint x: 137, startPoint y: 50, endPoint x: 63, endPoint y: 47, distance: 73.3
click at [63, 47] on div "Home / Workers / Jhonatan Rodrigues / Options Jhonatan Rodrigues jhonatanatm@gm…" at bounding box center [305, 91] width 495 height 145
copy h3 "Jhonatan Rodrigues"
click at [258, 178] on div "Openings" at bounding box center [264, 178] width 29 height 16
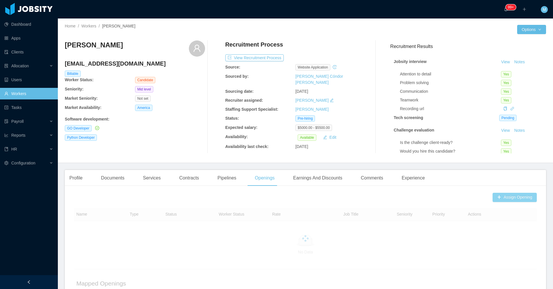
click at [258, 199] on button "Assign Opening" at bounding box center [515, 197] width 44 height 9
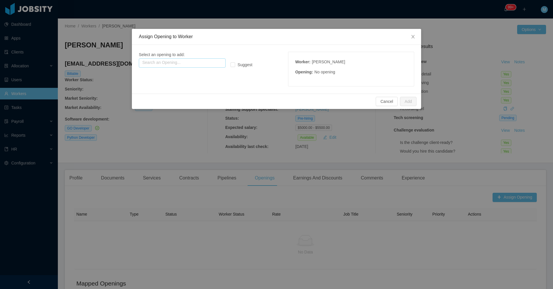
click at [173, 61] on input "text" at bounding box center [182, 62] width 87 height 9
type input "*"
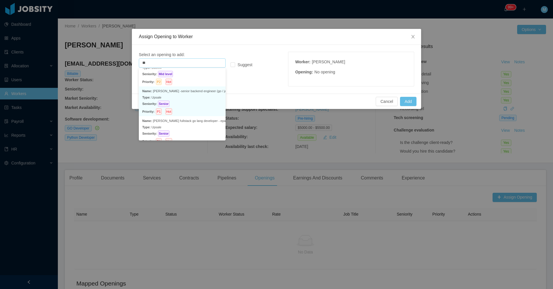
scroll to position [19, 0]
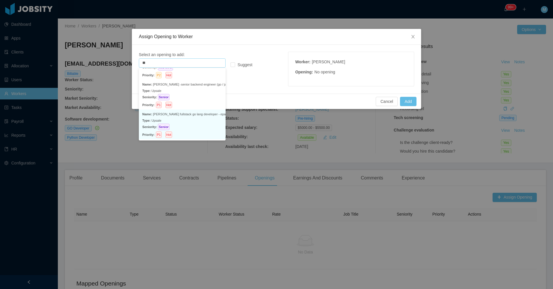
click at [191, 118] on p "Type: Upsale" at bounding box center [182, 120] width 80 height 6
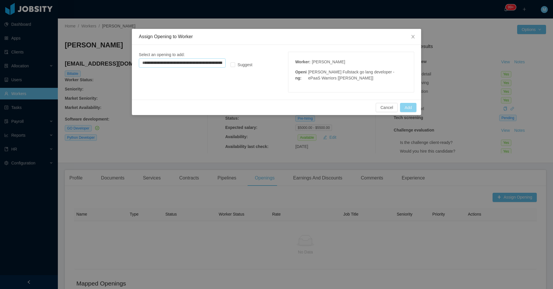
type input "**********"
drag, startPoint x: 405, startPoint y: 108, endPoint x: 392, endPoint y: 100, distance: 15.7
click at [258, 109] on button "Add" at bounding box center [408, 107] width 16 height 9
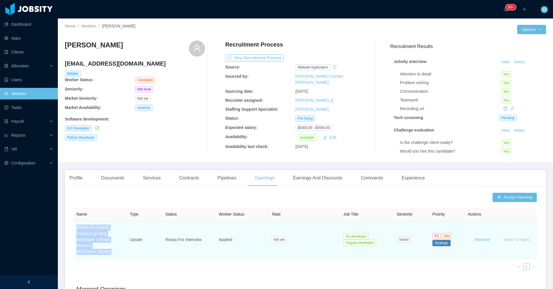
drag, startPoint x: 98, startPoint y: 245, endPoint x: 77, endPoint y: 229, distance: 26.2
click at [77, 229] on td "[PERSON_NAME] Fullstack go lang developer - ePaaS Warriors [[PERSON_NAME]]" at bounding box center [101, 240] width 54 height 38
copy link "[PERSON_NAME] Fullstack go lang developer - ePaaS Warriors [[PERSON_NAME]]"
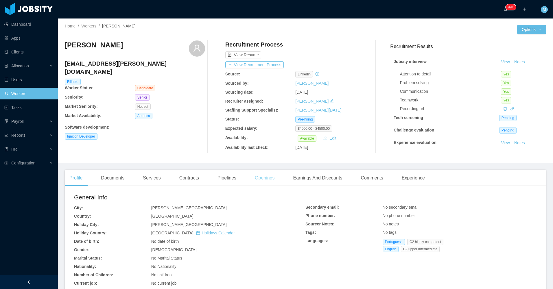
click at [258, 177] on div "Openings" at bounding box center [264, 178] width 29 height 16
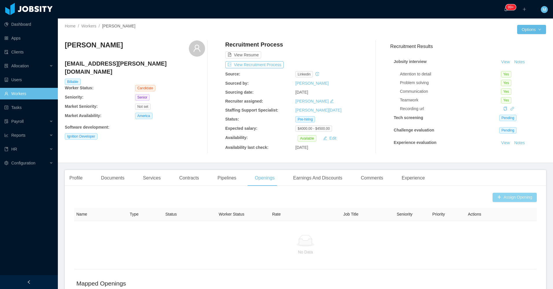
click at [258, 198] on button "Assign Opening" at bounding box center [515, 197] width 44 height 9
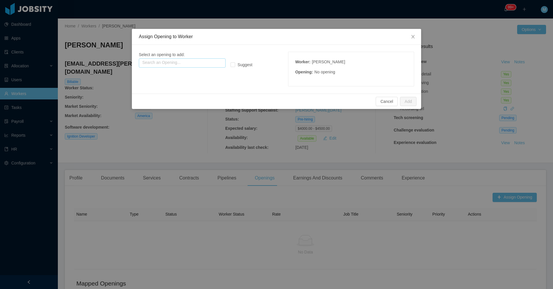
click at [196, 60] on input "text" at bounding box center [182, 62] width 87 height 9
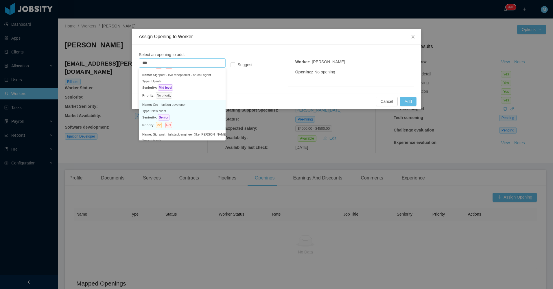
click at [193, 115] on p "Seniority: Senior" at bounding box center [182, 117] width 80 height 6
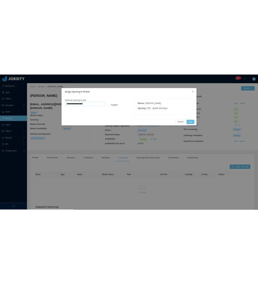
scroll to position [1, 0]
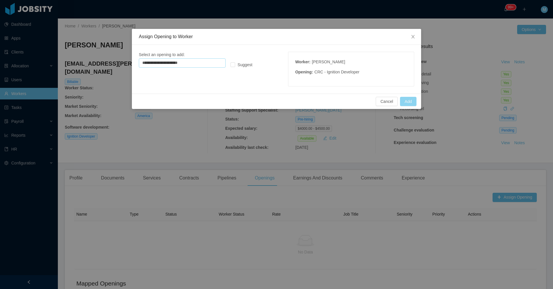
type input "**********"
click at [258, 105] on button "Add" at bounding box center [408, 101] width 16 height 9
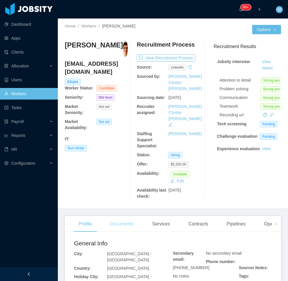
click at [109, 216] on div "Documents" at bounding box center [122, 224] width 33 height 16
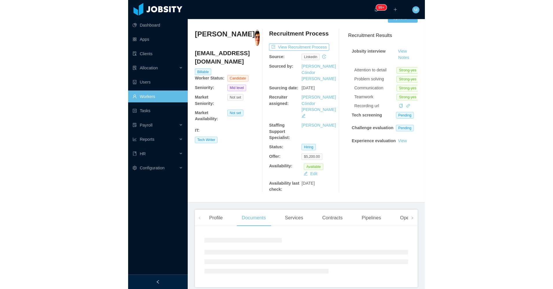
scroll to position [19, 0]
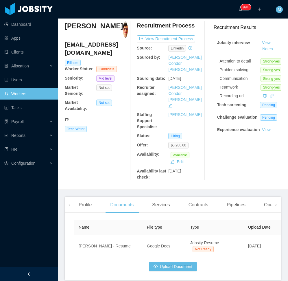
click at [41, 273] on div at bounding box center [29, 274] width 58 height 14
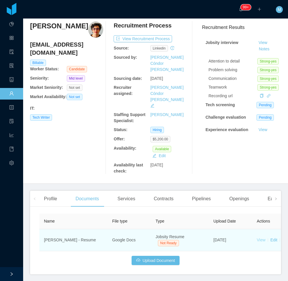
click at [261, 238] on link "View" at bounding box center [261, 240] width 9 height 5
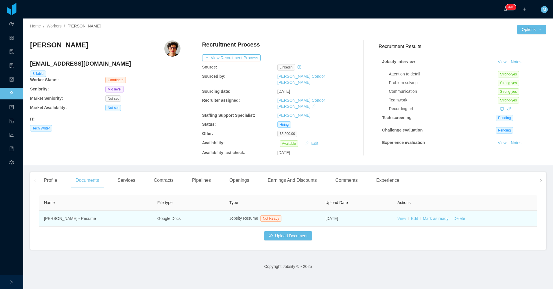
scroll to position [0, 0]
drag, startPoint x: 434, startPoint y: 215, endPoint x: 437, endPoint y: 215, distance: 3.8
click at [288, 216] on link "Mark as ready" at bounding box center [436, 218] width 26 height 5
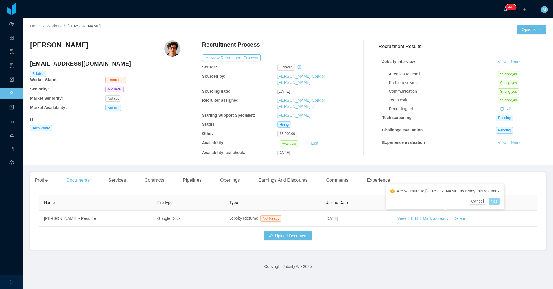
click at [288, 204] on button "Yes" at bounding box center [494, 201] width 11 height 7
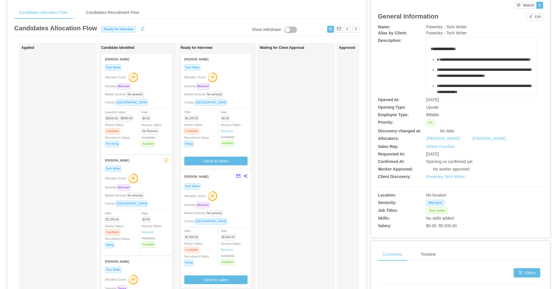
scroll to position [29, 0]
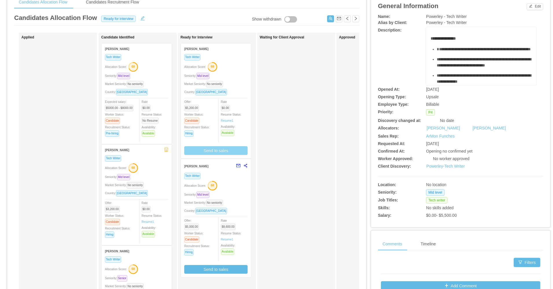
click at [212, 148] on button "Send to sales" at bounding box center [215, 150] width 63 height 9
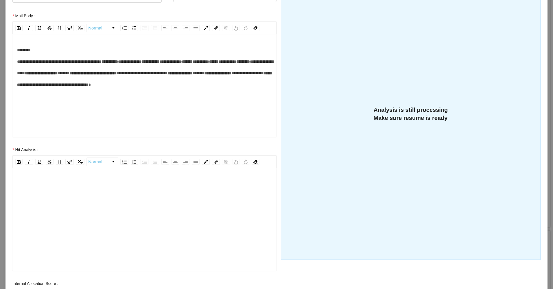
scroll to position [13, 0]
click at [95, 198] on div "rdw-editor" at bounding box center [144, 216] width 255 height 101
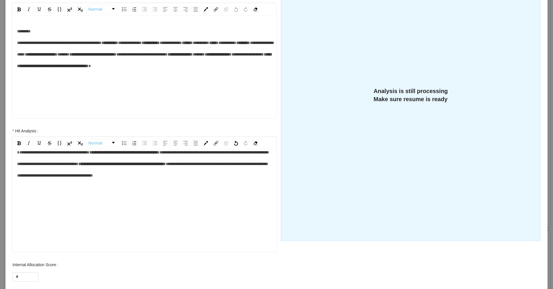
scroll to position [133, 0]
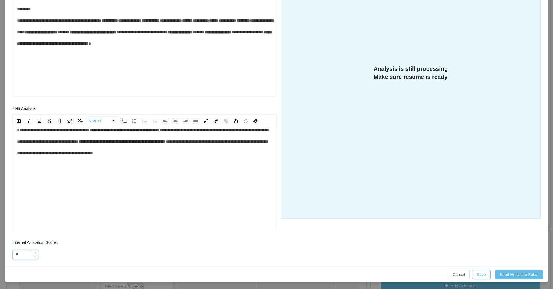
click at [25, 255] on input "*" at bounding box center [25, 255] width 25 height 9
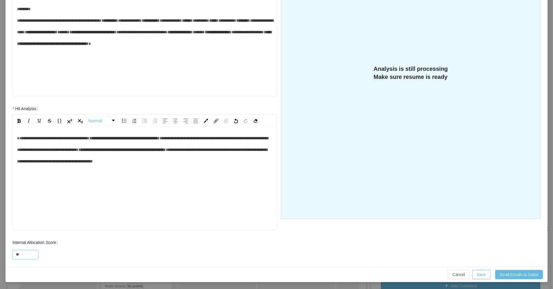
scroll to position [0, 0]
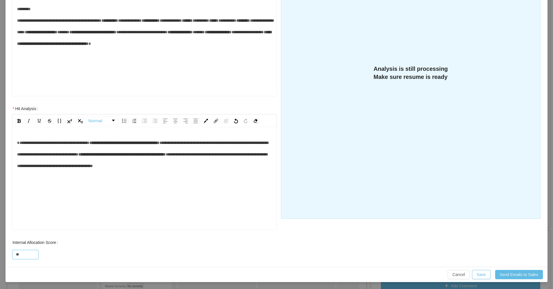
type input "**"
click at [75, 168] on span "**********" at bounding box center [142, 160] width 250 height 16
click at [80, 159] on div "**********" at bounding box center [144, 154] width 255 height 35
click at [97, 173] on div "**********" at bounding box center [144, 187] width 255 height 101
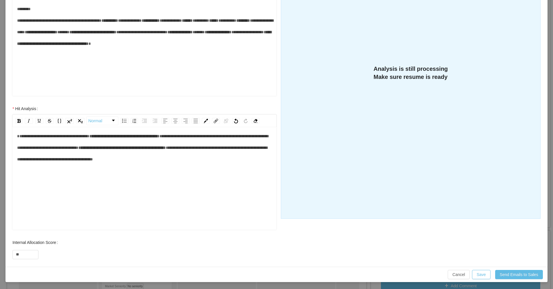
scroll to position [13, 0]
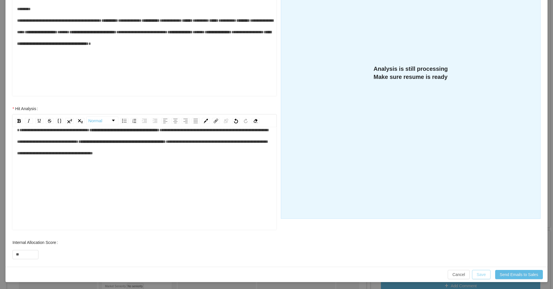
drag, startPoint x: 486, startPoint y: 273, endPoint x: 482, endPoint y: 270, distance: 4.5
click at [485, 274] on button "Save" at bounding box center [481, 274] width 19 height 9
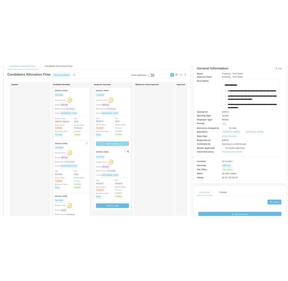
scroll to position [104, 0]
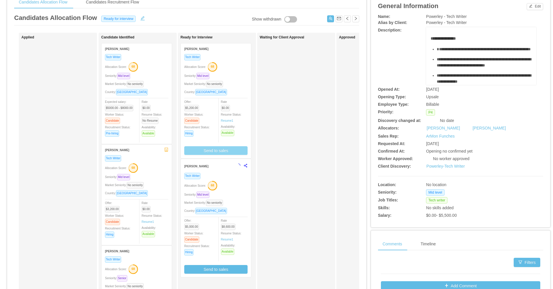
click at [244, 87] on div "Market Seniority: No seniority" at bounding box center [215, 84] width 63 height 7
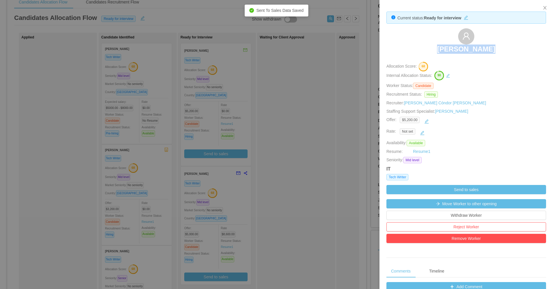
drag, startPoint x: 423, startPoint y: 46, endPoint x: 508, endPoint y: 50, distance: 85.7
click at [508, 50] on div "Juliana Costa" at bounding box center [467, 42] width 160 height 29
copy h3 "Juliana Costa"
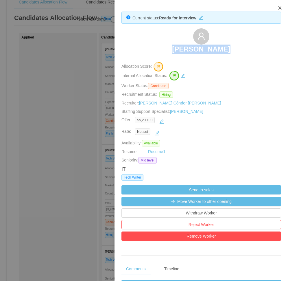
drag, startPoint x: 279, startPoint y: 8, endPoint x: 282, endPoint y: 18, distance: 10.6
click at [279, 8] on icon "icon: close" at bounding box center [280, 7] width 5 height 5
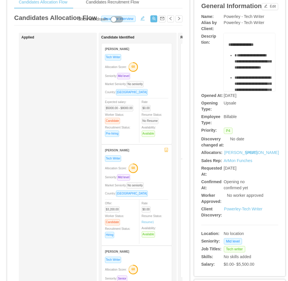
click at [204, 74] on div "**********" at bounding box center [239, 62] width 77 height 58
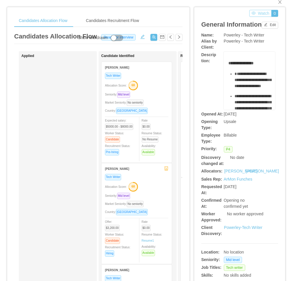
scroll to position [0, 0]
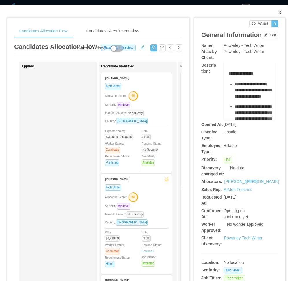
click at [278, 12] on icon "icon: close" at bounding box center [280, 12] width 5 height 5
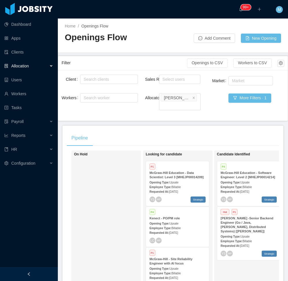
click at [34, 273] on div at bounding box center [29, 274] width 58 height 14
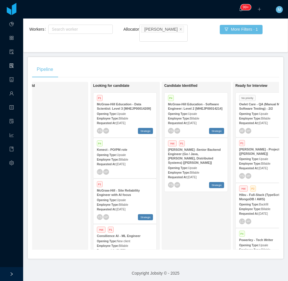
scroll to position [0, 120]
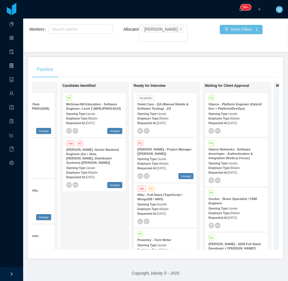
drag, startPoint x: 88, startPoint y: 214, endPoint x: 119, endPoint y: 197, distance: 35.2
click at [88, 214] on div "Candidate Identified P4 [PERSON_NAME] Education - Software Engineer: Level 2 [M…" at bounding box center [102, 165] width 81 height 163
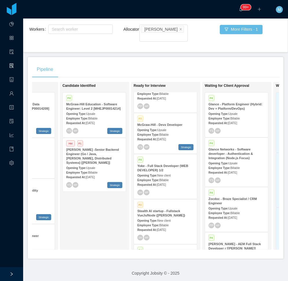
scroll to position [814, 0]
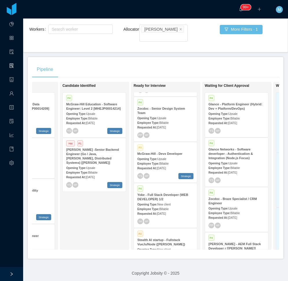
click at [164, 157] on span "Upsale" at bounding box center [161, 158] width 9 height 3
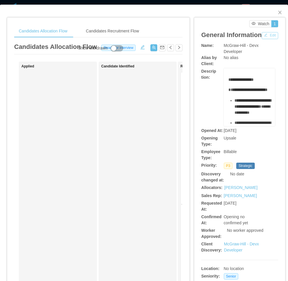
click at [262, 39] on button "Edit" at bounding box center [270, 35] width 16 height 7
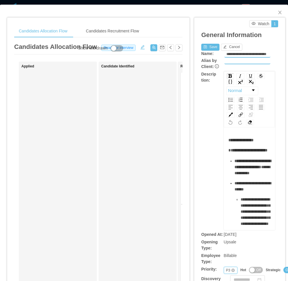
click at [224, 270] on div "Priority P3" at bounding box center [231, 270] width 14 height 7
click at [227, 261] on li "P4" at bounding box center [226, 259] width 13 height 9
click at [208, 204] on div "**********" at bounding box center [239, 150] width 77 height 159
click at [203, 47] on button "Save" at bounding box center [210, 47] width 18 height 7
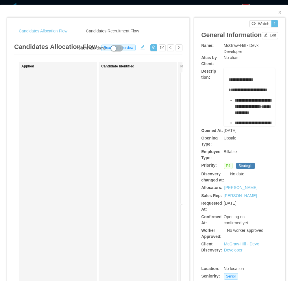
click at [206, 126] on div "**********" at bounding box center [239, 97] width 77 height 58
drag, startPoint x: 273, startPoint y: 14, endPoint x: 211, endPoint y: 74, distance: 86.6
click at [278, 14] on icon "icon: close" at bounding box center [280, 12] width 5 height 5
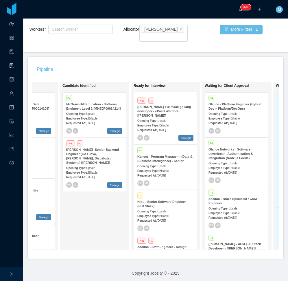
scroll to position [206, 0]
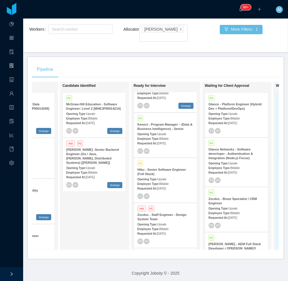
click at [164, 187] on span "Sep 26th, 2025" at bounding box center [161, 188] width 9 height 3
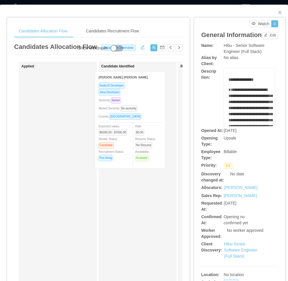
drag, startPoint x: 64, startPoint y: 150, endPoint x: 137, endPoint y: 150, distance: 73.5
click at [137, 150] on div "Applied Wendel Kerr Correia Silva NodeJS Developer Java Developer Seniority: Se…" at bounding box center [98, 209] width 168 height 294
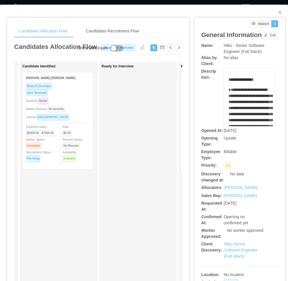
click at [80, 106] on div "Market Seniority: No seniority" at bounding box center [57, 109] width 63 height 7
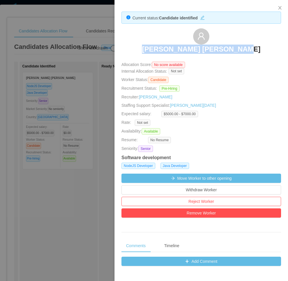
drag, startPoint x: 150, startPoint y: 45, endPoint x: 240, endPoint y: 47, distance: 89.4
click at [240, 47] on div "Wendel Kerr Correia Silva" at bounding box center [202, 42] width 160 height 29
copy h3 "Wendel Kerr Correia Silva"
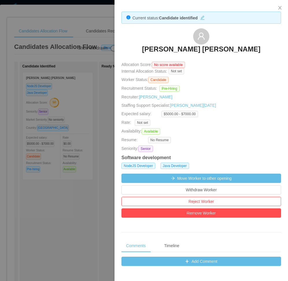
click at [73, 212] on div at bounding box center [144, 140] width 288 height 281
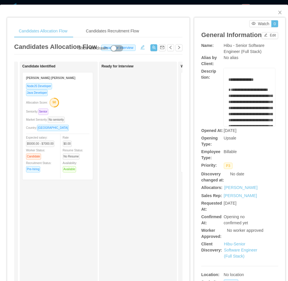
click at [73, 212] on div "Candidate Identified Wendel Kerr Correia Silva NodeJS Developer Java Developer …" at bounding box center [62, 206] width 81 height 284
drag, startPoint x: 275, startPoint y: 14, endPoint x: 250, endPoint y: 11, distance: 24.7
click at [278, 14] on icon "icon: close" at bounding box center [279, 12] width 3 height 3
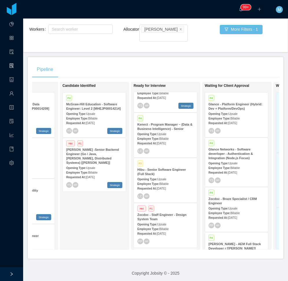
drag, startPoint x: 107, startPoint y: 217, endPoint x: 113, endPoint y: 213, distance: 6.6
click at [107, 217] on div "Candidate Identified P4 McGraw-Hill Education - Software Engineer: Level 2 [MHE…" at bounding box center [102, 165] width 81 height 163
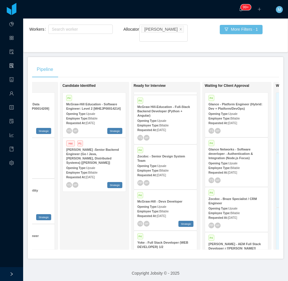
scroll to position [756, 0]
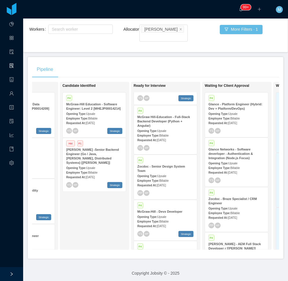
click at [166, 184] on span "Sep 18th, 2025" at bounding box center [161, 185] width 9 height 3
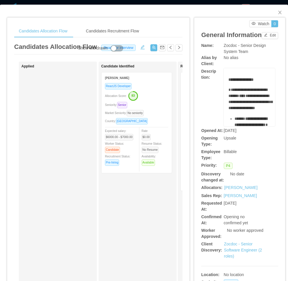
click at [136, 216] on div "Candidate Identified Hugo Reis ReactJS Developer Allocation Score: 83 Seniority…" at bounding box center [141, 206] width 81 height 284
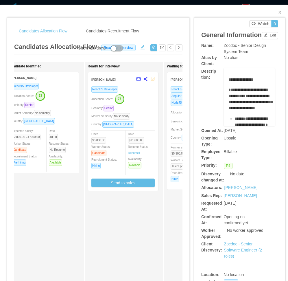
click at [72, 112] on div "Market Seniority: No seniority" at bounding box center [43, 113] width 63 height 7
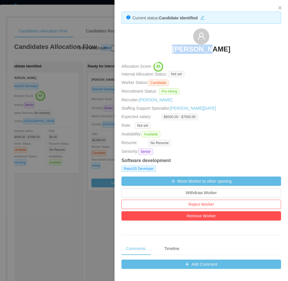
drag, startPoint x: 165, startPoint y: 44, endPoint x: 225, endPoint y: 46, distance: 60.8
click at [225, 46] on div "Hugo Reis" at bounding box center [202, 42] width 160 height 29
copy h3 "Hugo Reis"
click at [64, 194] on div at bounding box center [144, 140] width 288 height 281
click at [64, 194] on div "Candidate Identified Hugo Reis ReactJS Developer Allocation Score: 83 Seniority…" at bounding box center [48, 206] width 81 height 284
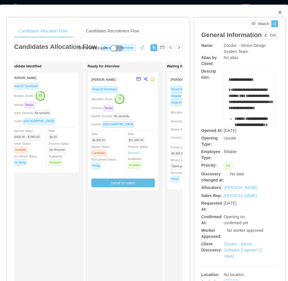
drag, startPoint x: 275, startPoint y: 12, endPoint x: 230, endPoint y: 70, distance: 73.3
click at [275, 15] on span "Close" at bounding box center [280, 13] width 16 height 16
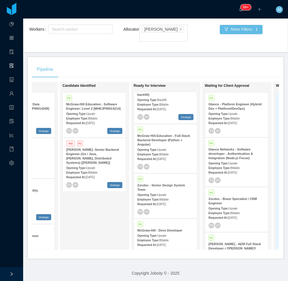
scroll to position [727, 0]
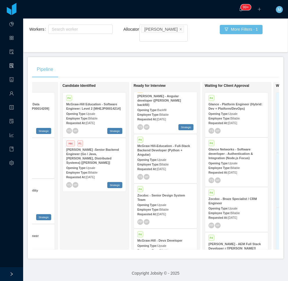
click at [110, 221] on div "Candidate Identified P4 McGraw-Hill Education - Software Engineer: Level 2 [MHE…" at bounding box center [102, 165] width 81 height 163
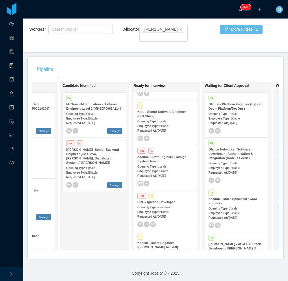
scroll to position [235, 0]
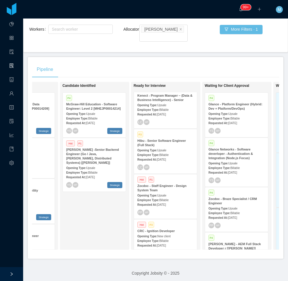
click at [170, 192] on div "Opening Type: Upsale" at bounding box center [165, 195] width 56 height 6
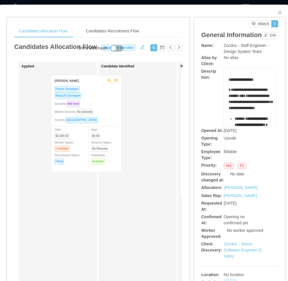
drag, startPoint x: 86, startPoint y: 141, endPoint x: 135, endPoint y: 144, distance: 49.0
click at [135, 144] on div "Applied Eduardo Startari Python Developer ReactJS Developer Seniority: Mid leve…" at bounding box center [98, 209] width 168 height 294
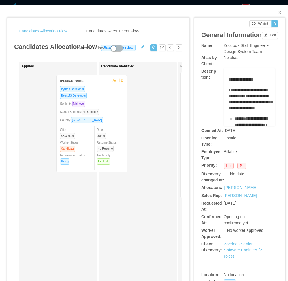
drag, startPoint x: 108, startPoint y: 151, endPoint x: 69, endPoint y: 150, distance: 38.8
click at [69, 151] on div "Applied Candidate Identified Eduardo Startari Python Developer ReactJS Develope…" at bounding box center [98, 209] width 168 height 294
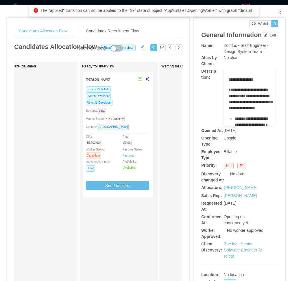
drag, startPoint x: 277, startPoint y: 11, endPoint x: 276, endPoint y: 13, distance: 3.0
click at [278, 12] on icon "icon: close" at bounding box center [280, 12] width 5 height 5
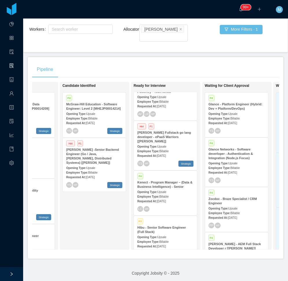
scroll to position [119, 0]
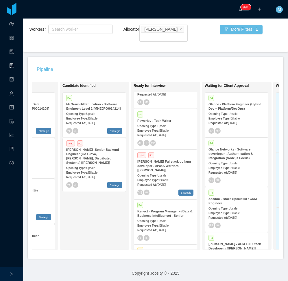
click at [162, 179] on span "Billable" at bounding box center [163, 180] width 9 height 3
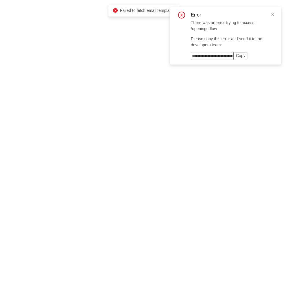
click at [120, 154] on body "Failed to fetch email templates Error There was an error trying to access: /ope…" at bounding box center [144, 140] width 288 height 281
click at [270, 16] on div "Error There was an error trying to access: /openings-flow Please copy this erro…" at bounding box center [225, 36] width 97 height 48
click at [272, 14] on icon "icon: close" at bounding box center [273, 14] width 4 height 4
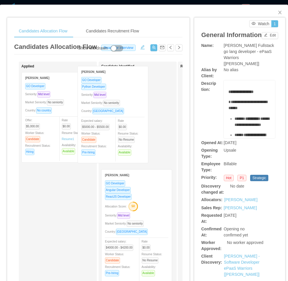
drag, startPoint x: 57, startPoint y: 129, endPoint x: 113, endPoint y: 123, distance: 56.5
click at [113, 123] on div "Applied [PERSON_NAME] GO Developer Python Developer Seniority: Mid level Market…" at bounding box center [98, 209] width 168 height 294
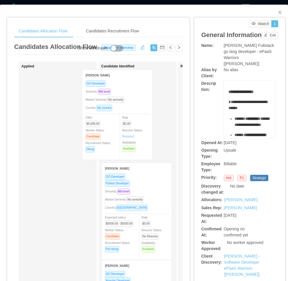
drag, startPoint x: 56, startPoint y: 124, endPoint x: 117, endPoint y: 122, distance: 60.5
click at [117, 122] on div "Applied [PERSON_NAME] GO Developer Seniority: Mid level Market Seniority: No se…" at bounding box center [98, 209] width 168 height 294
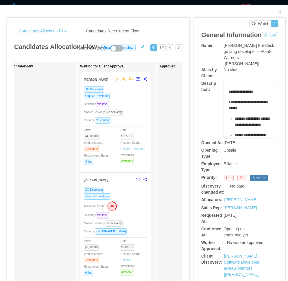
click at [262, 39] on button "Edit" at bounding box center [270, 35] width 16 height 7
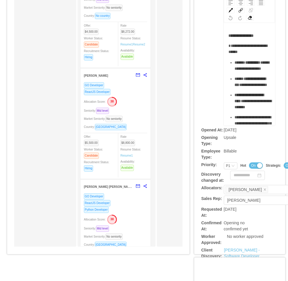
scroll to position [116, 0]
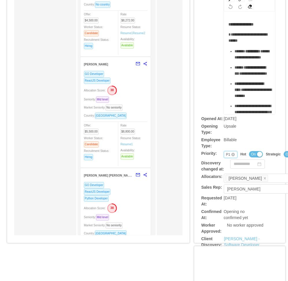
click at [224, 154] on div "Priority P1" at bounding box center [231, 154] width 14 height 7
drag, startPoint x: 224, startPoint y: 183, endPoint x: 220, endPoint y: 176, distance: 8.4
click at [224, 183] on li "P3" at bounding box center [226, 182] width 13 height 9
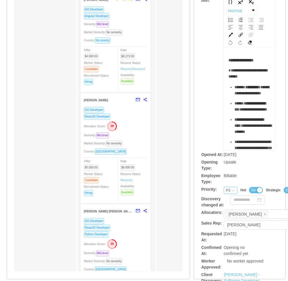
scroll to position [29, 0]
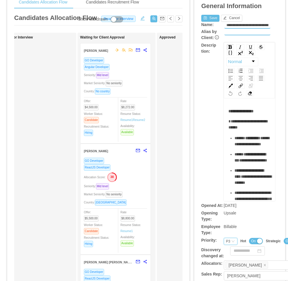
click at [215, 97] on div "**********" at bounding box center [239, 121] width 77 height 159
click at [208, 19] on button "Save" at bounding box center [210, 18] width 18 height 7
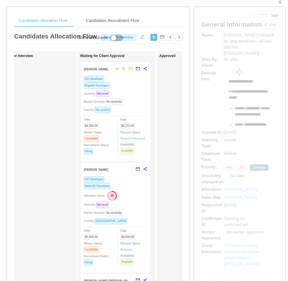
scroll to position [0, 0]
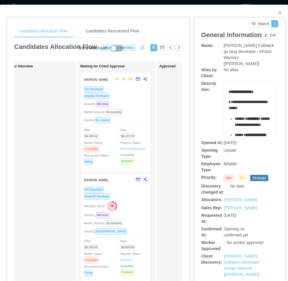
click at [196, 151] on div "**********" at bounding box center [239, 180] width 91 height 324
click at [278, 14] on icon "icon: close" at bounding box center [280, 12] width 5 height 5
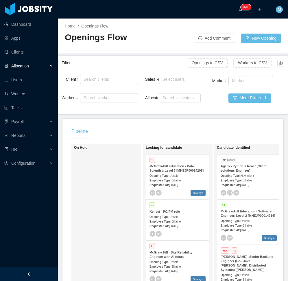
drag, startPoint x: 36, startPoint y: 276, endPoint x: 48, endPoint y: 263, distance: 18.4
click at [36, 276] on div at bounding box center [29, 274] width 58 height 14
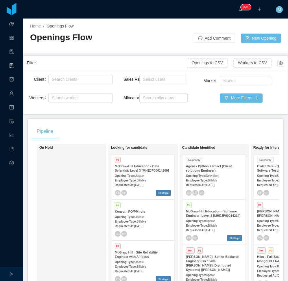
click at [89, 221] on div "On Hold" at bounding box center [79, 227] width 81 height 163
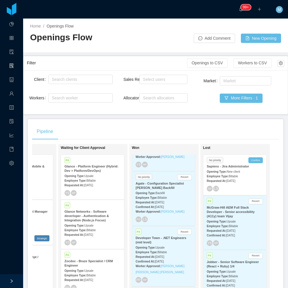
scroll to position [0, 106]
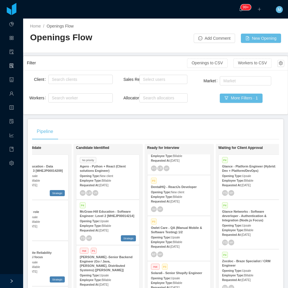
click at [198, 238] on div "Opening Type: Upsale" at bounding box center [179, 237] width 56 height 6
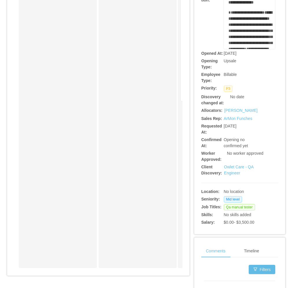
scroll to position [87, 0]
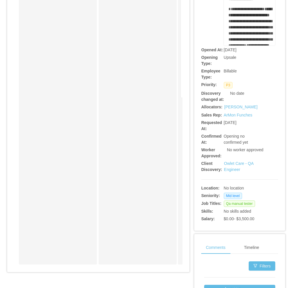
drag, startPoint x: 61, startPoint y: 269, endPoint x: 90, endPoint y: 270, distance: 29.0
click at [90, 269] on div "Applied Candidate Identified Ready for Interview Edison Pereira QA Engineer Sen…" at bounding box center [98, 122] width 168 height 294
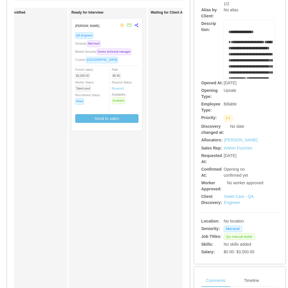
scroll to position [0, 0]
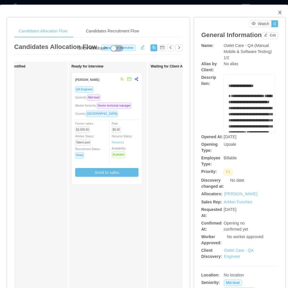
click at [278, 12] on icon "icon: close" at bounding box center [280, 12] width 5 height 5
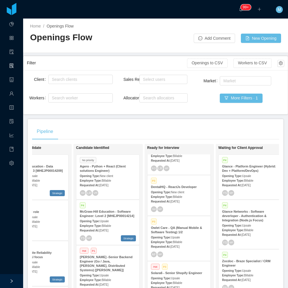
click at [116, 116] on main "Home / Openings Flow / Openings Flow Add Comment New Opening Filter Openings to…" at bounding box center [155, 153] width 265 height 269
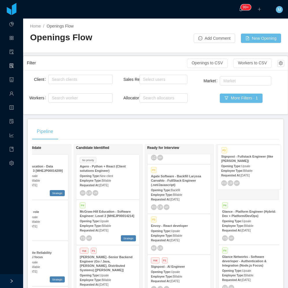
drag, startPoint x: 183, startPoint y: 231, endPoint x: 253, endPoint y: 162, distance: 98.2
click at [253, 162] on div "On Hold Looking for candidate P1 McGraw-Hill Education - Data Scientist: Level …" at bounding box center [155, 230] width 247 height 172
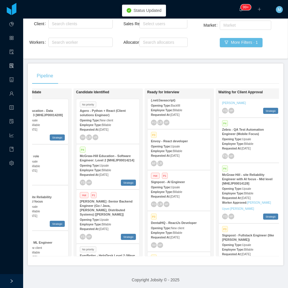
scroll to position [58, 0]
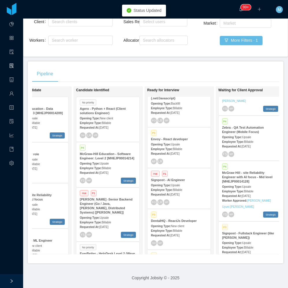
click at [251, 209] on div "Worker Approved: Mauricio Uyuni Miranda" at bounding box center [250, 203] width 56 height 12
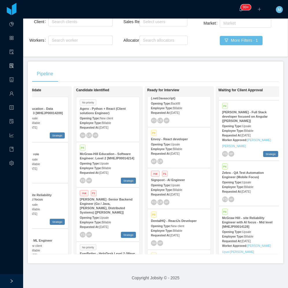
scroll to position [0, 0]
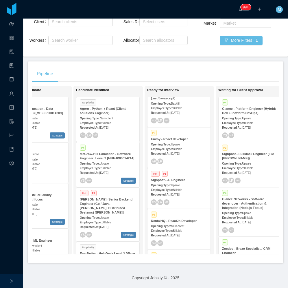
click at [245, 159] on div "Signpost - Fullstack Engineer (like Renan Zelaya)" at bounding box center [250, 156] width 56 height 9
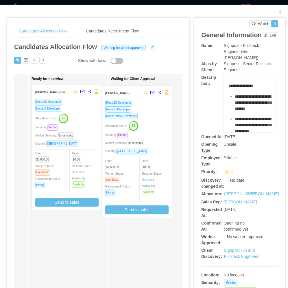
drag, startPoint x: 74, startPoint y: 135, endPoint x: 144, endPoint y: 136, distance: 70.0
click at [144, 136] on div "Applied Candidate Identified Ready for Interview Victor Barros ReactJS Develope…" at bounding box center [98, 221] width 168 height 294
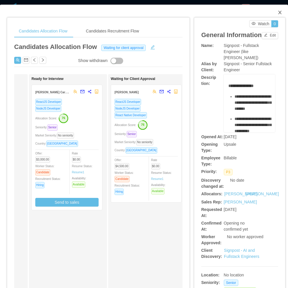
click at [278, 12] on icon "icon: close" at bounding box center [280, 12] width 5 height 5
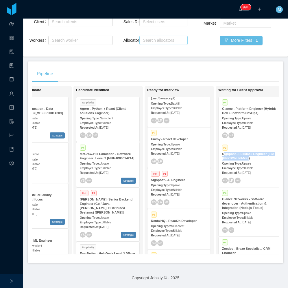
click at [152, 44] on div "Search allocators" at bounding box center [162, 40] width 43 height 9
type input "****"
click at [154, 50] on li "[PERSON_NAME]" at bounding box center [160, 51] width 47 height 9
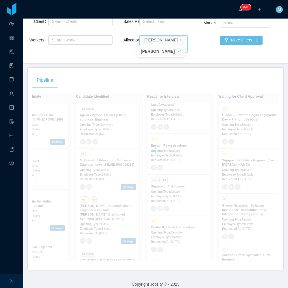
click at [201, 72] on div "Pipeline" at bounding box center [155, 80] width 247 height 16
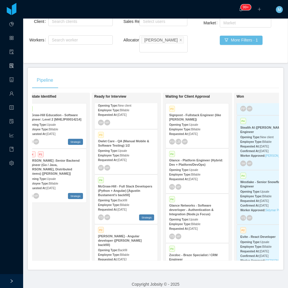
scroll to position [0, 158]
click at [63, 215] on div "Candidate Identified P4 McGraw-Hill Education - Software Engineer: Level 2 [MHE…" at bounding box center [64, 176] width 81 height 163
click at [60, 175] on div "Opening Type: Upsale" at bounding box center [56, 178] width 56 height 6
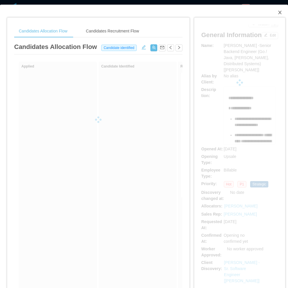
drag, startPoint x: 280, startPoint y: 13, endPoint x: 288, endPoint y: 23, distance: 12.8
click at [281, 15] on span "Close" at bounding box center [280, 13] width 16 height 16
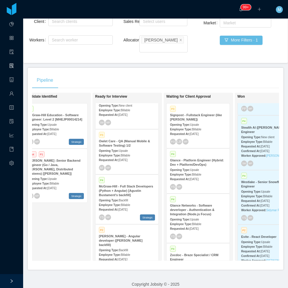
click at [65, 226] on div "Candidate Identified P4 McGraw-Hill Education - Software Engineer: Level 2 [MHE…" at bounding box center [64, 176] width 81 height 163
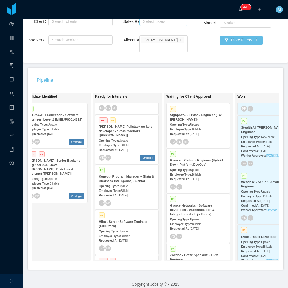
scroll to position [0, 1]
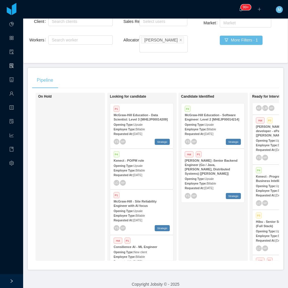
click at [142, 128] on span "Billable" at bounding box center [140, 129] width 9 height 3
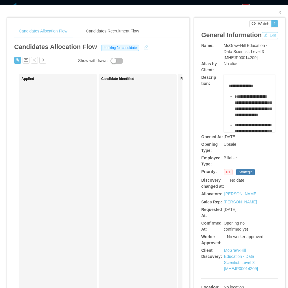
drag, startPoint x: 206, startPoint y: 49, endPoint x: 204, endPoint y: 56, distance: 7.4
click at [262, 39] on button "Edit" at bounding box center [270, 35] width 16 height 7
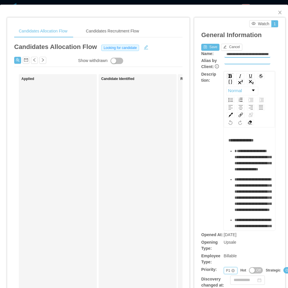
click at [226, 270] on div "P1" at bounding box center [228, 270] width 4 height 6
click at [227, 249] on li "P3" at bounding box center [226, 249] width 13 height 9
click at [208, 45] on button "Save" at bounding box center [210, 47] width 18 height 7
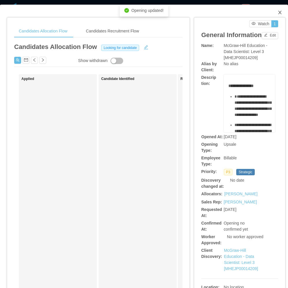
drag, startPoint x: 276, startPoint y: 14, endPoint x: 275, endPoint y: 23, distance: 8.1
click at [276, 16] on span "Close" at bounding box center [280, 13] width 16 height 16
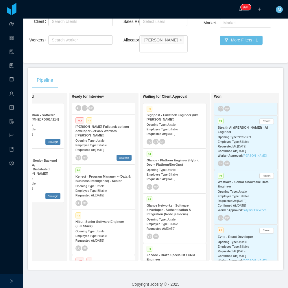
scroll to position [0, 183]
click at [52, 234] on div "Candidate Identified P4 McGraw-Hill Education - Software Engineer: Level 2 [MHE…" at bounding box center [40, 176] width 81 height 163
click at [186, 72] on div "Pipeline" at bounding box center [155, 80] width 247 height 16
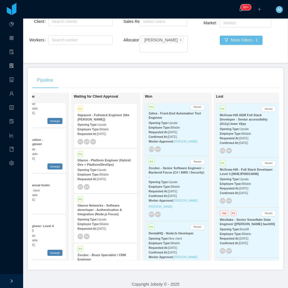
scroll to position [91, 0]
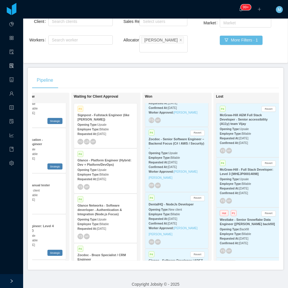
click at [178, 212] on span "Billable" at bounding box center [175, 213] width 9 height 3
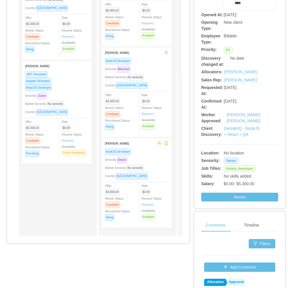
scroll to position [58, 0]
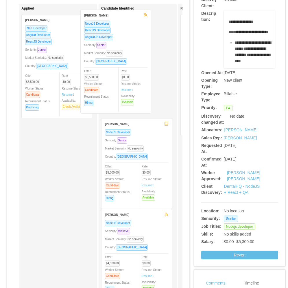
drag, startPoint x: 72, startPoint y: 90, endPoint x: 137, endPoint y: 85, distance: 65.3
click at [137, 85] on div "Applied Alexandre Brandizzi NodeJS Developer ReactJS Developer AngularJS Develo…" at bounding box center [98, 151] width 168 height 294
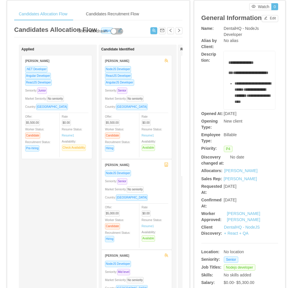
scroll to position [0, 0]
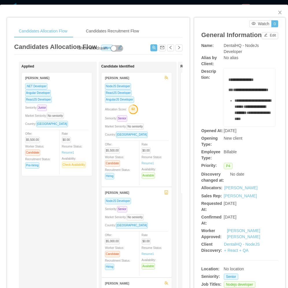
click at [191, 94] on div "**********" at bounding box center [235, 249] width 91 height 475
click at [164, 95] on div "ReactJS Developer" at bounding box center [136, 92] width 63 height 7
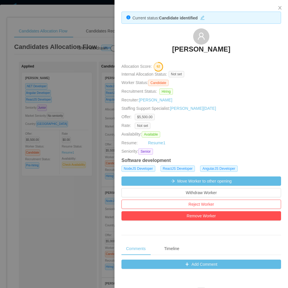
drag, startPoint x: 154, startPoint y: 48, endPoint x: 237, endPoint y: 52, distance: 83.1
click at [237, 52] on div "Alexandre Brandizzi" at bounding box center [202, 42] width 160 height 29
copy h3 "Alexandre Brandizzi"
click at [56, 183] on div at bounding box center [144, 144] width 288 height 288
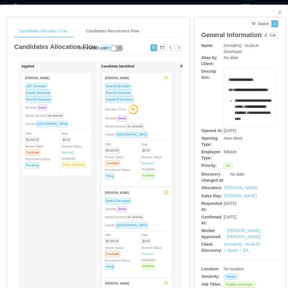
click at [151, 109] on div "Allocation Score: 62" at bounding box center [136, 108] width 63 height 9
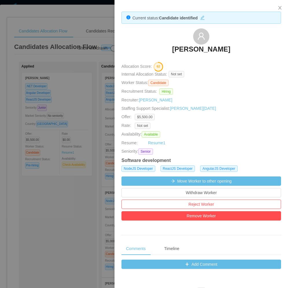
click at [35, 158] on div at bounding box center [144, 144] width 288 height 288
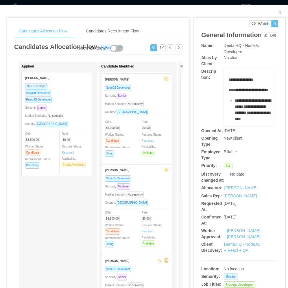
scroll to position [114, 0]
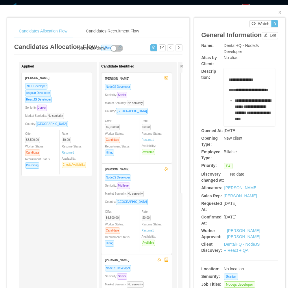
click at [153, 111] on div "Country: Brazil" at bounding box center [136, 111] width 63 height 7
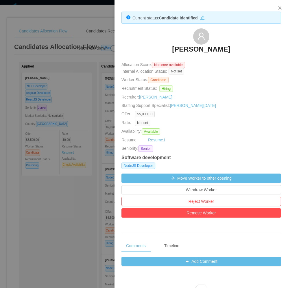
drag, startPoint x: 38, startPoint y: 181, endPoint x: 59, endPoint y: 39, distance: 143.9
click at [38, 179] on div at bounding box center [144, 144] width 288 height 288
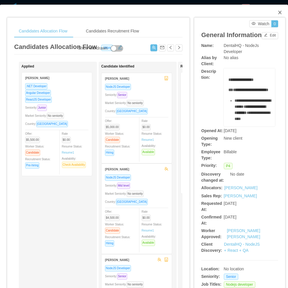
drag, startPoint x: 277, startPoint y: 12, endPoint x: 268, endPoint y: 26, distance: 16.5
click at [278, 12] on icon "icon: close" at bounding box center [280, 12] width 5 height 5
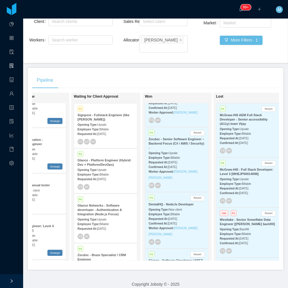
scroll to position [0, 268]
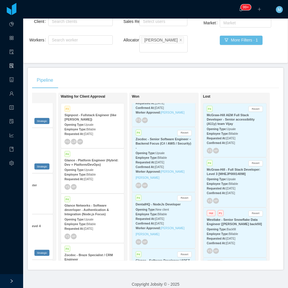
click at [160, 208] on span "New client" at bounding box center [162, 209] width 13 height 3
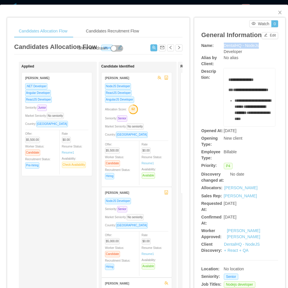
drag, startPoint x: 219, startPoint y: 55, endPoint x: 262, endPoint y: 55, distance: 42.8
click at [262, 55] on div "Name: DentalHQ - NodeJs Developer" at bounding box center [239, 49] width 77 height 12
copy div "DentalHQ - NodeJs"
click at [157, 211] on div "Seniority: Senior" at bounding box center [136, 208] width 63 height 7
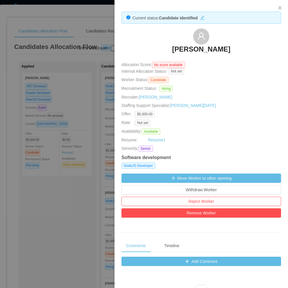
drag, startPoint x: 151, startPoint y: 45, endPoint x: 240, endPoint y: 46, distance: 89.7
click at [240, 46] on div "Thiago Andrade Silva" at bounding box center [202, 42] width 160 height 29
copy h3 "Thiago Andrade Silva"
drag, startPoint x: 277, startPoint y: 9, endPoint x: 268, endPoint y: 34, distance: 27.2
click at [277, 9] on button "Close" at bounding box center [280, 8] width 16 height 16
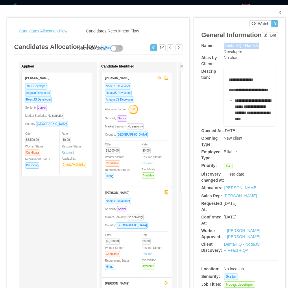
click at [273, 15] on span "Close" at bounding box center [280, 13] width 16 height 16
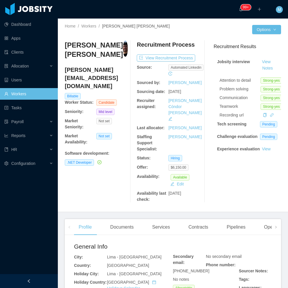
click at [36, 278] on div at bounding box center [29, 281] width 58 height 14
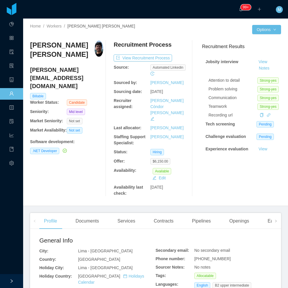
drag, startPoint x: 73, startPoint y: 167, endPoint x: 73, endPoint y: 170, distance: 3.2
click at [73, 170] on div "[PERSON_NAME] Valdez [EMAIL_ADDRESS][DOMAIN_NAME] Billable Worker Status: Candi…" at bounding box center [66, 119] width 73 height 156
drag, startPoint x: 77, startPoint y: 177, endPoint x: 106, endPoint y: 139, distance: 47.4
click at [77, 177] on div "[PERSON_NAME] Valdez [EMAIL_ADDRESS][DOMAIN_NAME] Billable Worker Status: Candi…" at bounding box center [66, 119] width 73 height 156
click at [149, 58] on button "View Recruitment Process" at bounding box center [143, 57] width 58 height 7
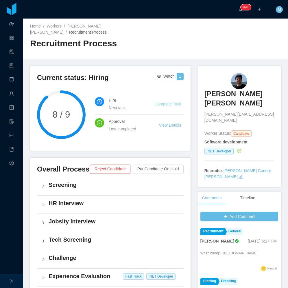
click at [170, 102] on link "Complete Task" at bounding box center [168, 104] width 27 height 5
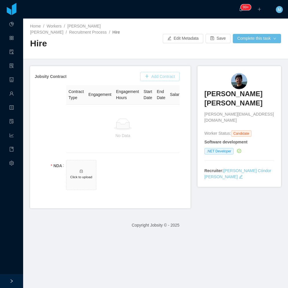
click at [166, 79] on button "Add Contract" at bounding box center [159, 76] width 39 height 9
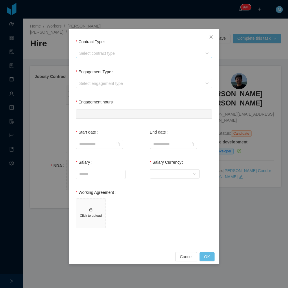
click at [105, 51] on div "Select contract type" at bounding box center [140, 53] width 123 height 6
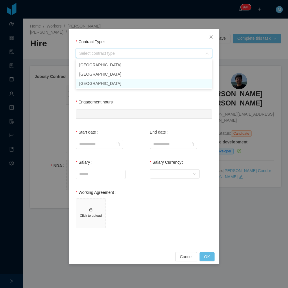
click at [87, 83] on li "[GEOGRAPHIC_DATA]" at bounding box center [144, 83] width 137 height 9
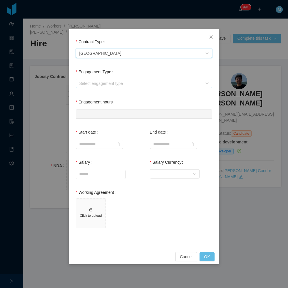
click at [92, 80] on div "Select engagement type" at bounding box center [140, 83] width 123 height 6
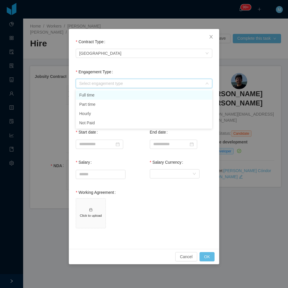
click at [94, 94] on li "Full time" at bounding box center [144, 94] width 137 height 9
type input "*"
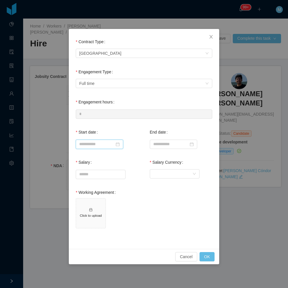
click at [91, 146] on input at bounding box center [99, 143] width 47 height 9
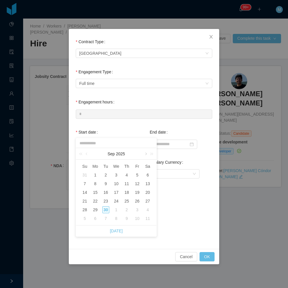
click at [146, 155] on link at bounding box center [145, 154] width 5 height 12
click at [138, 194] on div "17" at bounding box center [137, 192] width 7 height 7
type input "**********"
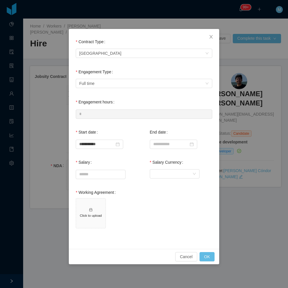
click at [178, 206] on span "Click to upload" at bounding box center [144, 214] width 137 height 32
click at [104, 175] on input "Salary" at bounding box center [100, 174] width 49 height 9
type input "*"
type input "*******"
click at [171, 177] on div "Currency" at bounding box center [172, 173] width 39 height 9
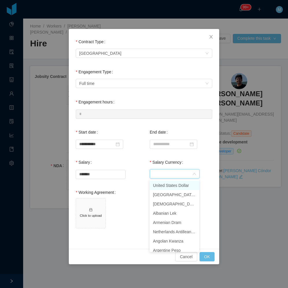
click at [170, 185] on li "United States Dollar" at bounding box center [175, 185] width 50 height 9
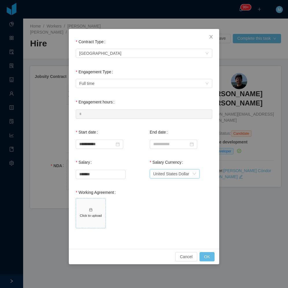
click at [91, 208] on icon "icon: inbox" at bounding box center [90, 209] width 3 height 3
click at [212, 257] on button "OK" at bounding box center [207, 256] width 15 height 9
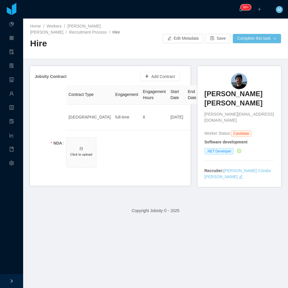
click at [104, 150] on span "Click to upload" at bounding box center [122, 153] width 113 height 32
click at [75, 154] on h5 "Click to upload" at bounding box center [81, 154] width 25 height 5
click at [87, 149] on span "Click to upload" at bounding box center [82, 152] width 30 height 30
click at [84, 153] on h5 "Click to upload" at bounding box center [81, 154] width 25 height 5
click at [247, 38] on button "Complete this task" at bounding box center [257, 38] width 48 height 9
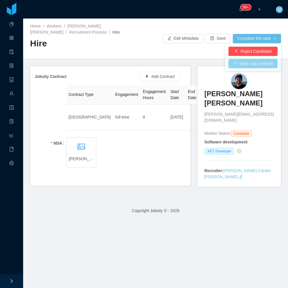
click at [258, 64] on button "Save and continue" at bounding box center [253, 63] width 49 height 9
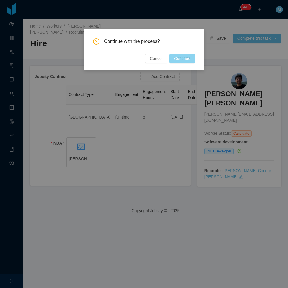
click at [181, 54] on button "Continue" at bounding box center [182, 58] width 25 height 9
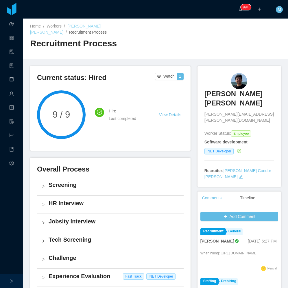
click at [89, 25] on link "[PERSON_NAME] [PERSON_NAME]" at bounding box center [65, 29] width 71 height 11
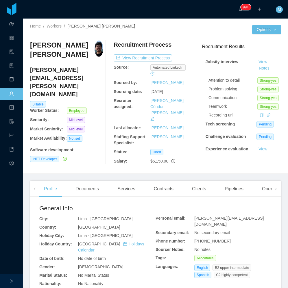
click at [147, 159] on div "Home / Workers / [PERSON_NAME] [PERSON_NAME] / Options [PERSON_NAME] Valdez [EM…" at bounding box center [155, 96] width 265 height 155
click at [165, 181] on div "Contracts" at bounding box center [163, 189] width 29 height 16
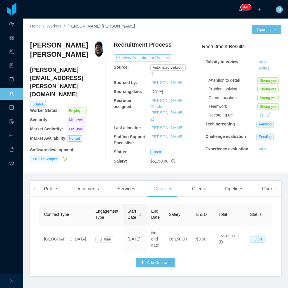
scroll to position [9, 0]
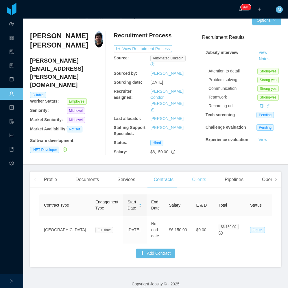
click at [196, 171] on div "Clients" at bounding box center [198, 179] width 23 height 16
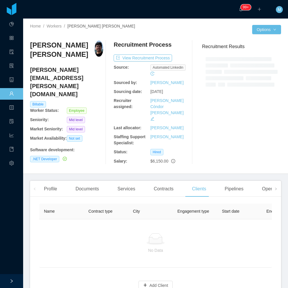
click at [159, 238] on div "No Data" at bounding box center [155, 243] width 223 height 20
click at [152, 280] on button "Add Client" at bounding box center [156, 284] width 34 height 9
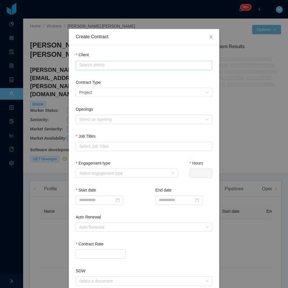
click at [127, 62] on input "text" at bounding box center [144, 65] width 137 height 9
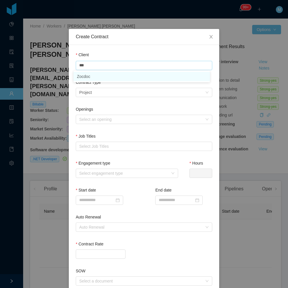
click at [98, 77] on li "Zocdoc" at bounding box center [141, 76] width 137 height 9
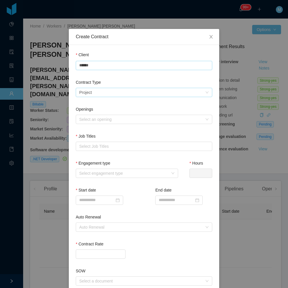
type input "******"
click at [95, 91] on div "Select a contract type Project" at bounding box center [142, 92] width 126 height 9
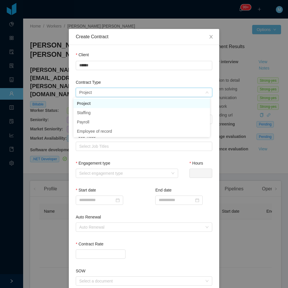
click at [96, 103] on li "Project" at bounding box center [141, 103] width 137 height 9
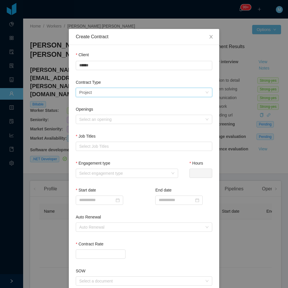
click at [98, 90] on div "Select a contract type Project" at bounding box center [142, 92] width 126 height 9
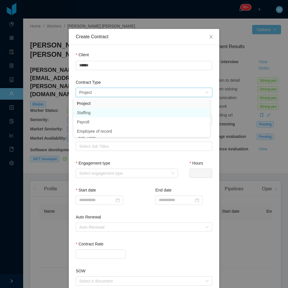
click at [95, 114] on li "Staffing" at bounding box center [141, 112] width 137 height 9
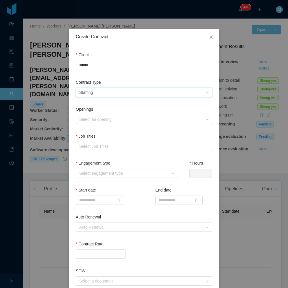
click at [97, 120] on div "Select an opening" at bounding box center [140, 119] width 123 height 6
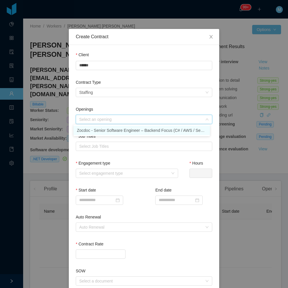
click at [98, 128] on li "Zocdoc - Senior Software Engineer – Backend Focus (C# / AWS / Security) -" at bounding box center [141, 130] width 137 height 9
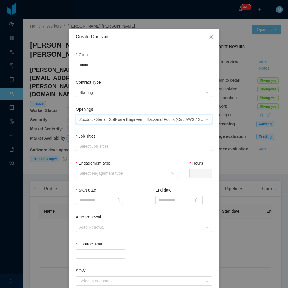
click at [99, 146] on div "Select Job Titles" at bounding box center [142, 146] width 127 height 6
type input "***"
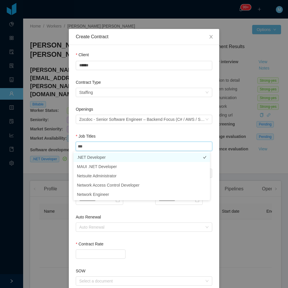
click at [91, 159] on li ".NET Developer" at bounding box center [141, 156] width 137 height 9
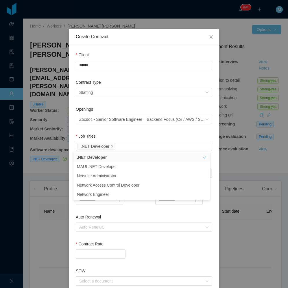
click at [113, 133] on div "Job Titles" at bounding box center [144, 137] width 137 height 8
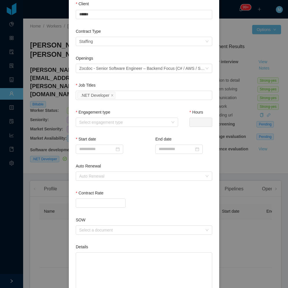
scroll to position [58, 0]
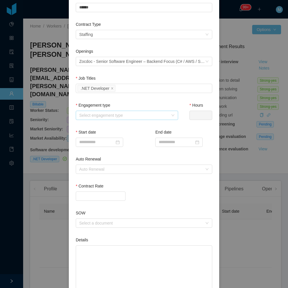
click at [118, 117] on div "Select engagement type" at bounding box center [123, 115] width 89 height 6
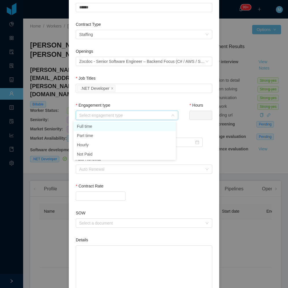
click at [109, 125] on li "Full time" at bounding box center [124, 126] width 102 height 9
type input "*"
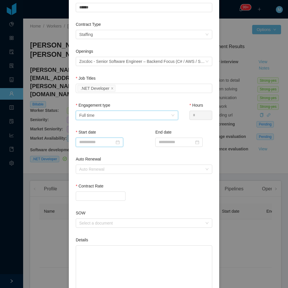
click at [97, 146] on input at bounding box center [99, 141] width 47 height 9
click at [105, 259] on textarea "Details" at bounding box center [144, 271] width 137 height 52
paste textarea "**********"
type textarea "**********"
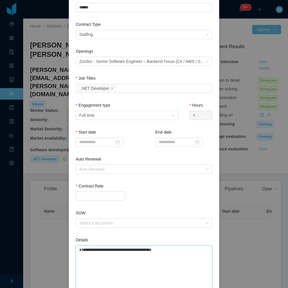
type textarea "**********"
paste textarea "**********"
type textarea "**********"
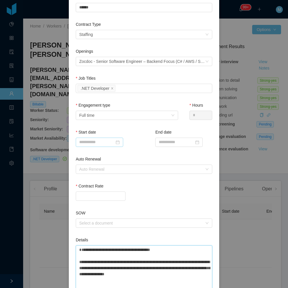
type textarea "**********"
click at [100, 144] on input at bounding box center [99, 141] width 47 height 9
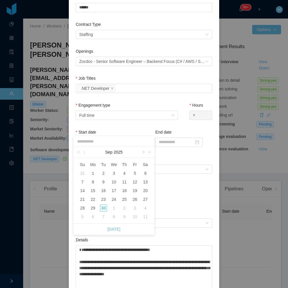
click at [142, 150] on link at bounding box center [143, 152] width 5 height 12
click at [94, 198] on div "20" at bounding box center [92, 199] width 7 height 7
type input "**********"
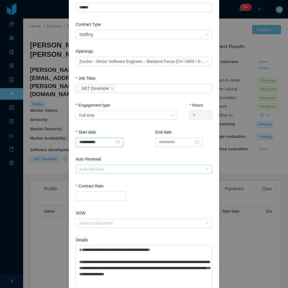
click at [100, 170] on div "Auto Renewal" at bounding box center [140, 169] width 123 height 6
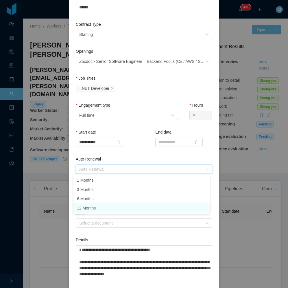
click at [95, 207] on li "12 Months" at bounding box center [141, 207] width 137 height 9
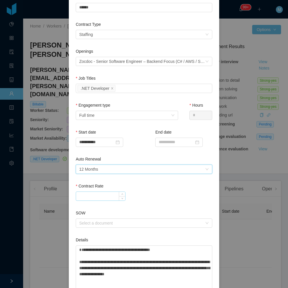
click at [94, 195] on input "Contract Rate" at bounding box center [100, 196] width 49 height 9
type input "********"
click at [144, 188] on div "Contract Rate" at bounding box center [144, 187] width 137 height 8
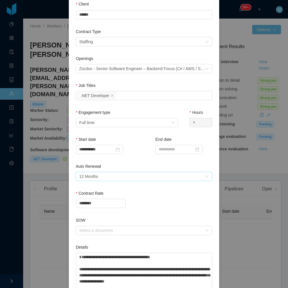
scroll to position [106, 0]
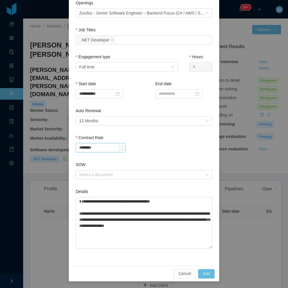
click at [95, 145] on input "********" at bounding box center [100, 147] width 49 height 9
click at [207, 271] on button "Add" at bounding box center [206, 273] width 16 height 9
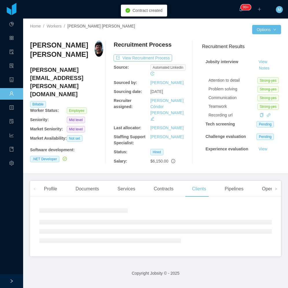
scroll to position [77, 0]
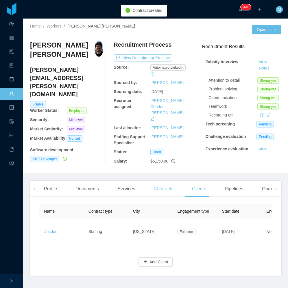
click at [174, 181] on div "Contracts" at bounding box center [163, 189] width 29 height 16
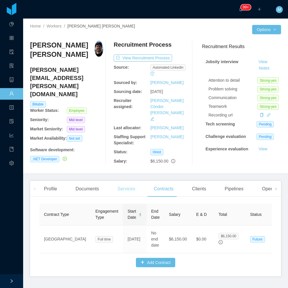
click at [128, 181] on div "Services" at bounding box center [126, 189] width 27 height 16
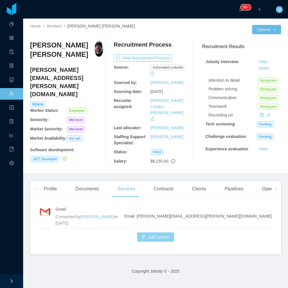
click at [143, 232] on button "Add service" at bounding box center [155, 236] width 37 height 9
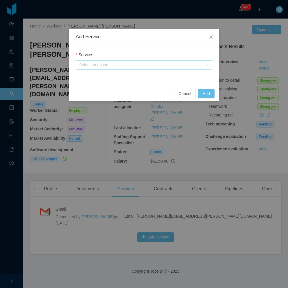
click at [109, 65] on div "Select an option" at bounding box center [140, 65] width 123 height 6
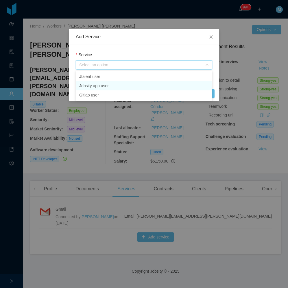
click at [110, 85] on li "Jobsity app user" at bounding box center [144, 85] width 137 height 9
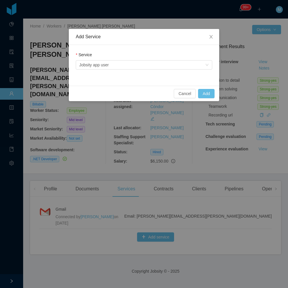
drag, startPoint x: 127, startPoint y: 50, endPoint x: 130, endPoint y: 52, distance: 3.3
click at [128, 50] on div "Service Select an option Jobsity app user" at bounding box center [144, 65] width 150 height 41
click at [210, 94] on button "Add" at bounding box center [206, 93] width 16 height 9
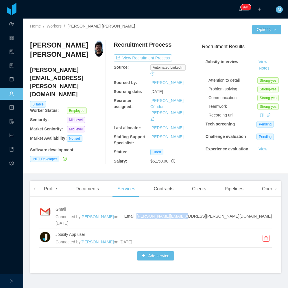
drag, startPoint x: 269, startPoint y: 201, endPoint x: 229, endPoint y: 206, distance: 40.3
click at [229, 206] on div "Gmail Connected by [PERSON_NAME] on [DATE] Email: [PERSON_NAME][EMAIL_ADDRESS][…" at bounding box center [155, 237] width 251 height 72
copy span "[PERSON_NAME][EMAIL_ADDRESS][PERSON_NAME][DOMAIN_NAME]"
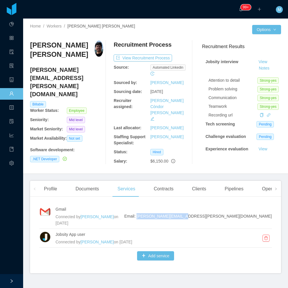
click at [39, 181] on span at bounding box center [34, 189] width 9 height 16
click at [31, 181] on span at bounding box center [34, 189] width 9 height 16
drag, startPoint x: 56, startPoint y: 181, endPoint x: 58, endPoint y: 177, distance: 3.9
click at [57, 181] on div "Profile" at bounding box center [50, 189] width 22 height 16
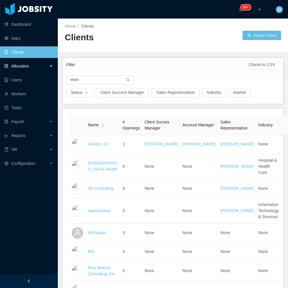
click at [53, 68] on div "Allocation" at bounding box center [29, 66] width 58 height 12
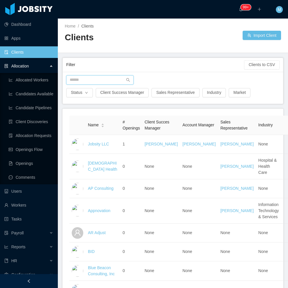
click at [82, 81] on input "text" at bounding box center [99, 79] width 67 height 9
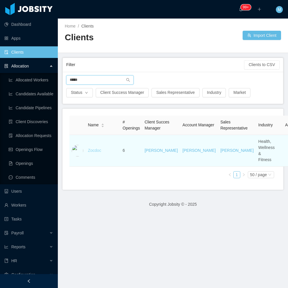
type input "*****"
click at [94, 152] on link "Zocdoc" at bounding box center [94, 150] width 13 height 5
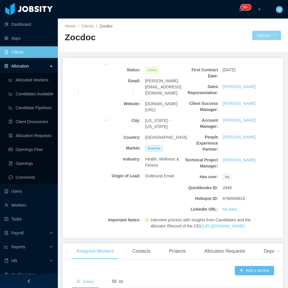
click at [268, 39] on body "Dashboard Apps Clients Allocation Allocated Workers Candidates Available Candid…" at bounding box center [144, 144] width 288 height 288
click at [271, 61] on button "Documents" at bounding box center [266, 60] width 30 height 9
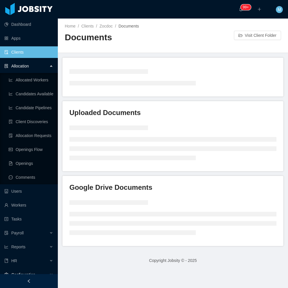
click at [40, 277] on div at bounding box center [29, 281] width 58 height 14
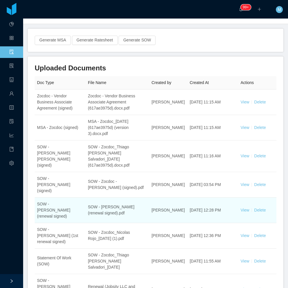
scroll to position [174, 0]
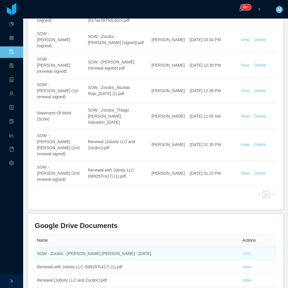
click at [243, 251] on link "View" at bounding box center [247, 253] width 9 height 5
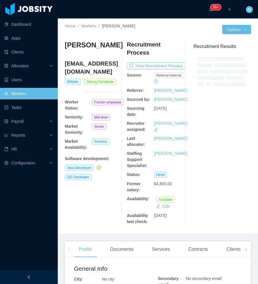
click at [32, 282] on div at bounding box center [29, 278] width 58 height 14
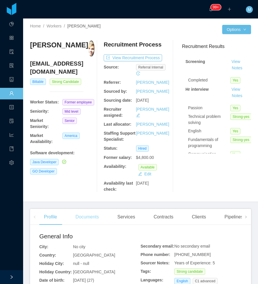
click at [89, 225] on div "Documents" at bounding box center [87, 217] width 33 height 16
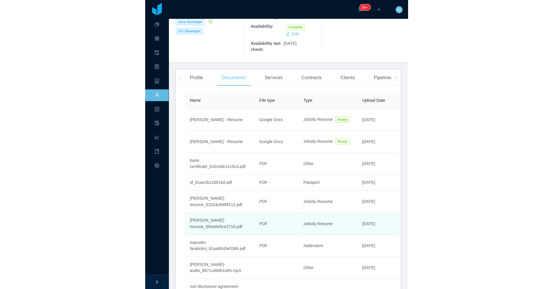
scroll to position [155, 0]
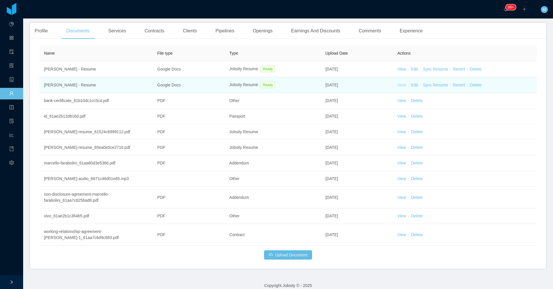
click at [258, 84] on link "View" at bounding box center [402, 85] width 9 height 5
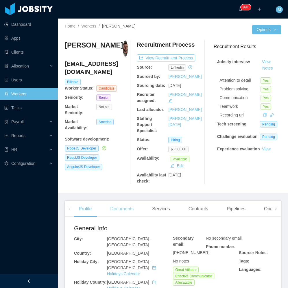
click at [131, 215] on div "Documents" at bounding box center [122, 209] width 33 height 16
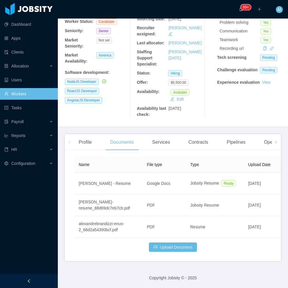
click at [35, 282] on div at bounding box center [29, 281] width 58 height 14
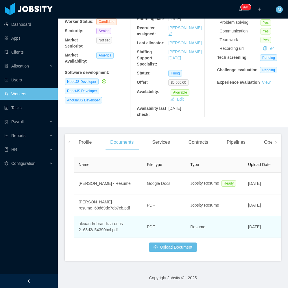
scroll to position [60, 0]
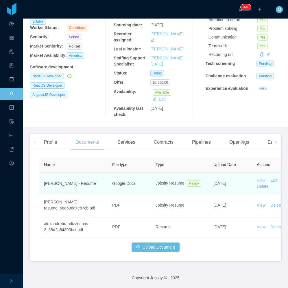
click at [263, 181] on link "View" at bounding box center [261, 180] width 9 height 5
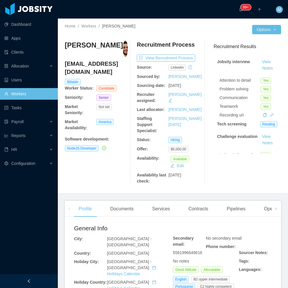
drag, startPoint x: 120, startPoint y: 216, endPoint x: 124, endPoint y: 204, distance: 13.2
click at [120, 216] on div "Documents" at bounding box center [122, 209] width 33 height 16
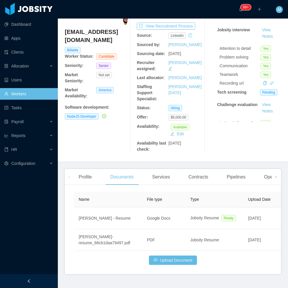
scroll to position [51, 0]
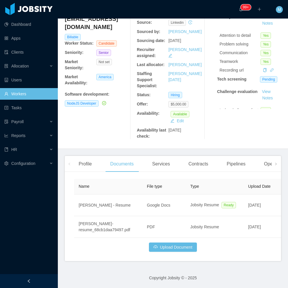
click at [36, 278] on div at bounding box center [29, 281] width 58 height 14
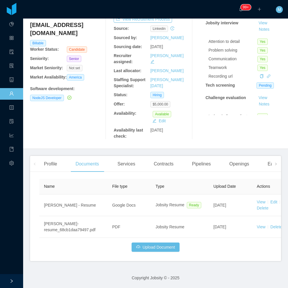
scroll to position [39, 0]
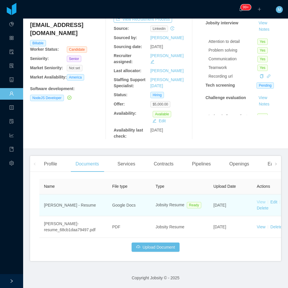
click at [262, 202] on link "View" at bounding box center [261, 201] width 9 height 5
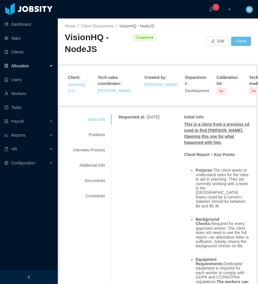
click at [38, 280] on div at bounding box center [29, 278] width 58 height 14
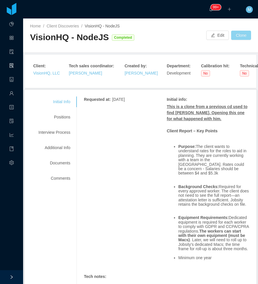
click at [238, 34] on button "Clone" at bounding box center [241, 35] width 20 height 9
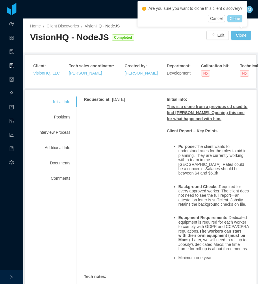
click at [237, 18] on button "Clone" at bounding box center [235, 18] width 15 height 7
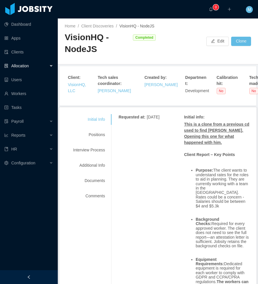
click at [44, 275] on div at bounding box center [29, 278] width 58 height 14
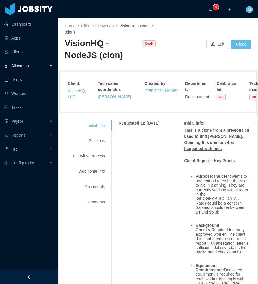
click at [50, 279] on div at bounding box center [29, 278] width 58 height 14
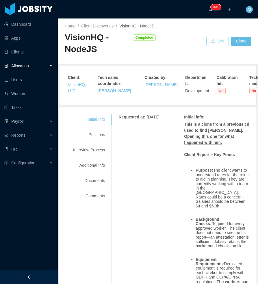
click at [215, 42] on button "Edit" at bounding box center [218, 41] width 23 height 9
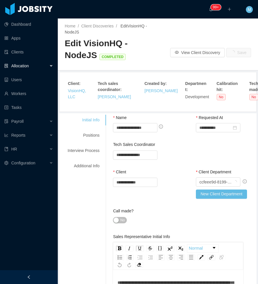
click at [48, 281] on div at bounding box center [29, 278] width 58 height 14
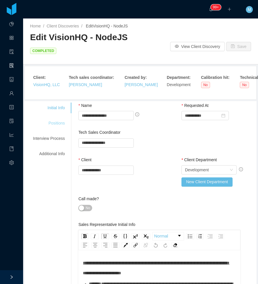
click at [55, 120] on div "Positions" at bounding box center [49, 123] width 46 height 11
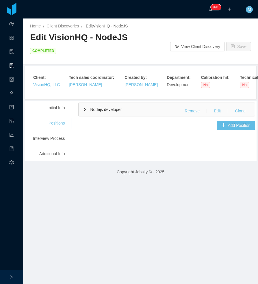
click at [86, 111] on icon "icon: right" at bounding box center [84, 109] width 3 height 3
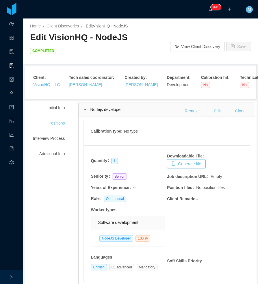
click at [213, 111] on button "Edit" at bounding box center [217, 110] width 16 height 9
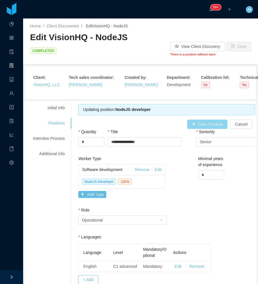
click at [213, 125] on button "Save Position" at bounding box center [207, 124] width 41 height 9
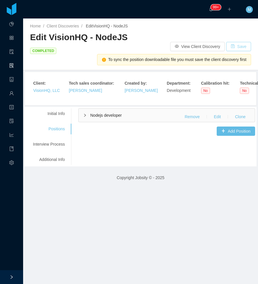
click at [234, 46] on button "Save" at bounding box center [239, 46] width 25 height 9
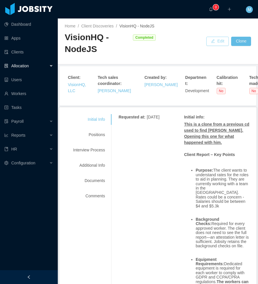
click at [210, 43] on button "Edit" at bounding box center [218, 41] width 23 height 9
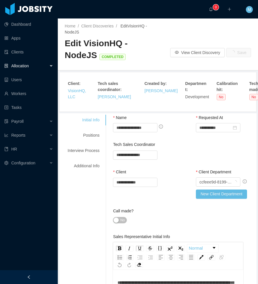
drag, startPoint x: 26, startPoint y: 277, endPoint x: 31, endPoint y: 269, distance: 9.8
click at [26, 277] on div at bounding box center [29, 278] width 58 height 14
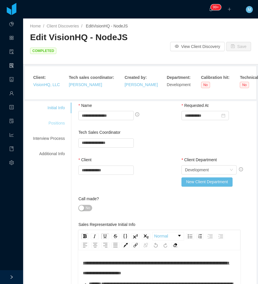
click at [55, 124] on div "Positions" at bounding box center [49, 123] width 46 height 11
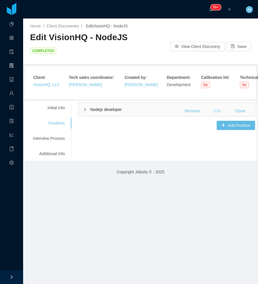
click at [212, 115] on button "Edit" at bounding box center [217, 110] width 16 height 9
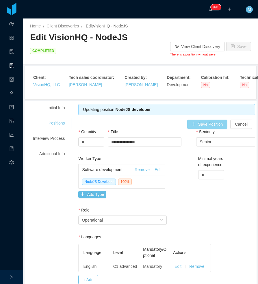
click at [212, 127] on button "Save Position" at bounding box center [207, 124] width 41 height 9
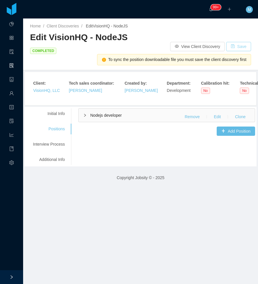
click at [235, 49] on button "Save" at bounding box center [239, 46] width 25 height 9
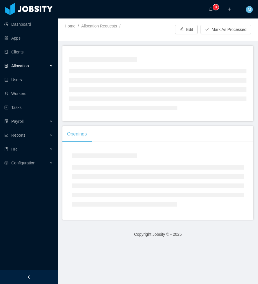
click at [33, 279] on div at bounding box center [29, 278] width 58 height 14
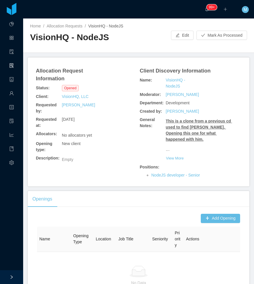
click at [74, 38] on h2 "VisionHQ - NodeJS" at bounding box center [84, 38] width 109 height 12
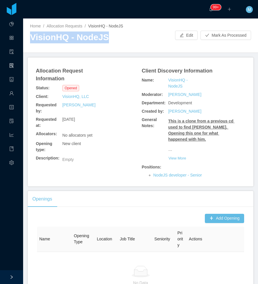
drag, startPoint x: 30, startPoint y: 40, endPoint x: 113, endPoint y: 38, distance: 83.4
click at [113, 38] on div "Home / Allocation Requests / VisionHQ - NodeJS / VisionHQ - NodeJS Edit Mark As…" at bounding box center [140, 36] width 235 height 34
copy h2 "VisionHQ - NodeJS"
click at [208, 219] on button "Add Opening" at bounding box center [224, 218] width 39 height 9
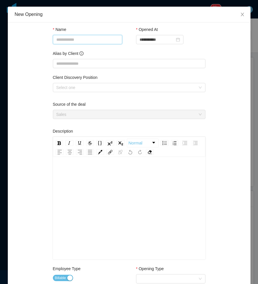
click at [90, 38] on input "Name" at bounding box center [87, 39] width 69 height 9
paste input "**********"
click at [96, 39] on input "**********" at bounding box center [87, 39] width 69 height 9
type input "**********"
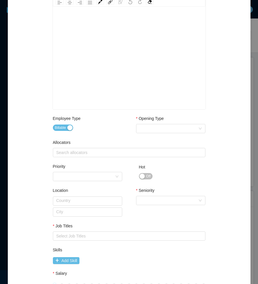
scroll to position [80, 0]
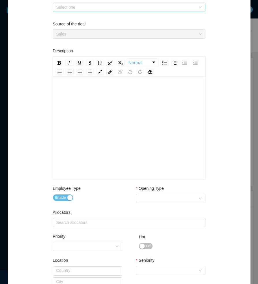
click at [125, 7] on div "Select one" at bounding box center [125, 7] width 139 height 6
type input "**********"
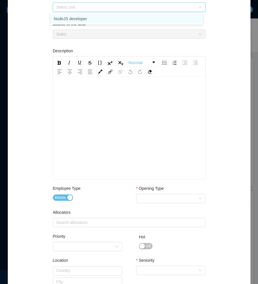
click at [115, 18] on li "NodeJS developer" at bounding box center [126, 18] width 153 height 9
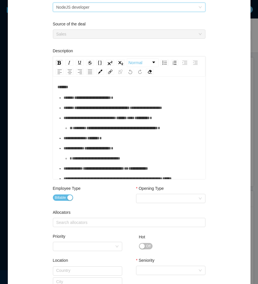
scroll to position [87, 0]
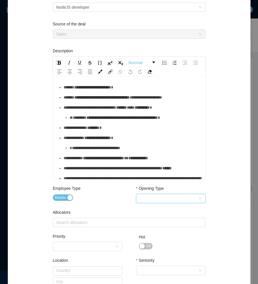
click at [178, 204] on div "Opening Type Select Opening Type" at bounding box center [170, 196] width 69 height 20
click at [157, 201] on div "Select Opening Type" at bounding box center [169, 198] width 59 height 9
click at [152, 232] on li "Backfill" at bounding box center [168, 228] width 69 height 9
click at [105, 226] on div "Search allocators" at bounding box center [129, 222] width 148 height 9
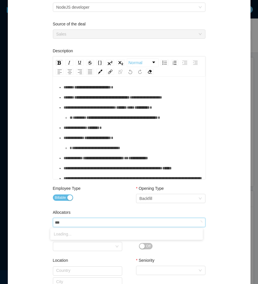
type input "****"
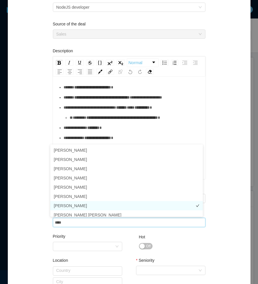
scroll to position [3, 0]
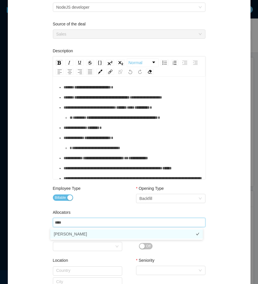
click at [73, 233] on li "[PERSON_NAME]" at bounding box center [126, 234] width 153 height 9
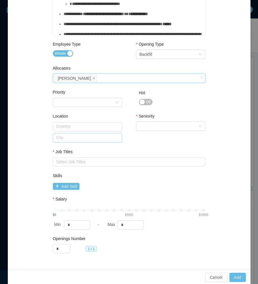
scroll to position [225, 0]
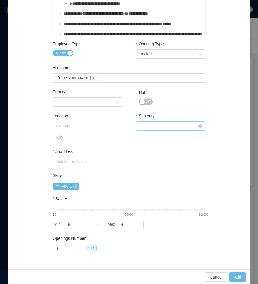
click at [151, 125] on div "Select Seniority" at bounding box center [169, 126] width 59 height 9
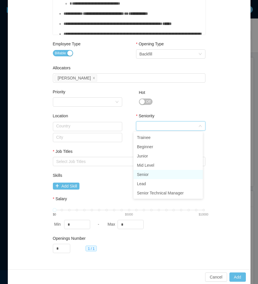
drag, startPoint x: 147, startPoint y: 174, endPoint x: 80, endPoint y: 163, distance: 67.8
click at [147, 174] on li "Senior" at bounding box center [168, 174] width 69 height 9
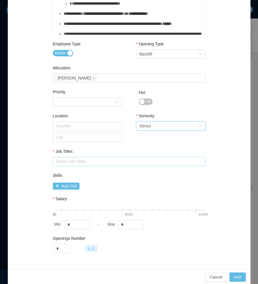
click at [80, 163] on div "Select Job Titles" at bounding box center [127, 162] width 143 height 6
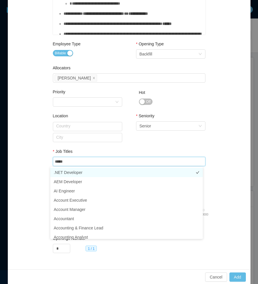
type input "******"
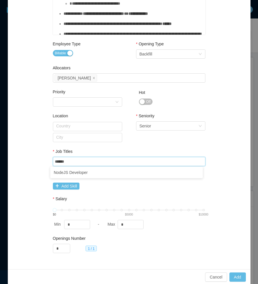
click at [76, 167] on ul "NodeJS Developer" at bounding box center [126, 173] width 153 height 12
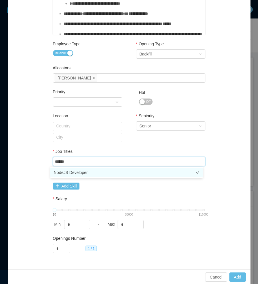
click at [93, 173] on li "NodeJS Developer" at bounding box center [126, 172] width 153 height 9
click at [124, 146] on div "Location Country City Seniority Select Seniority Senior" at bounding box center [129, 134] width 153 height 36
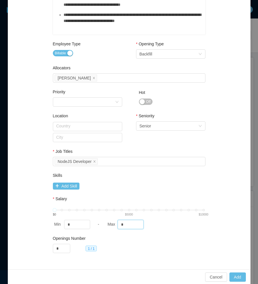
drag, startPoint x: 129, startPoint y: 223, endPoint x: 108, endPoint y: 224, distance: 21.5
click at [108, 224] on div "Max *" at bounding box center [131, 224] width 51 height 9
type input "****"
drag, startPoint x: 238, startPoint y: 277, endPoint x: 234, endPoint y: 274, distance: 4.6
click at [238, 277] on button "Add" at bounding box center [238, 277] width 16 height 9
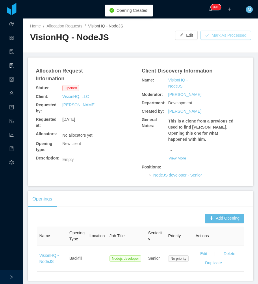
click at [230, 36] on button "Mark As Processed" at bounding box center [226, 35] width 51 height 9
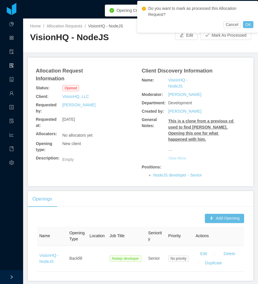
click at [175, 162] on button "View More" at bounding box center [177, 158] width 18 height 9
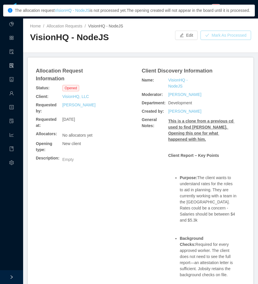
click at [233, 35] on button "Mark As Processed" at bounding box center [226, 35] width 51 height 9
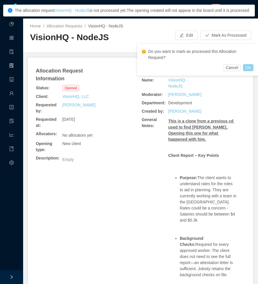
click at [247, 68] on button "OK" at bounding box center [248, 67] width 10 height 7
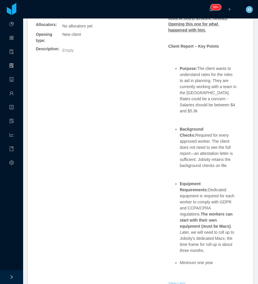
scroll to position [29, 0]
